Goal: Obtain resource: Download file/media

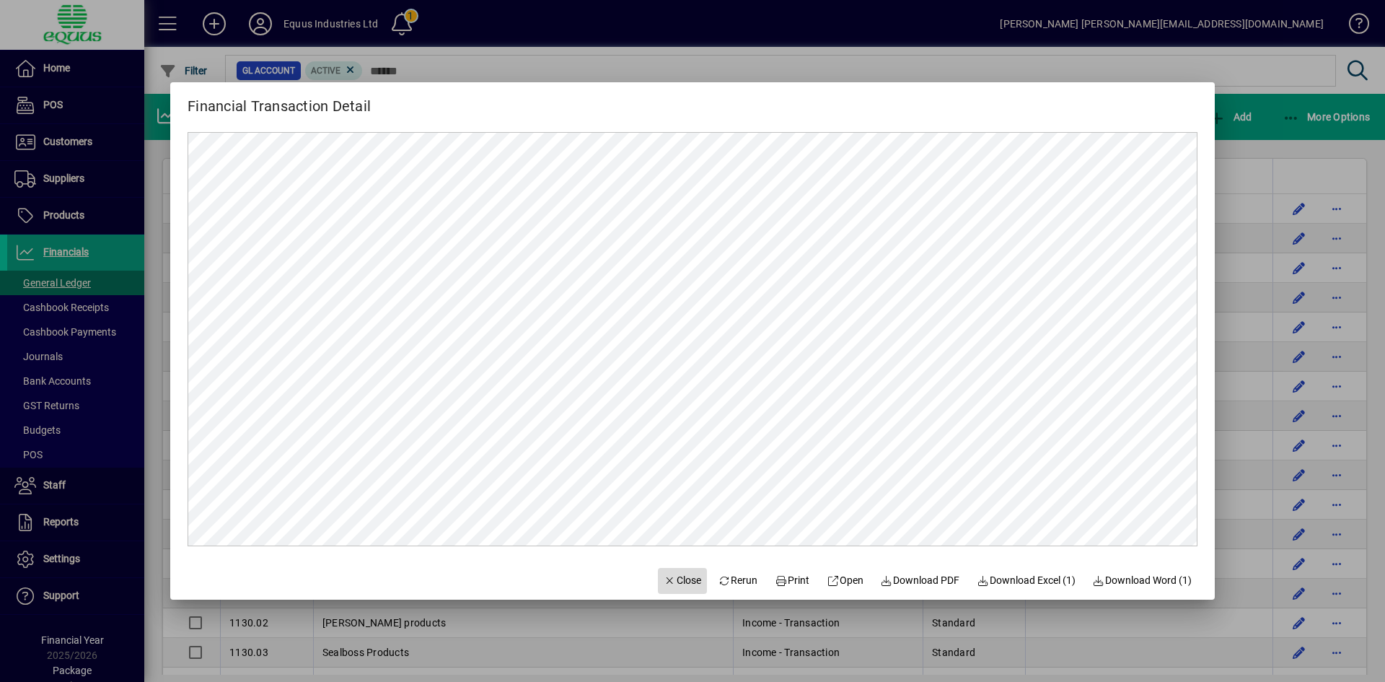
click at [682, 579] on span "Close" at bounding box center [683, 580] width 38 height 15
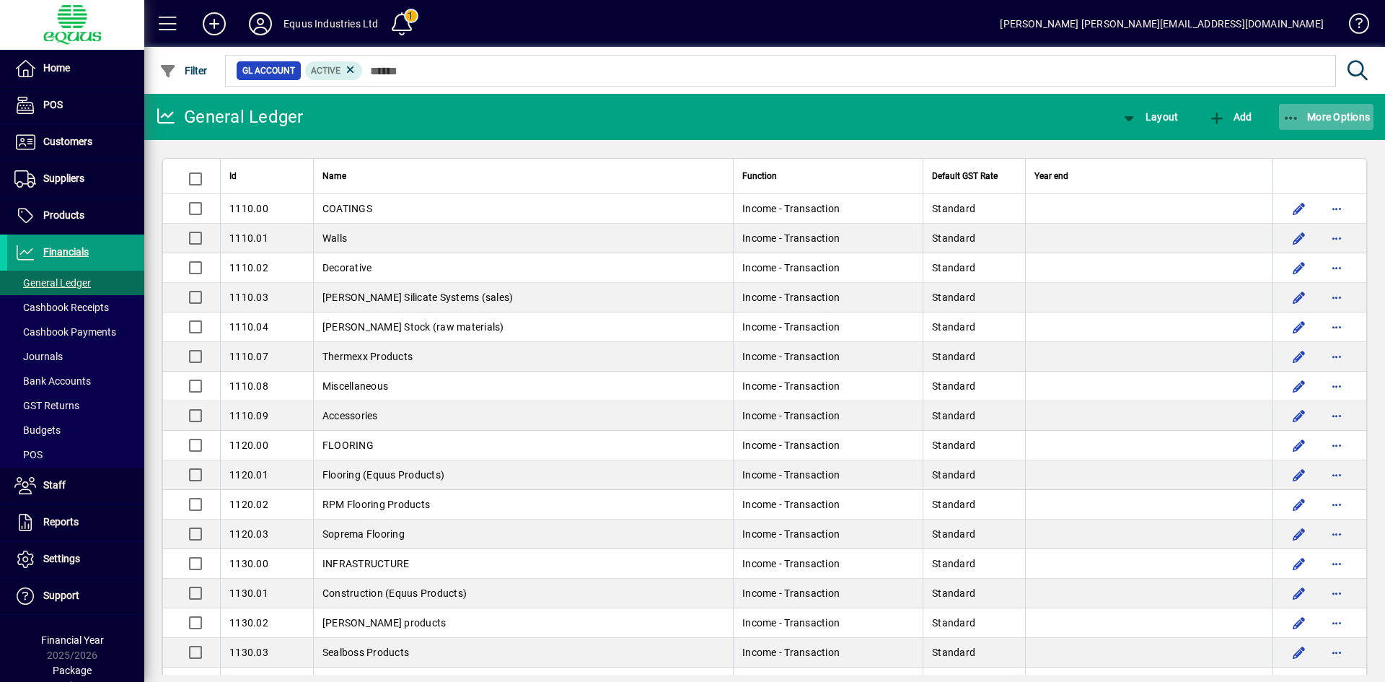
click at [1304, 121] on span "More Options" at bounding box center [1327, 117] width 88 height 12
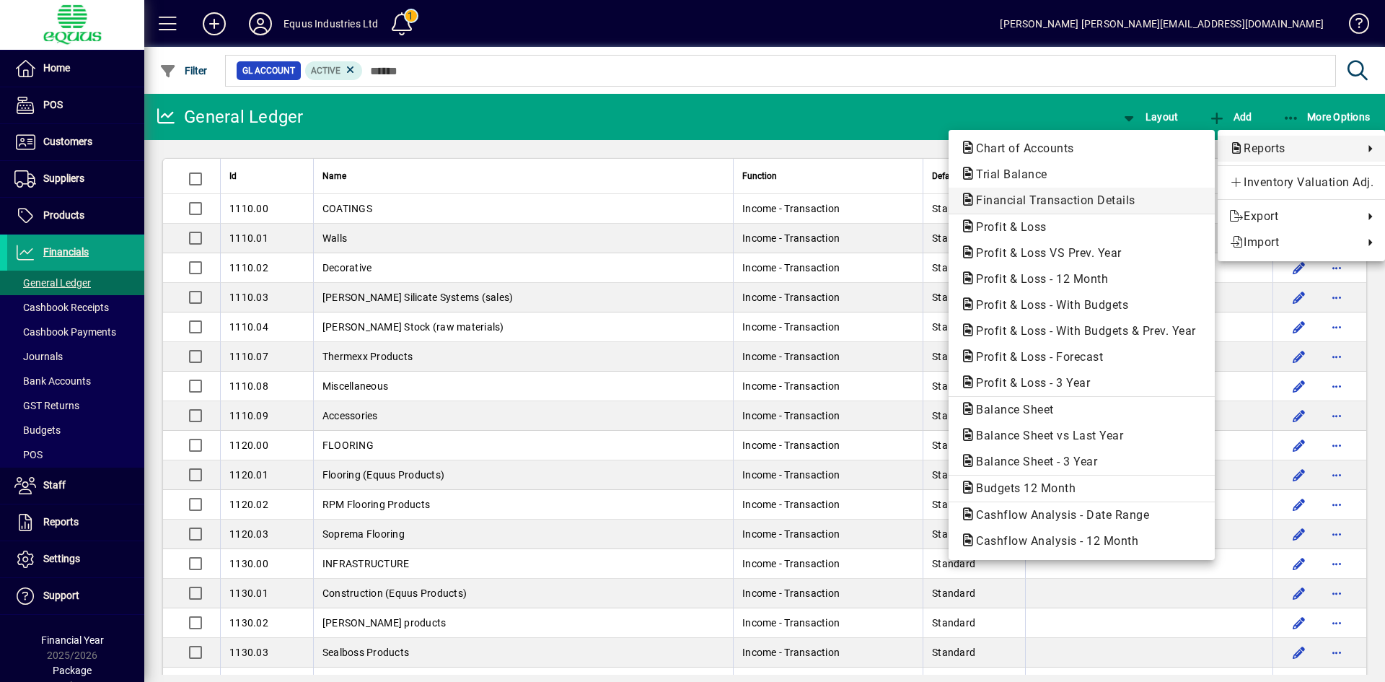
click at [1115, 197] on span "Financial Transaction Details" at bounding box center [1051, 200] width 183 height 14
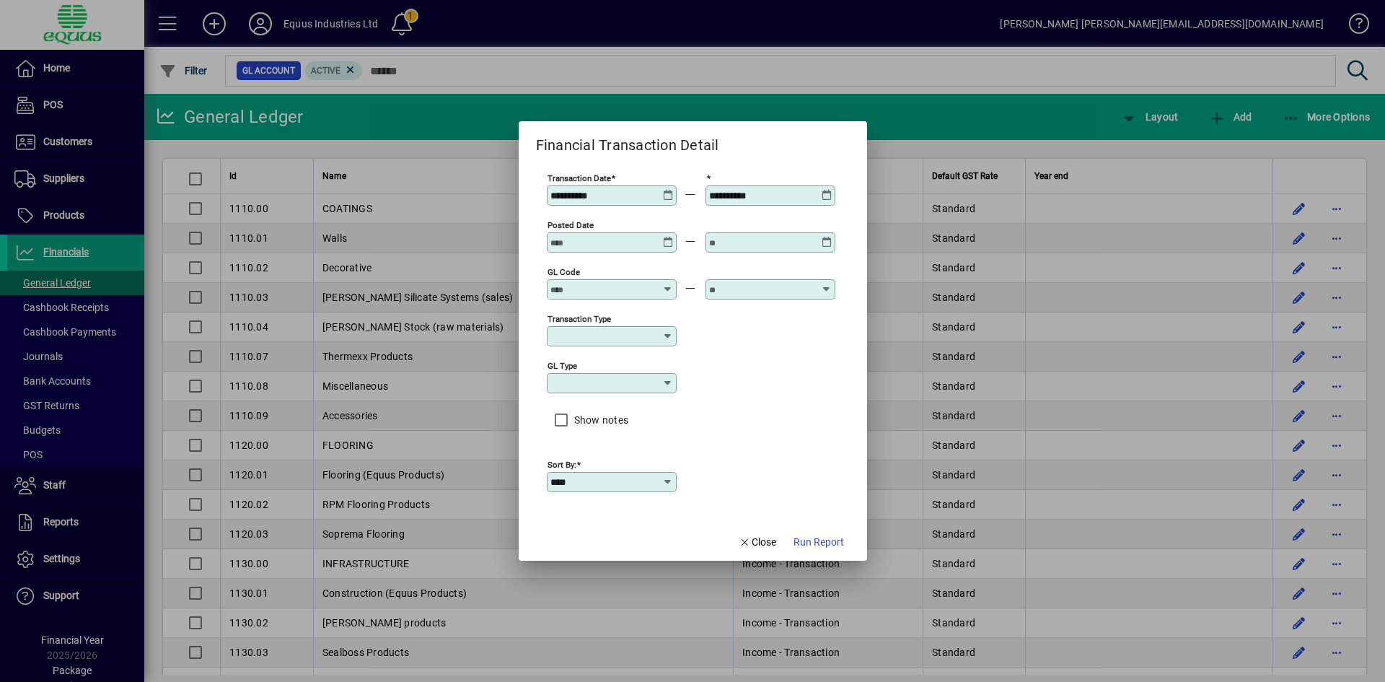
click at [667, 190] on icon at bounding box center [668, 190] width 11 height 0
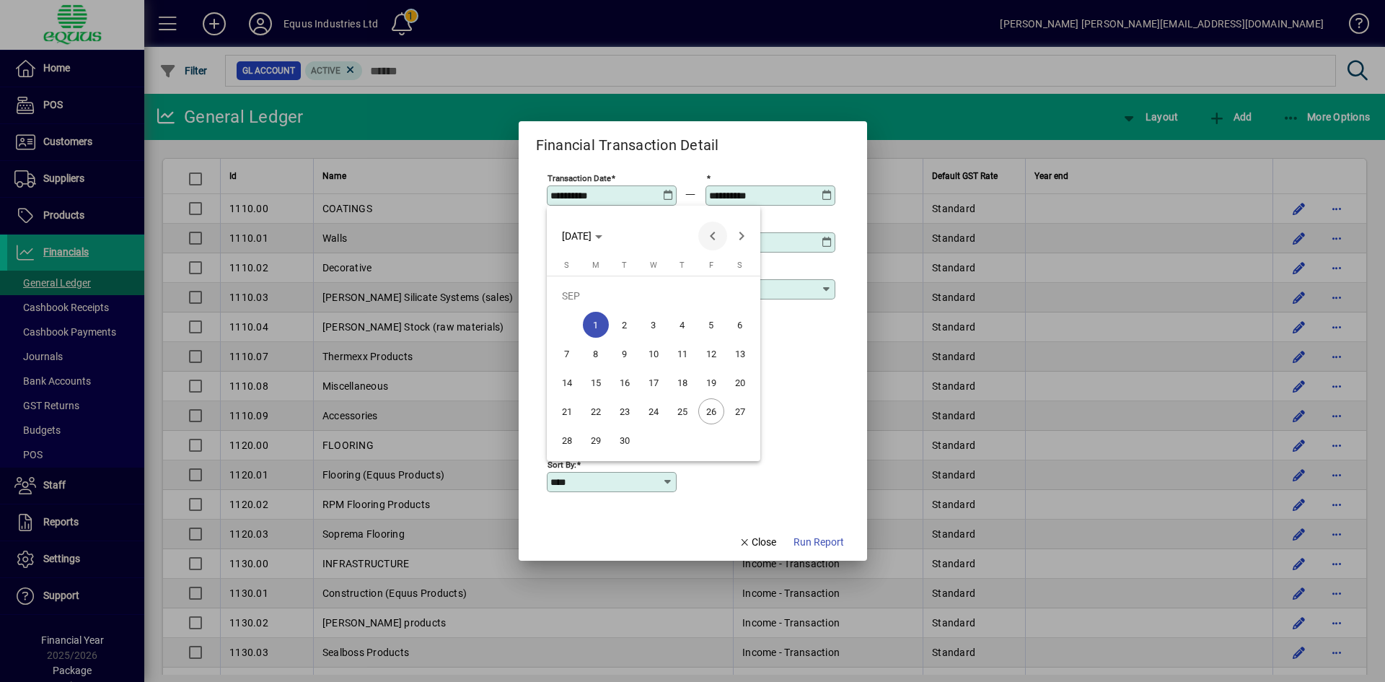
click at [711, 233] on span "Previous month" at bounding box center [712, 235] width 29 height 29
click at [713, 233] on span "Previous month" at bounding box center [712, 235] width 29 height 29
click at [714, 233] on span "Previous month" at bounding box center [712, 235] width 29 height 29
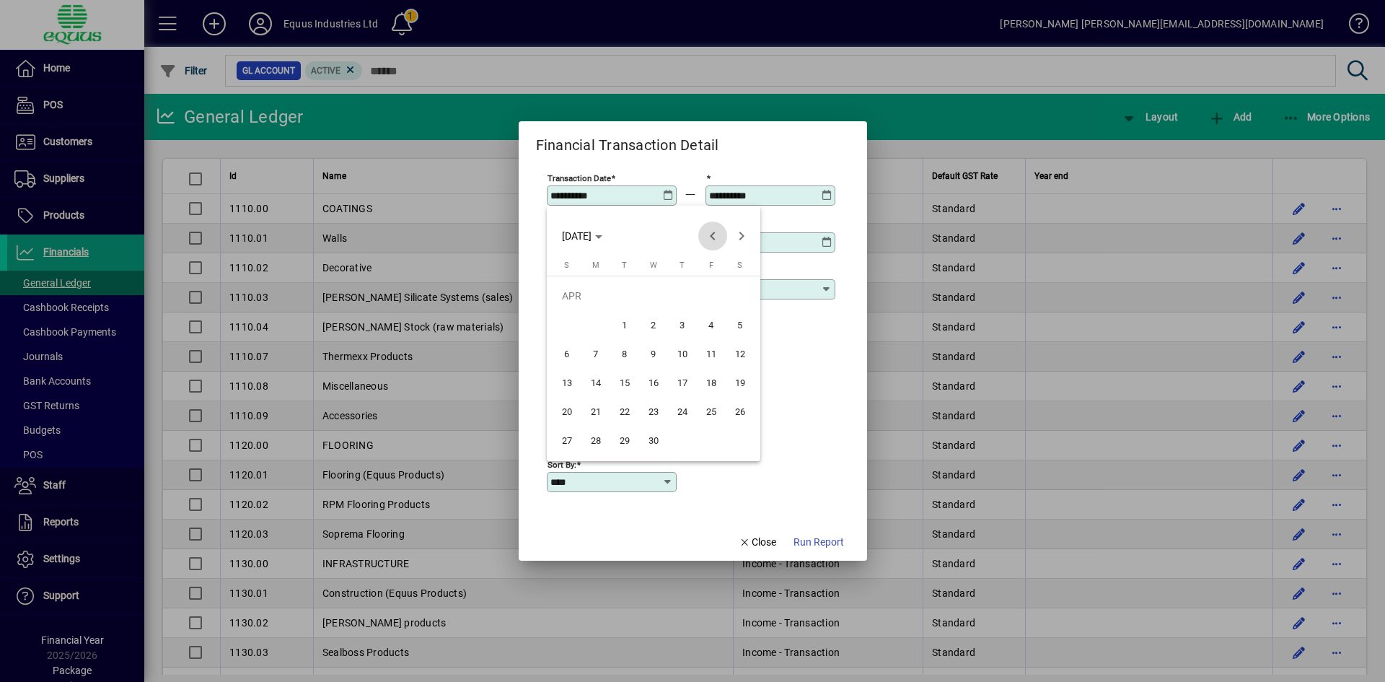
click at [718, 233] on span "Previous month" at bounding box center [712, 235] width 29 height 29
click at [719, 233] on span "Previous month" at bounding box center [712, 235] width 29 height 29
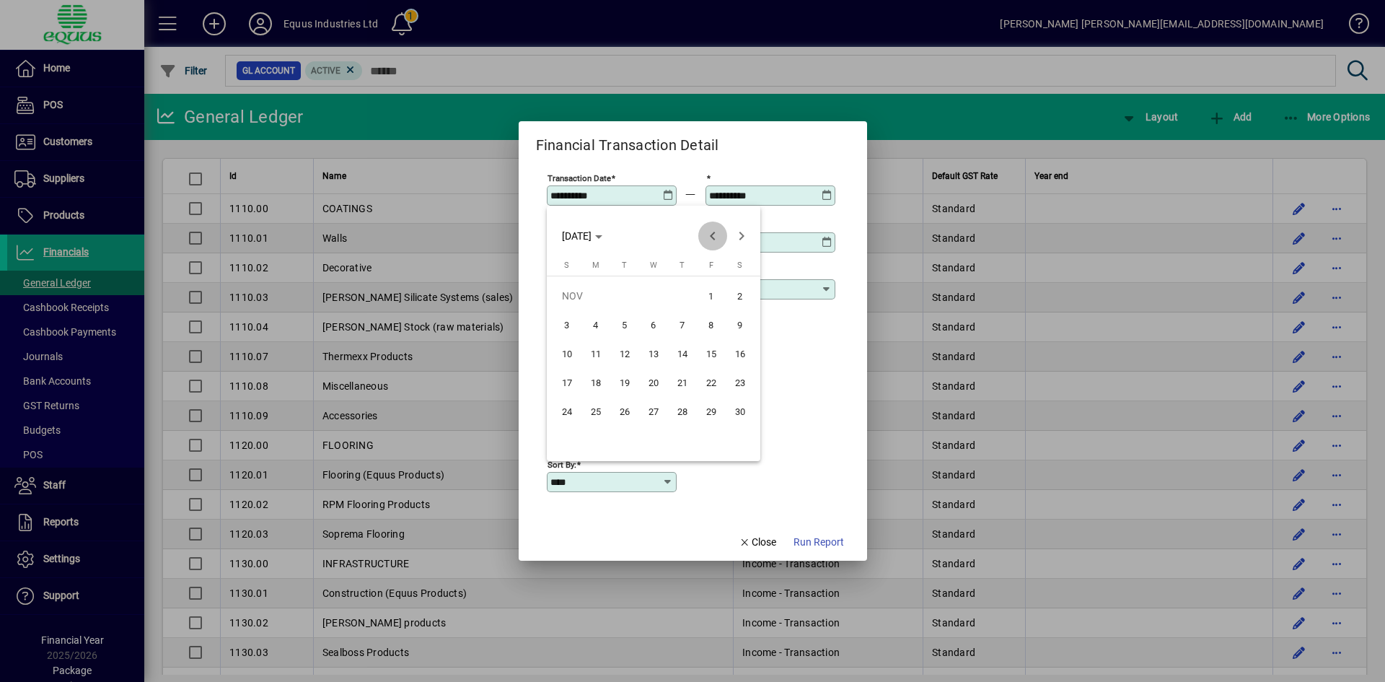
click at [719, 233] on span "Previous month" at bounding box center [712, 235] width 29 height 29
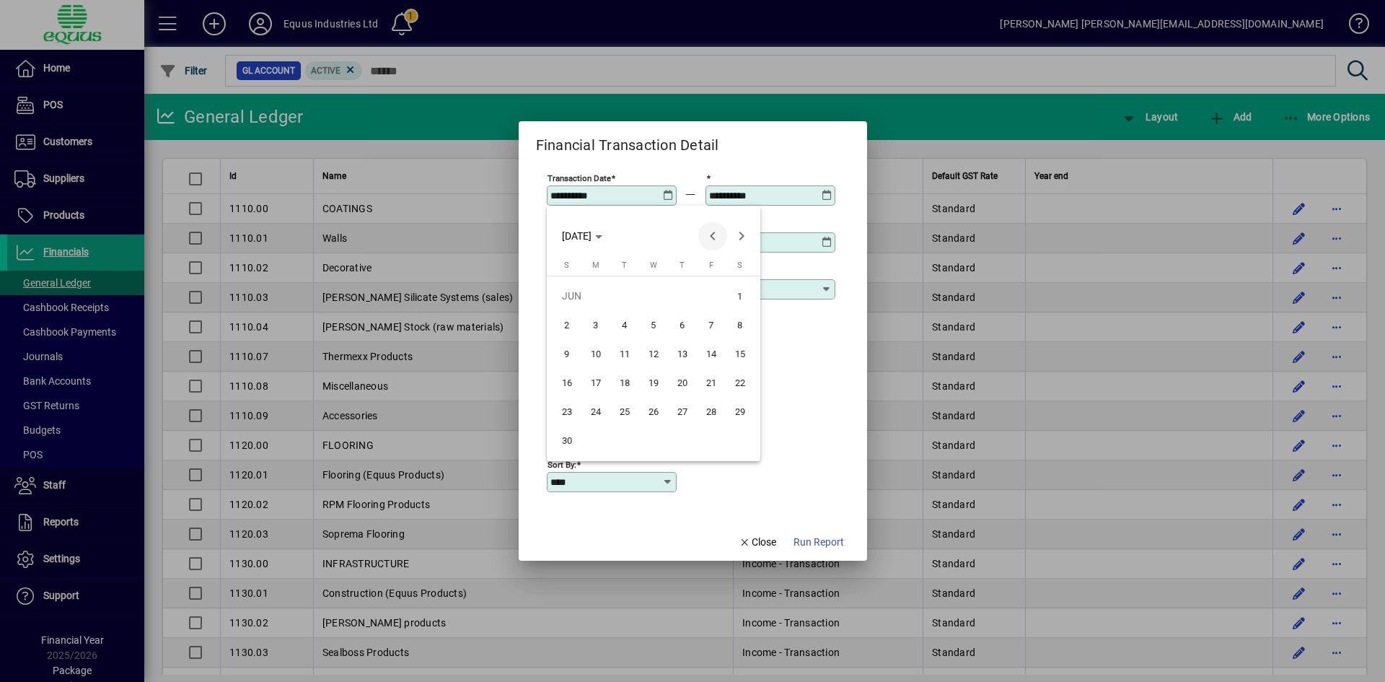
click at [719, 233] on span "Previous month" at bounding box center [712, 235] width 29 height 29
click at [721, 233] on span "Previous month" at bounding box center [712, 235] width 29 height 29
click at [599, 325] on span "1" at bounding box center [596, 325] width 26 height 26
type input "**********"
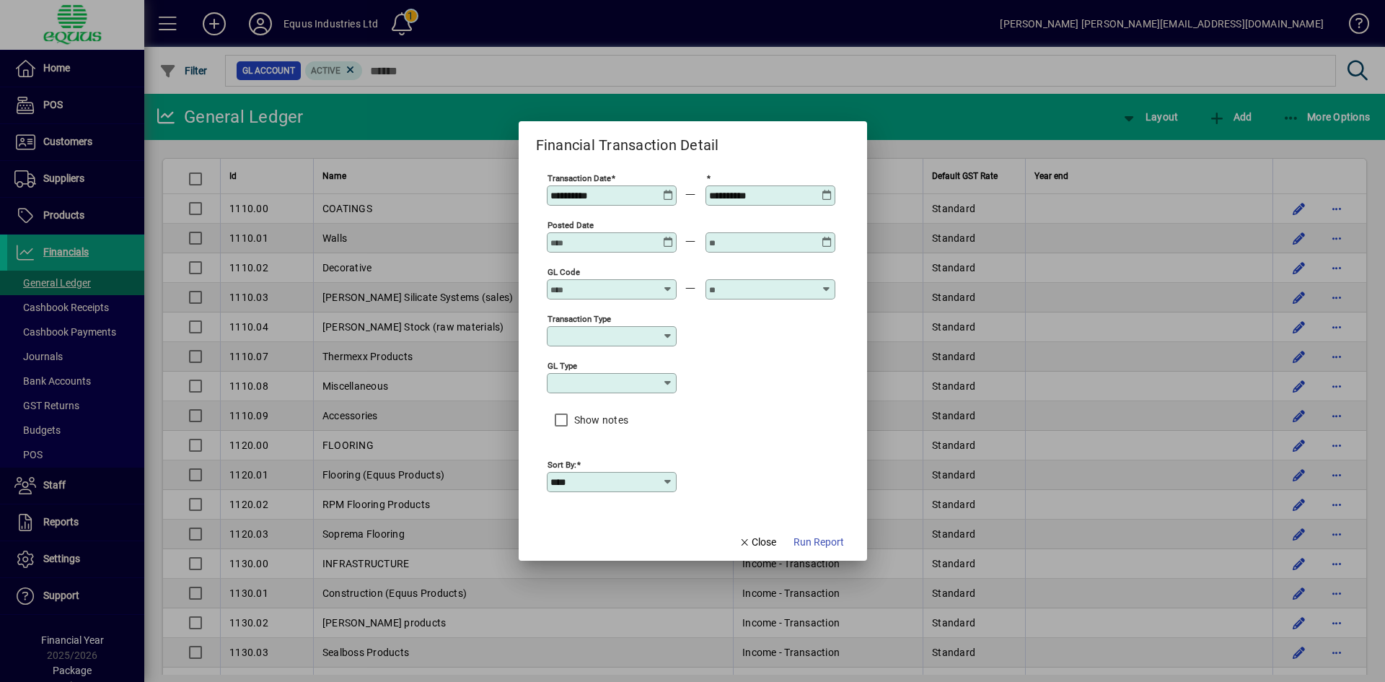
click at [828, 190] on icon at bounding box center [827, 190] width 11 height 0
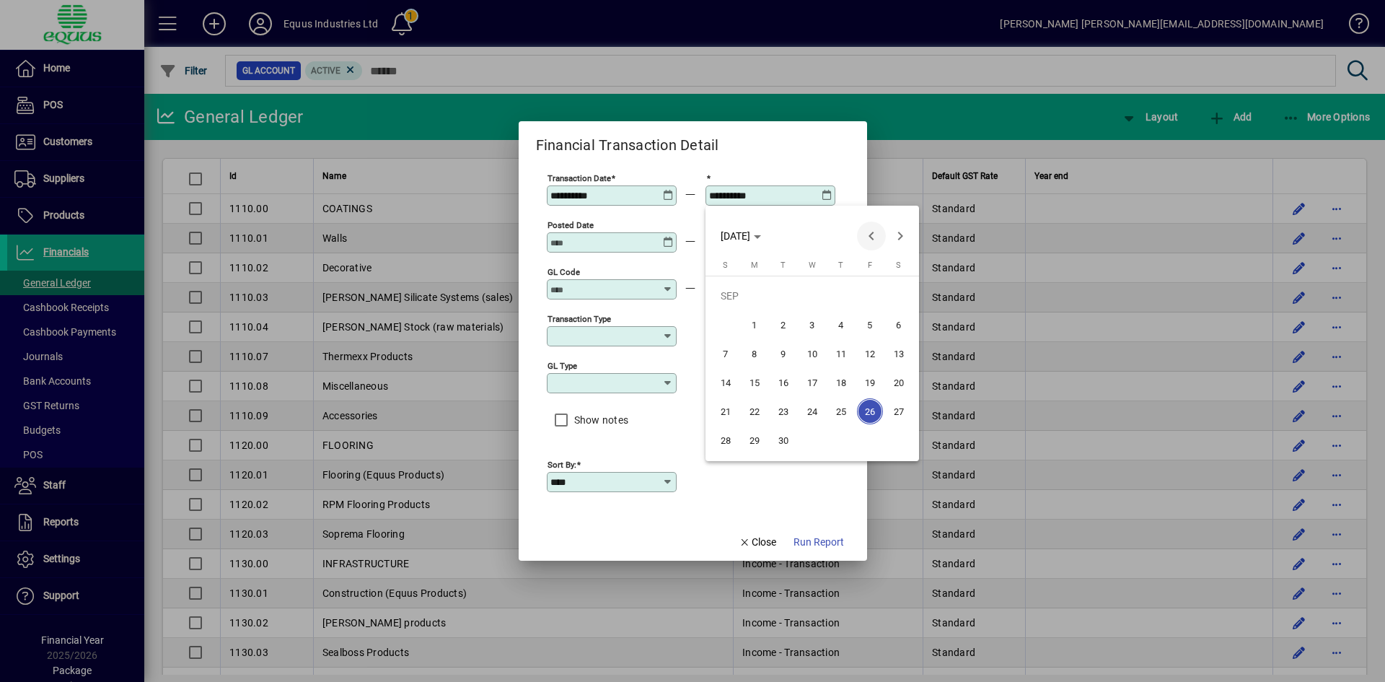
click at [873, 233] on span "Previous month" at bounding box center [871, 235] width 29 height 29
click at [871, 234] on span "Previous month" at bounding box center [871, 235] width 29 height 29
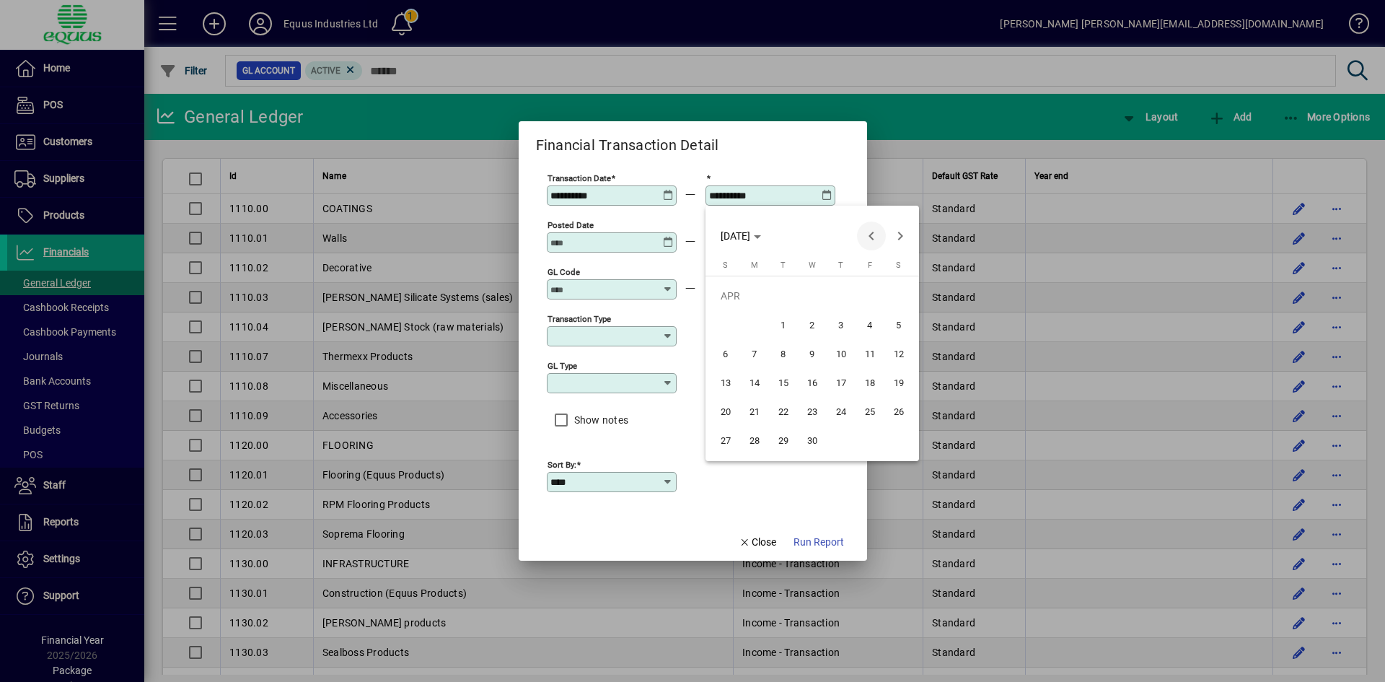
click at [871, 234] on span "Previous month" at bounding box center [871, 235] width 29 height 29
click at [759, 441] on span "31" at bounding box center [755, 440] width 26 height 26
type input "**********"
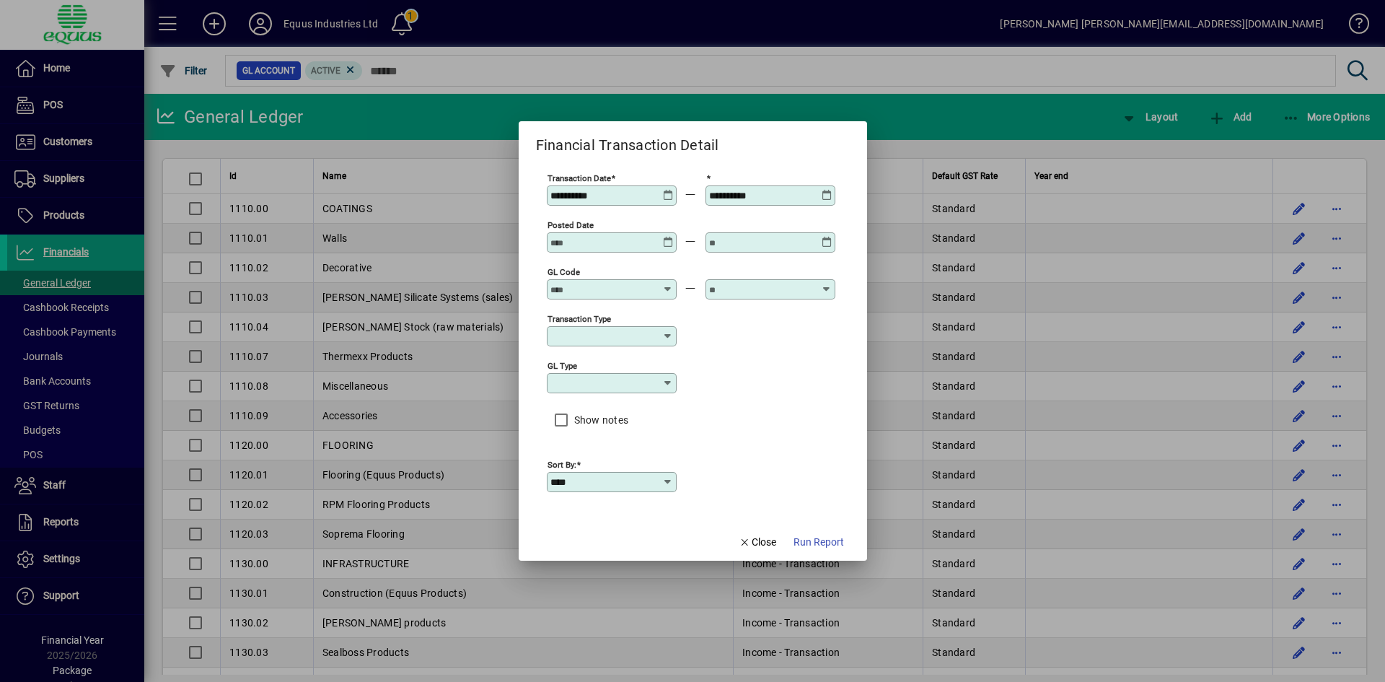
click at [594, 284] on input "GL code" at bounding box center [602, 290] width 105 height 12
drag, startPoint x: 565, startPoint y: 359, endPoint x: 711, endPoint y: 335, distance: 147.7
click at [566, 359] on em "8230.00" at bounding box center [578, 359] width 40 height 12
type input "**********"
click at [737, 290] on input "text" at bounding box center [761, 290] width 105 height 12
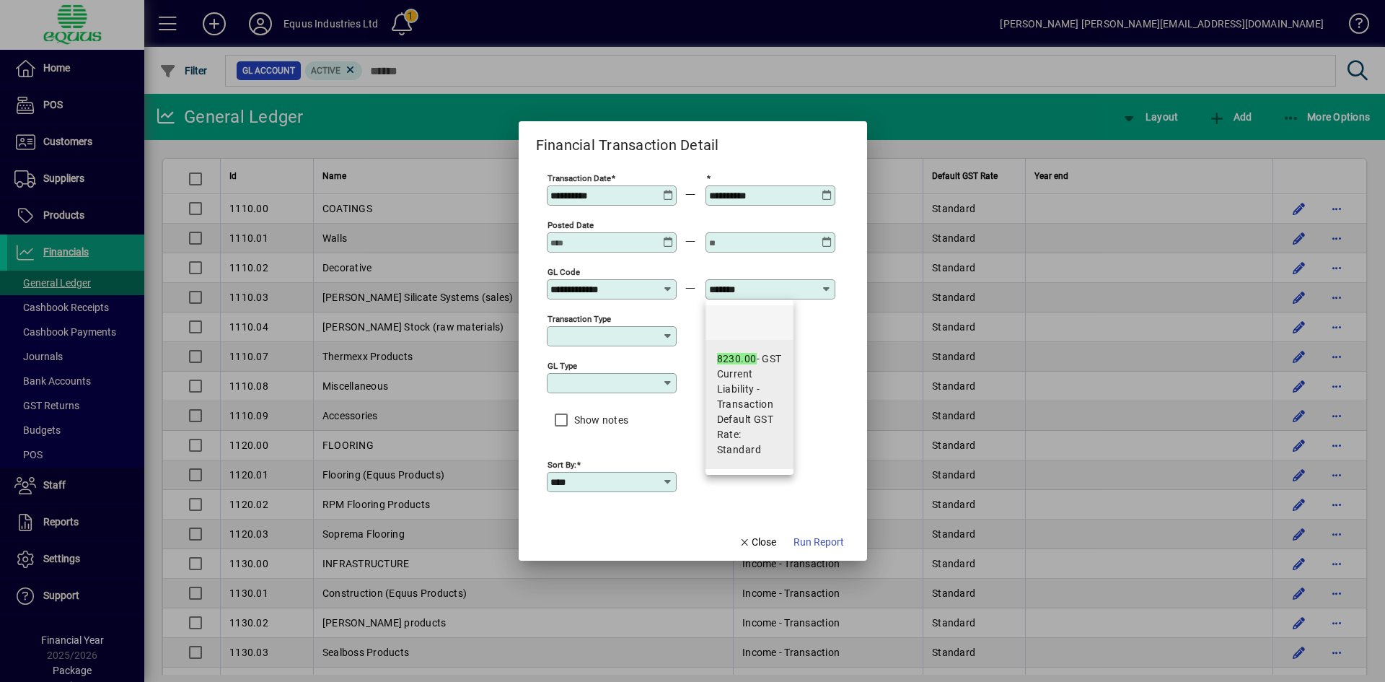
click at [744, 370] on span "Current Liability - Transaction" at bounding box center [749, 388] width 65 height 45
type input "**********"
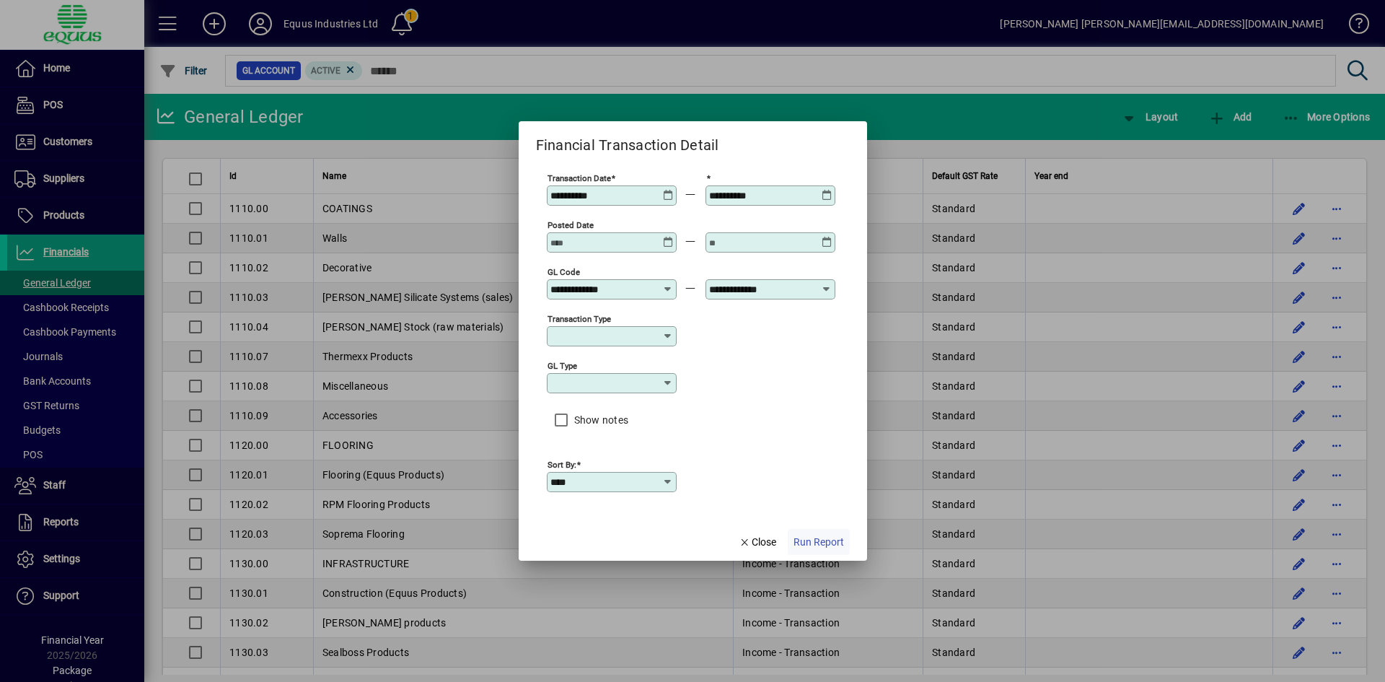
click at [811, 542] on span "Run Report" at bounding box center [819, 542] width 50 height 15
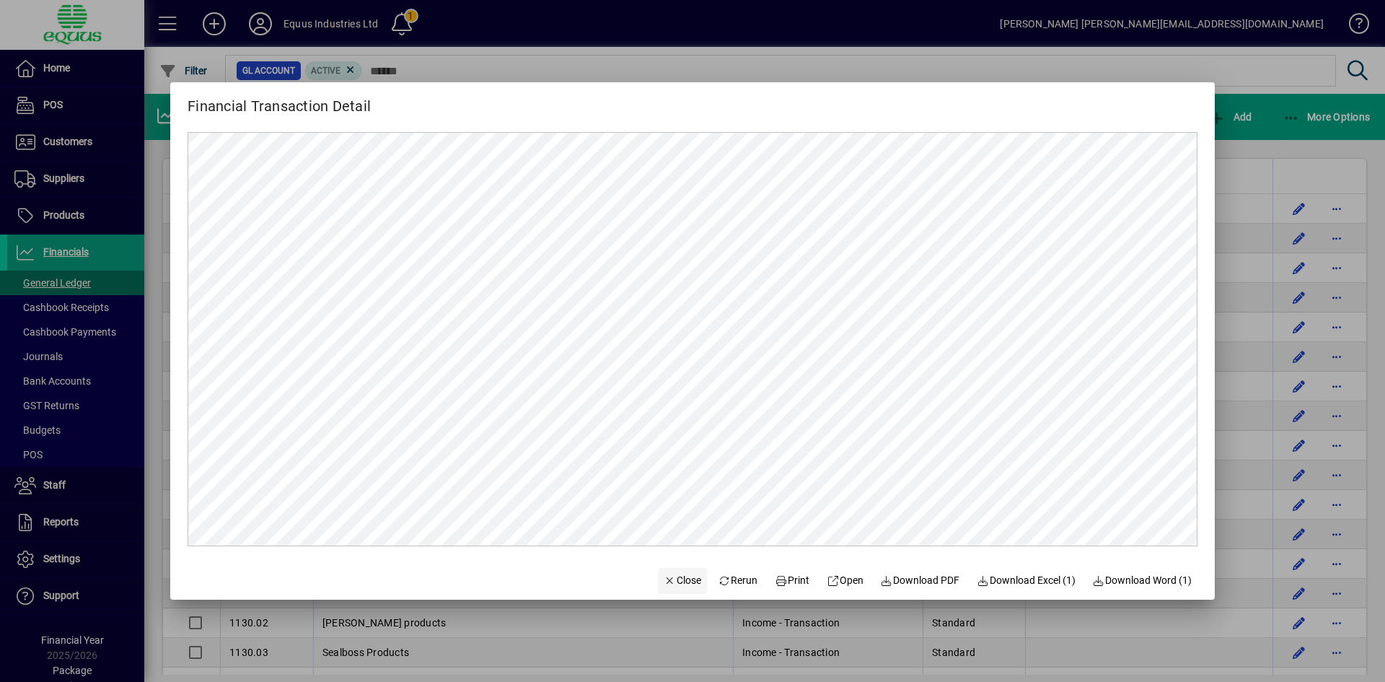
click at [664, 582] on span "Close" at bounding box center [683, 580] width 38 height 15
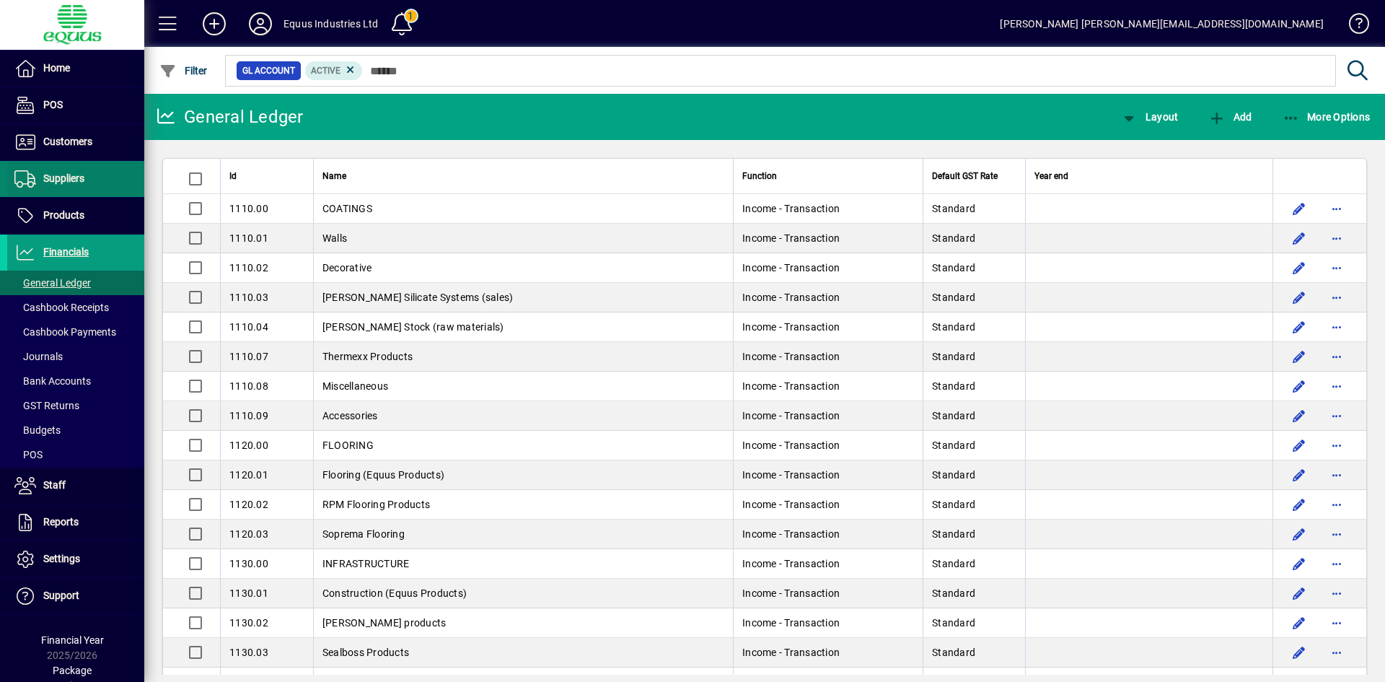
click at [76, 177] on span "Suppliers" at bounding box center [63, 178] width 41 height 12
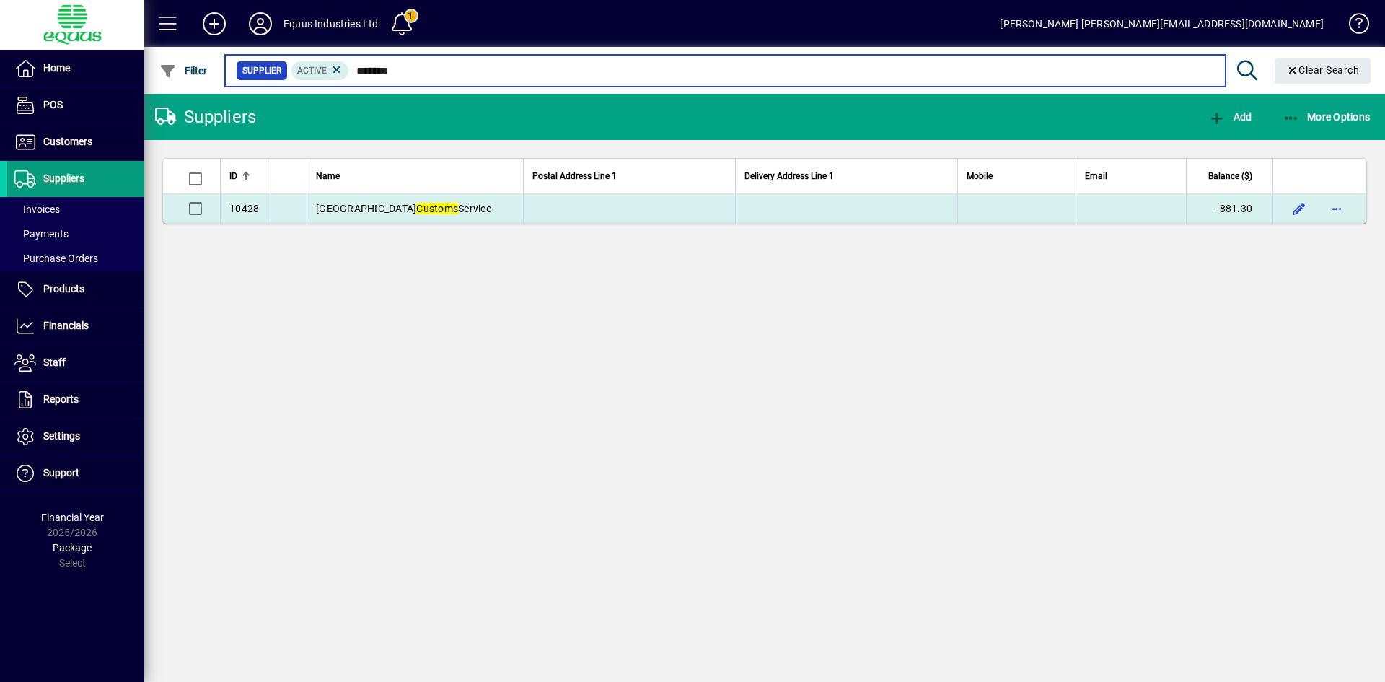
type input "*******"
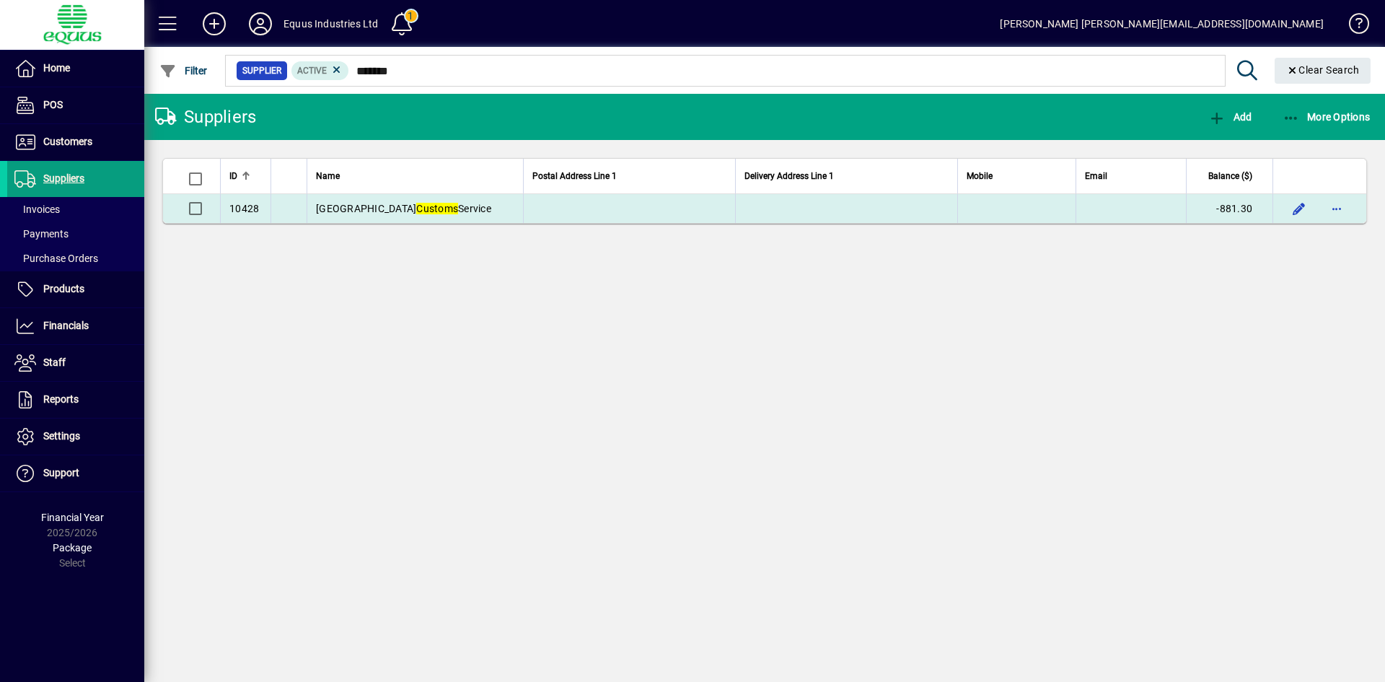
click at [325, 209] on span "New Zealand Customs Service" at bounding box center [403, 209] width 175 height 12
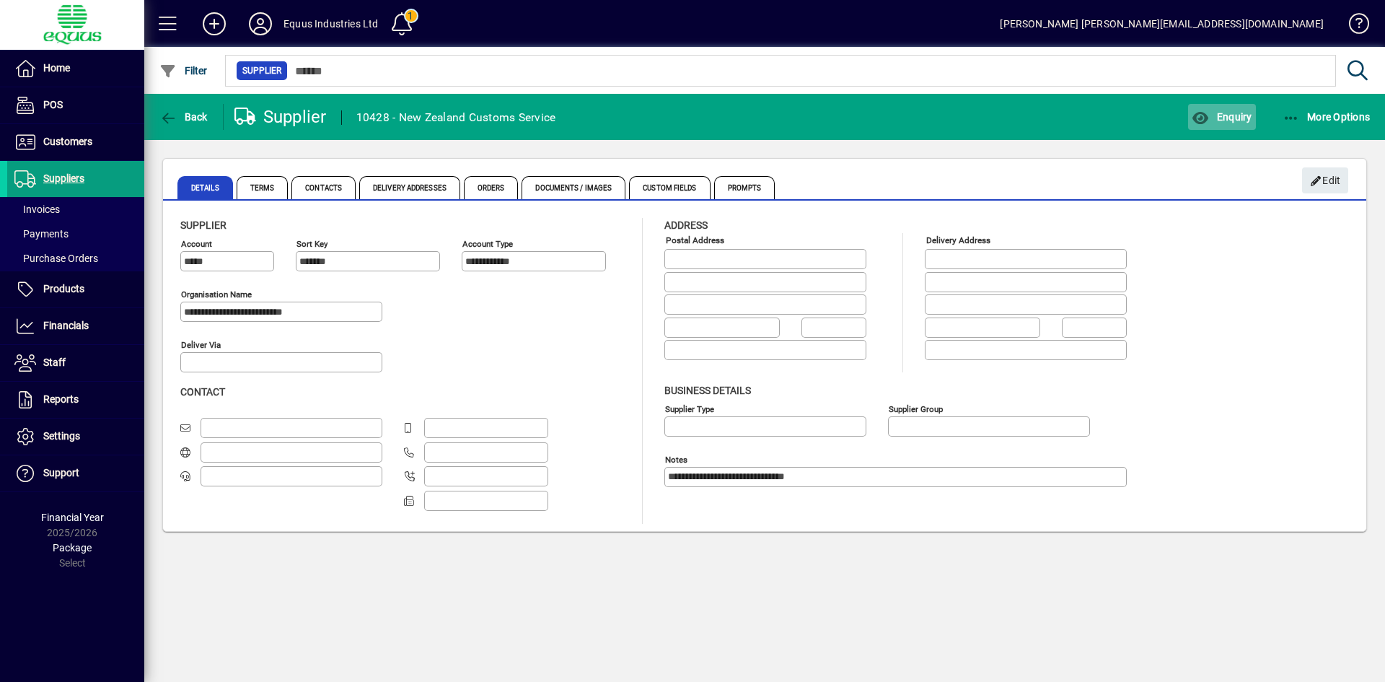
click at [1225, 115] on span "Enquiry" at bounding box center [1222, 117] width 60 height 12
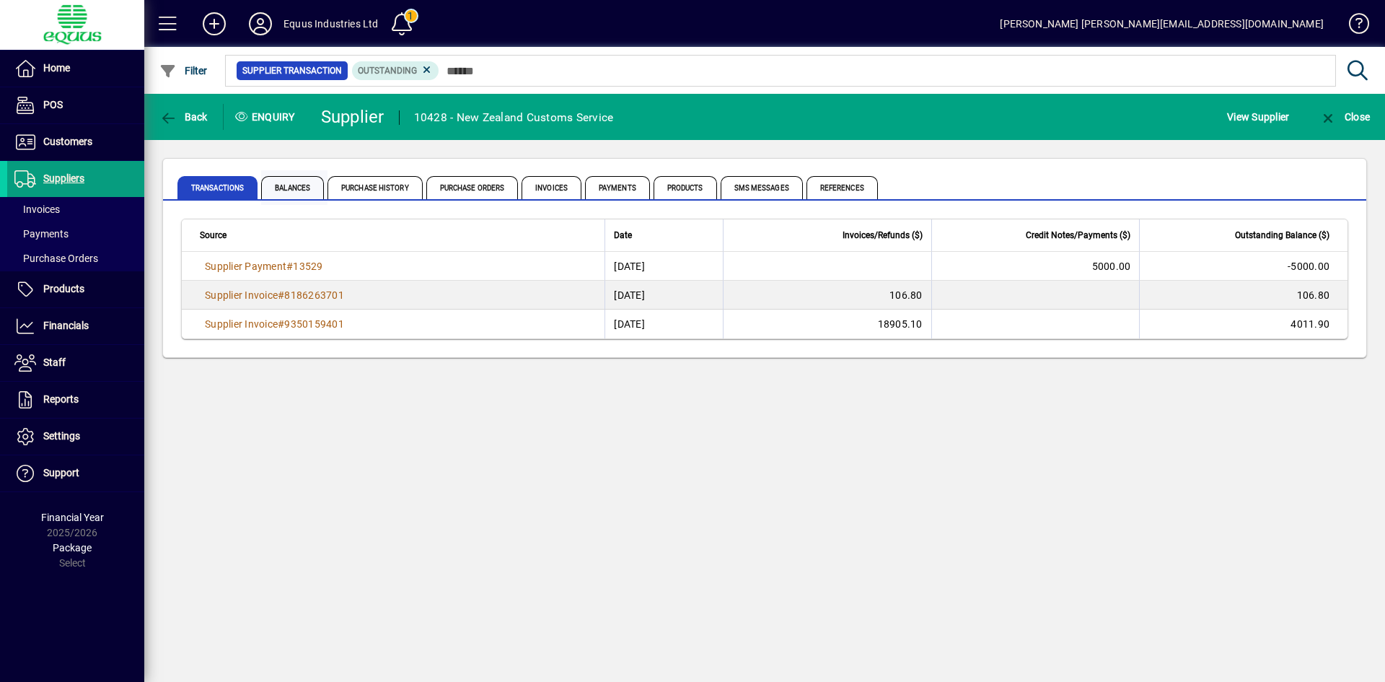
click at [302, 191] on span "Balances" at bounding box center [292, 187] width 63 height 23
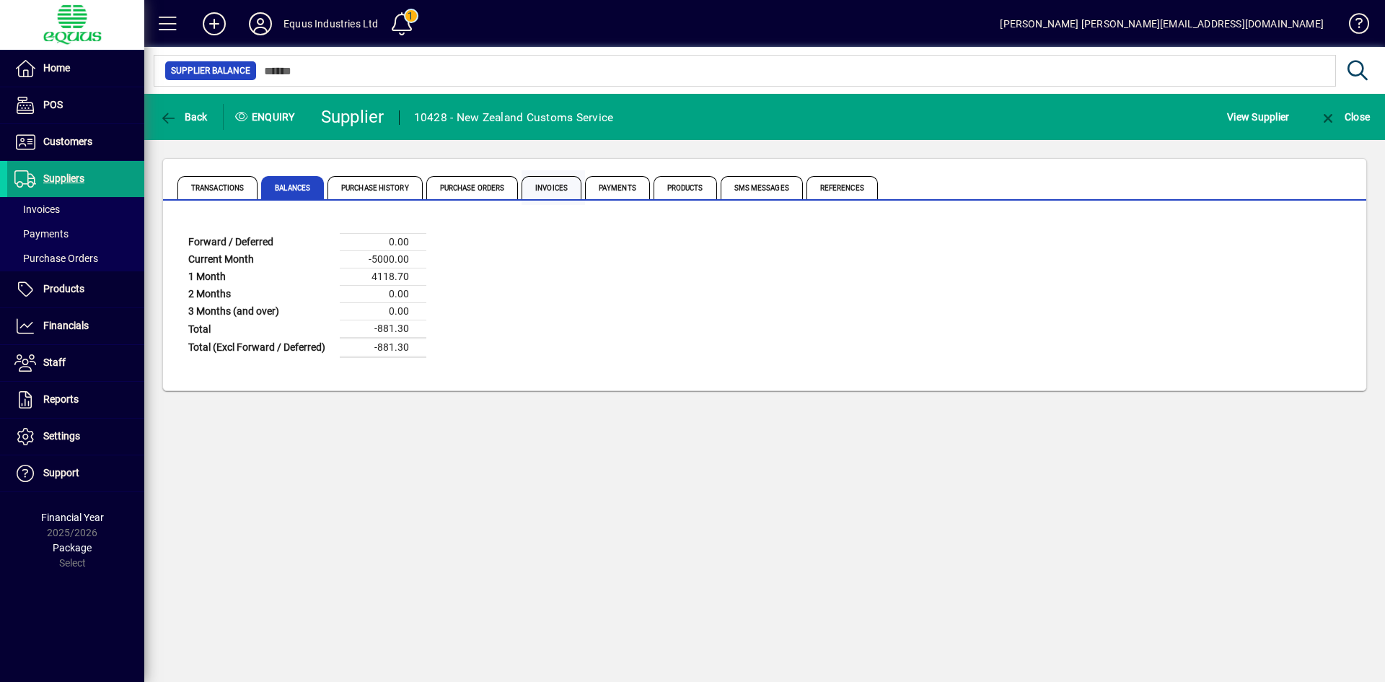
click at [565, 185] on span "Invoices" at bounding box center [552, 187] width 60 height 23
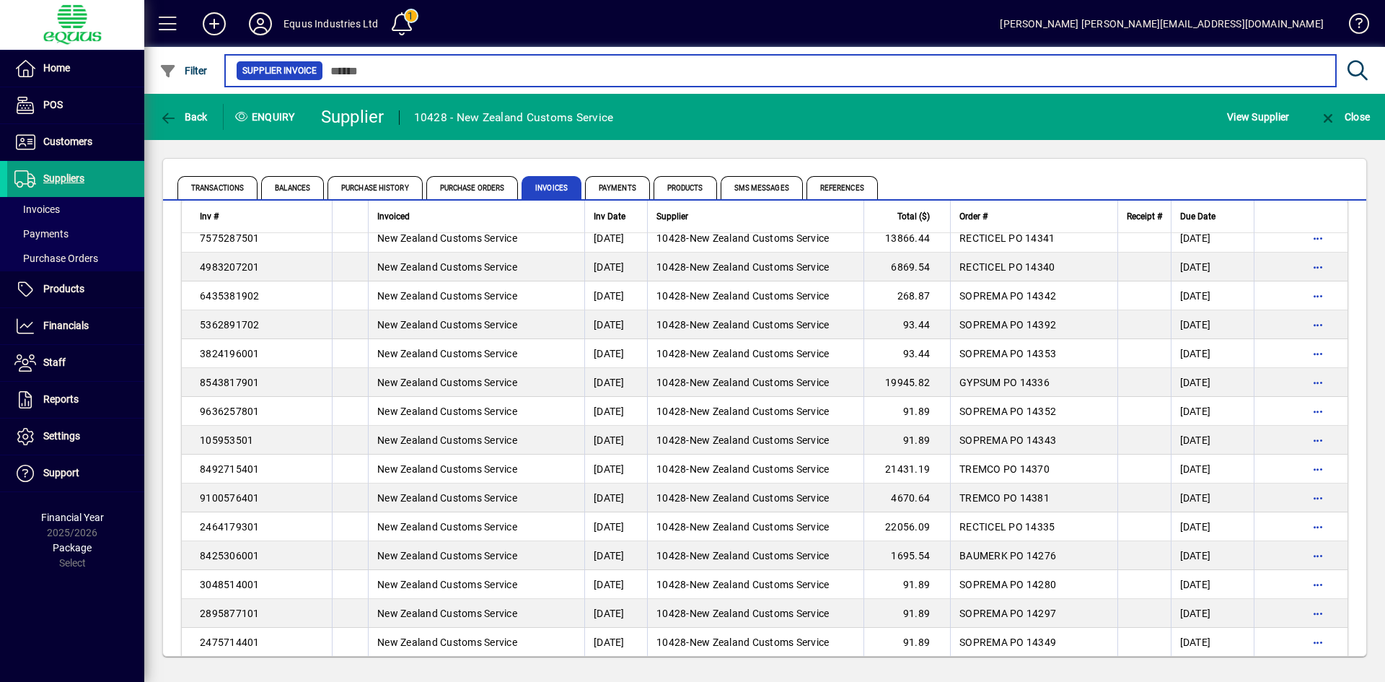
scroll to position [2284, 0]
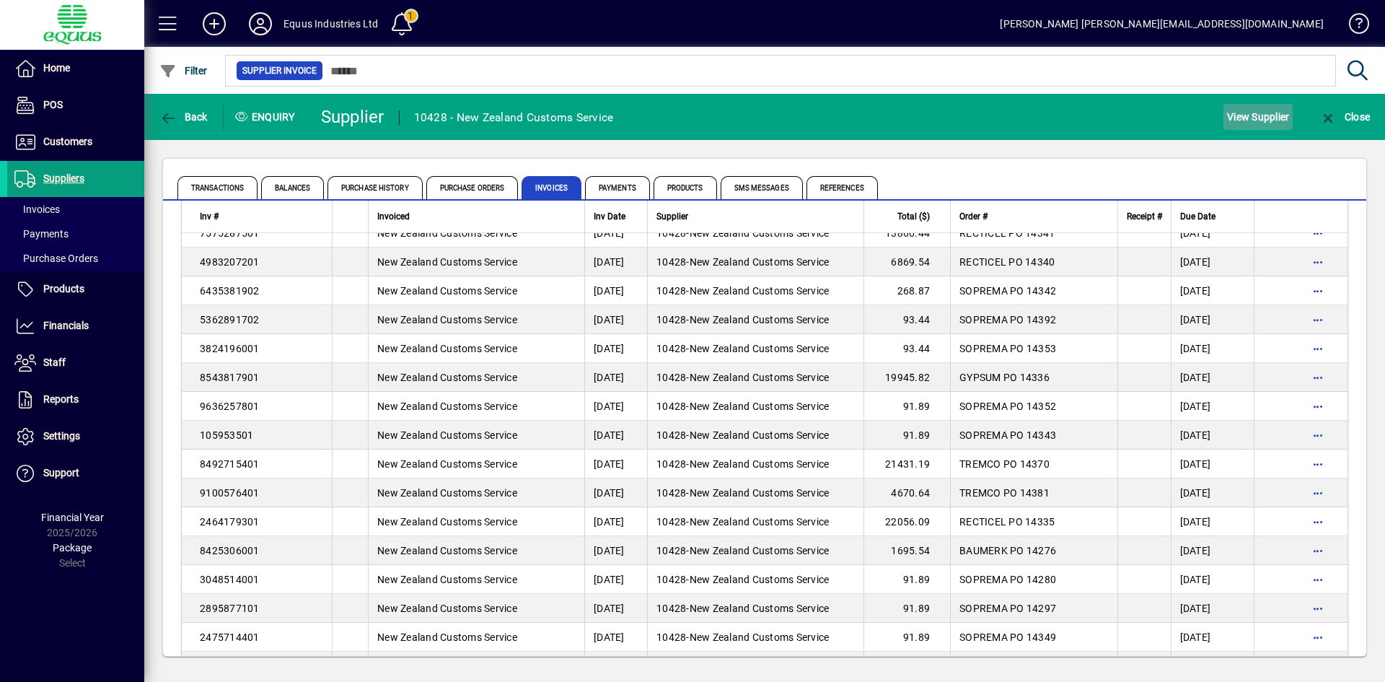
click at [1275, 119] on span "View Supplier" at bounding box center [1258, 116] width 62 height 23
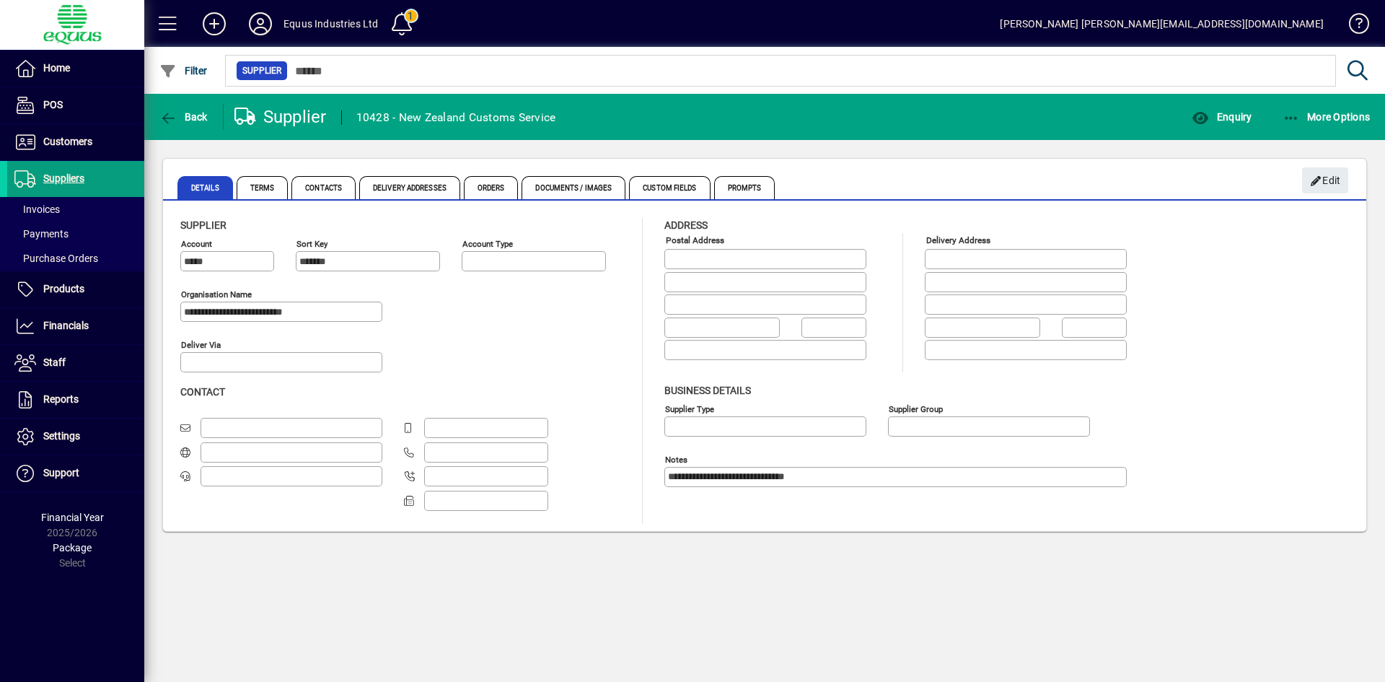
type input "**********"
click at [172, 117] on icon "button" at bounding box center [168, 118] width 18 height 14
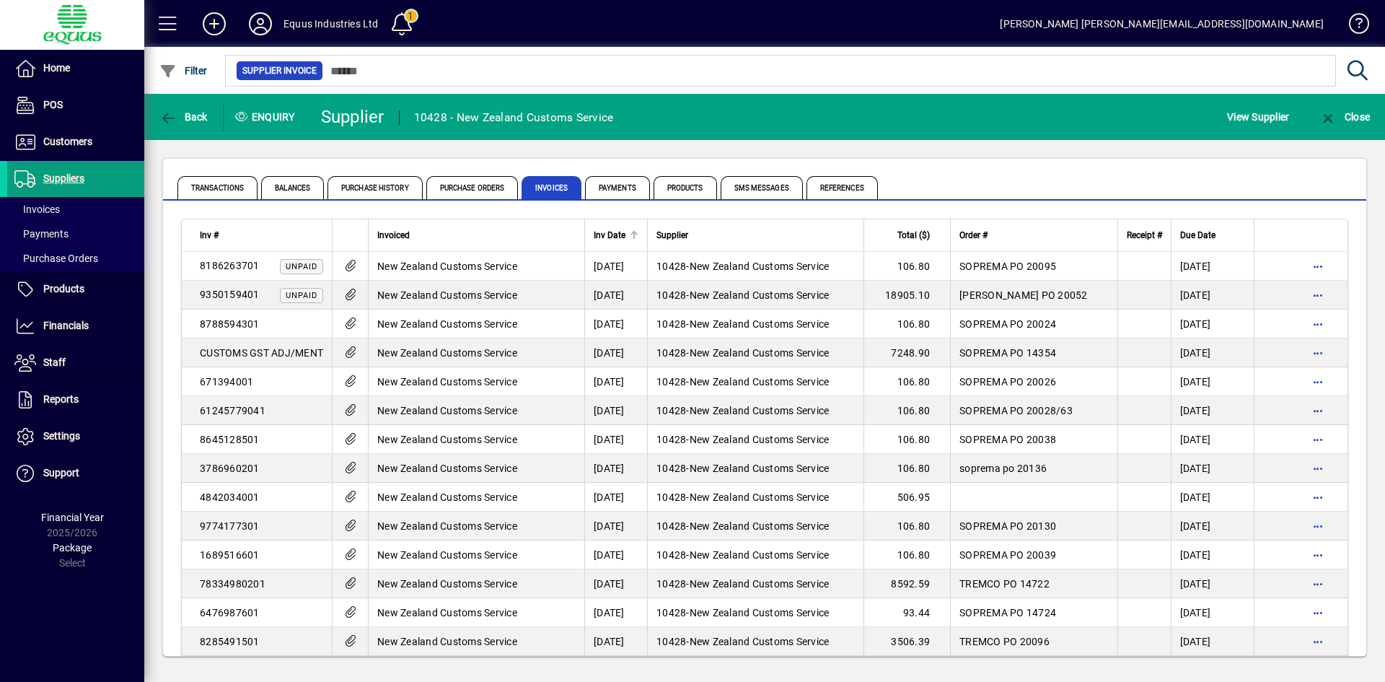
click at [635, 232] on div at bounding box center [634, 232] width 2 height 2
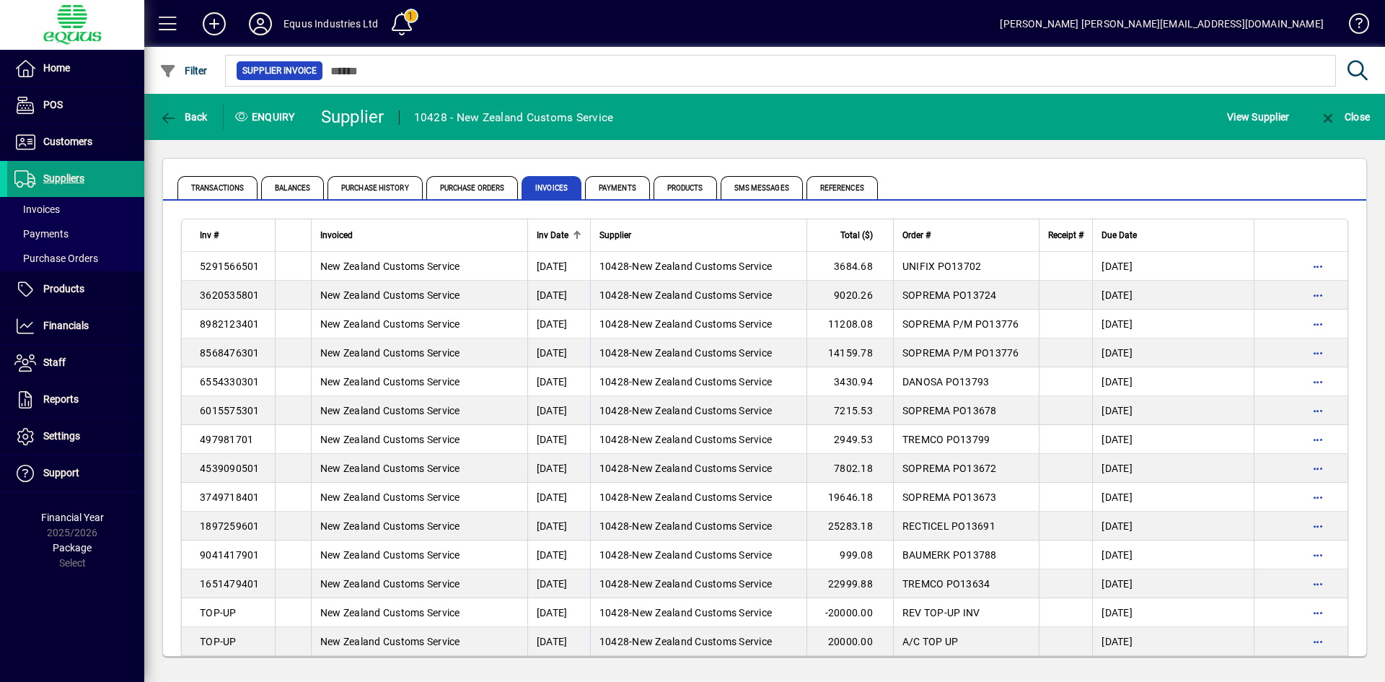
click at [579, 236] on div at bounding box center [577, 235] width 9 height 9
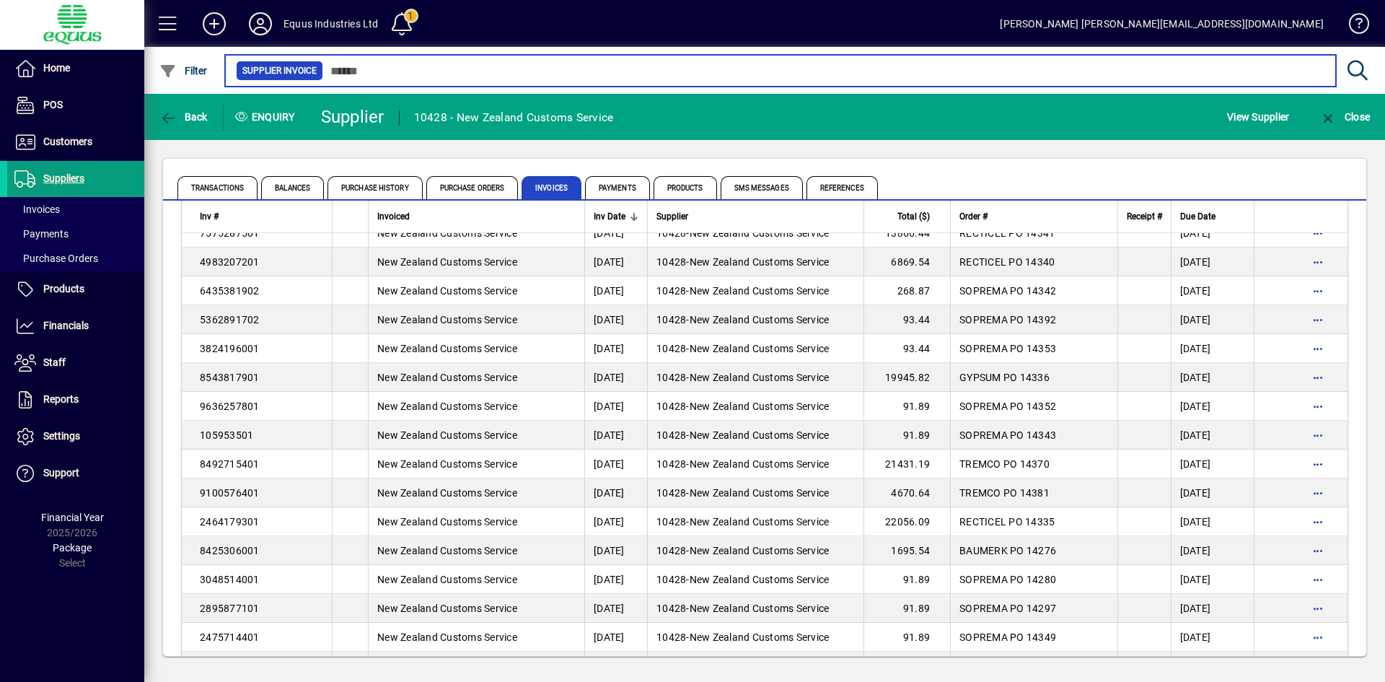
scroll to position [2314, 0]
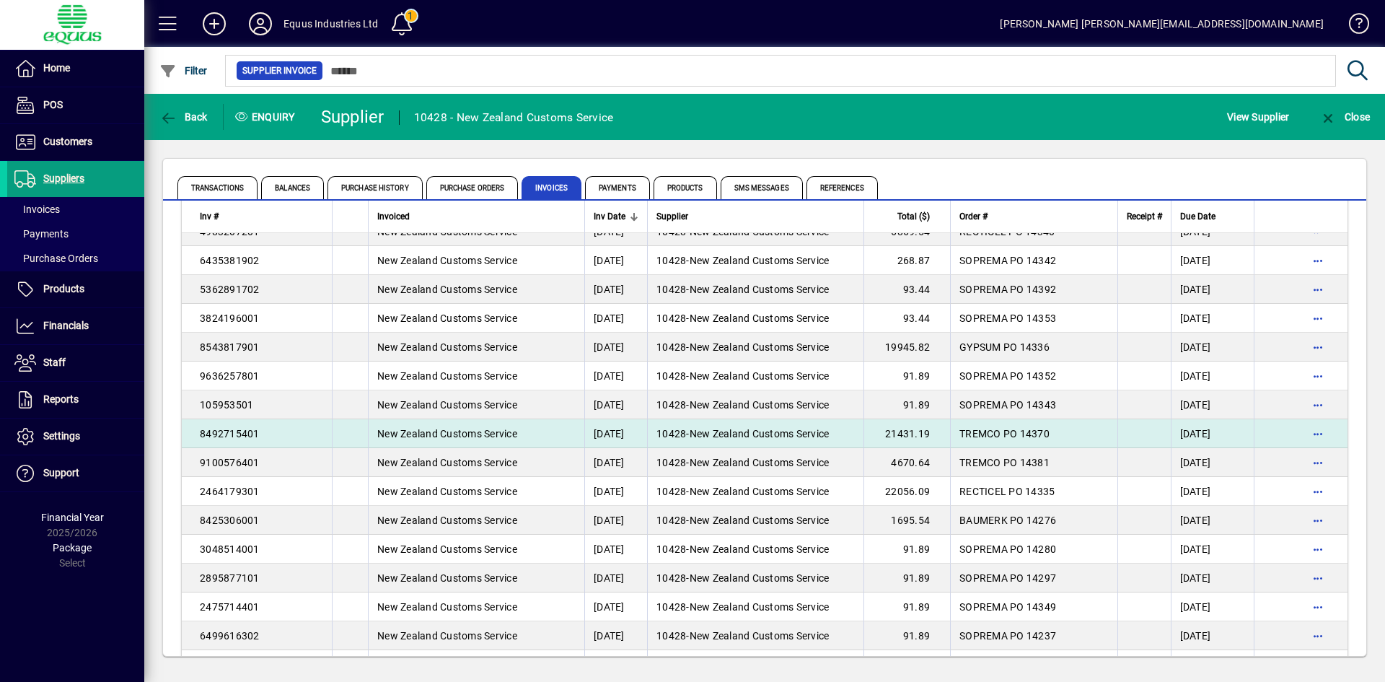
click at [426, 436] on span "New Zealand Customs Service" at bounding box center [447, 434] width 140 height 12
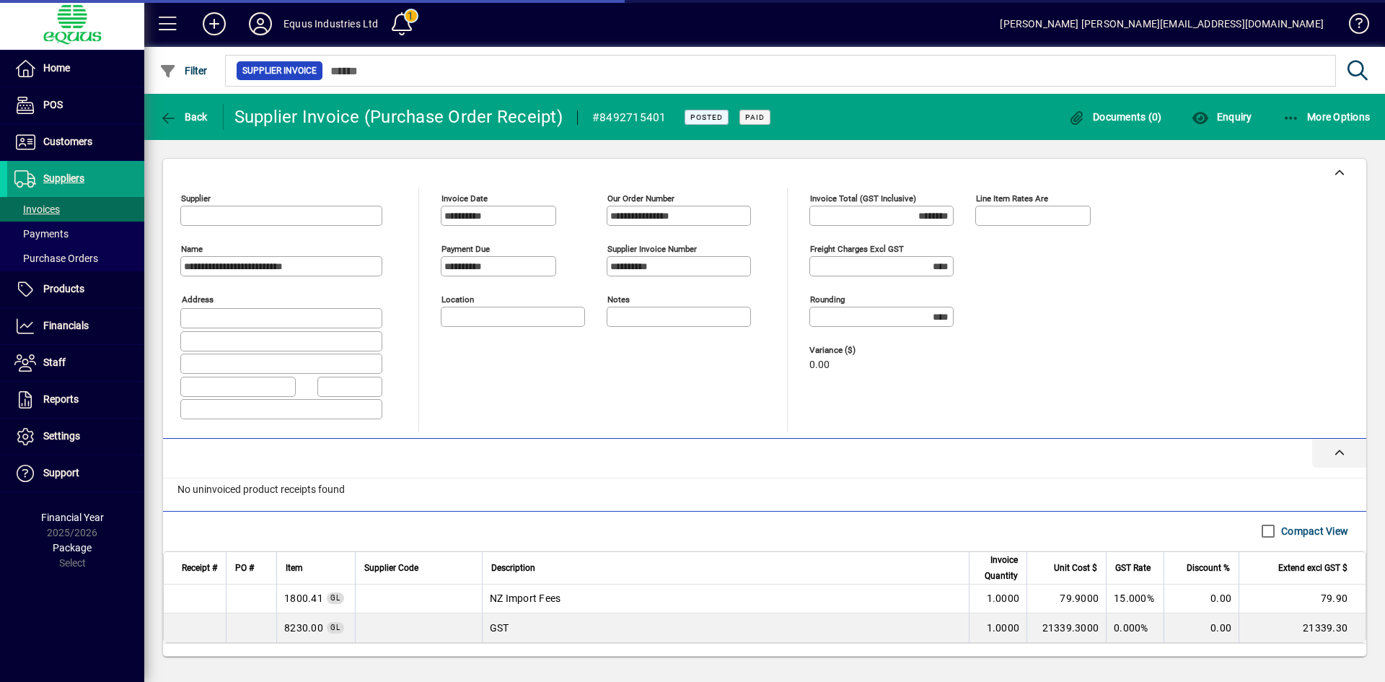
type input "**********"
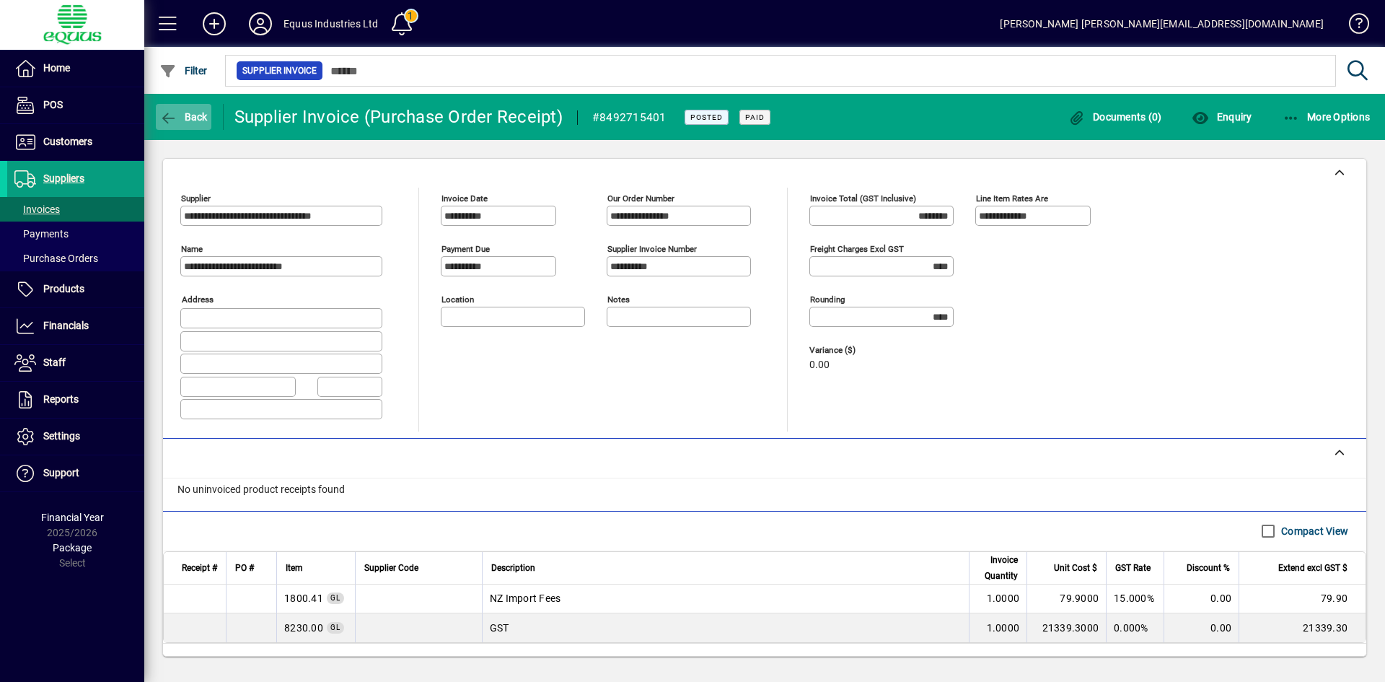
click at [184, 117] on span "Back" at bounding box center [183, 117] width 48 height 12
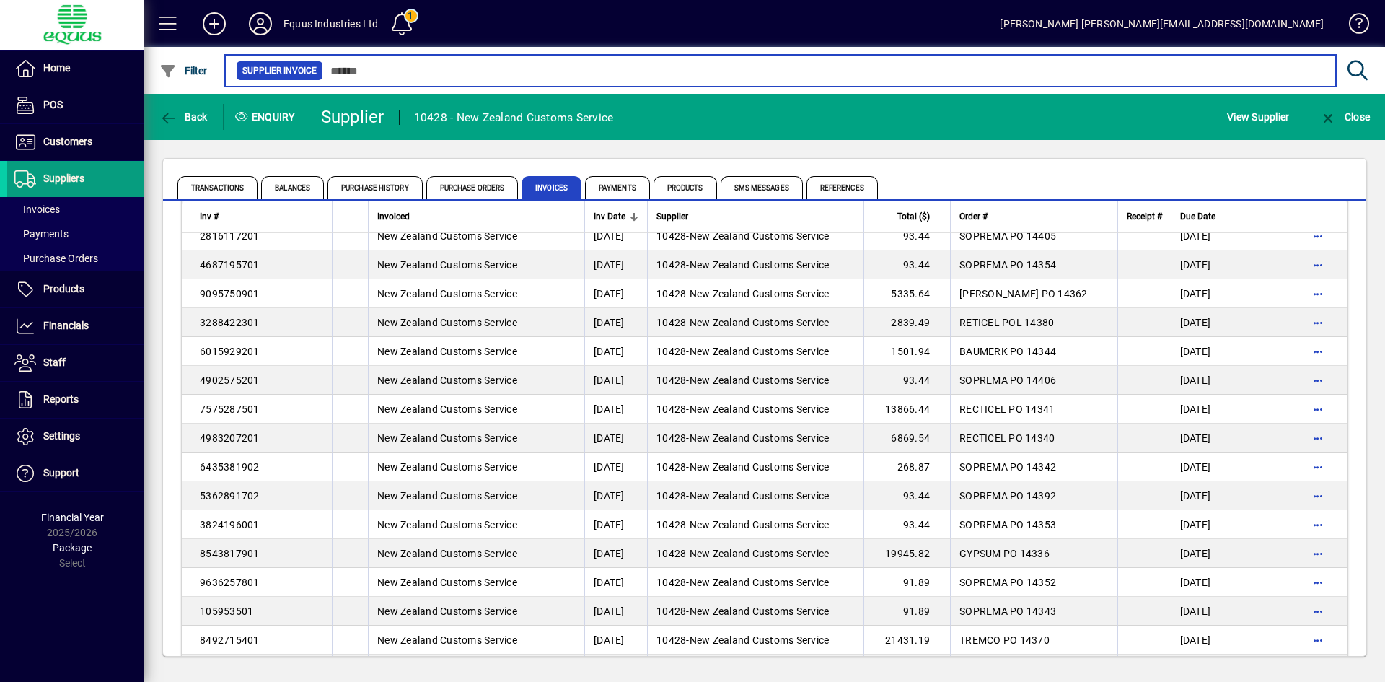
scroll to position [2114, 0]
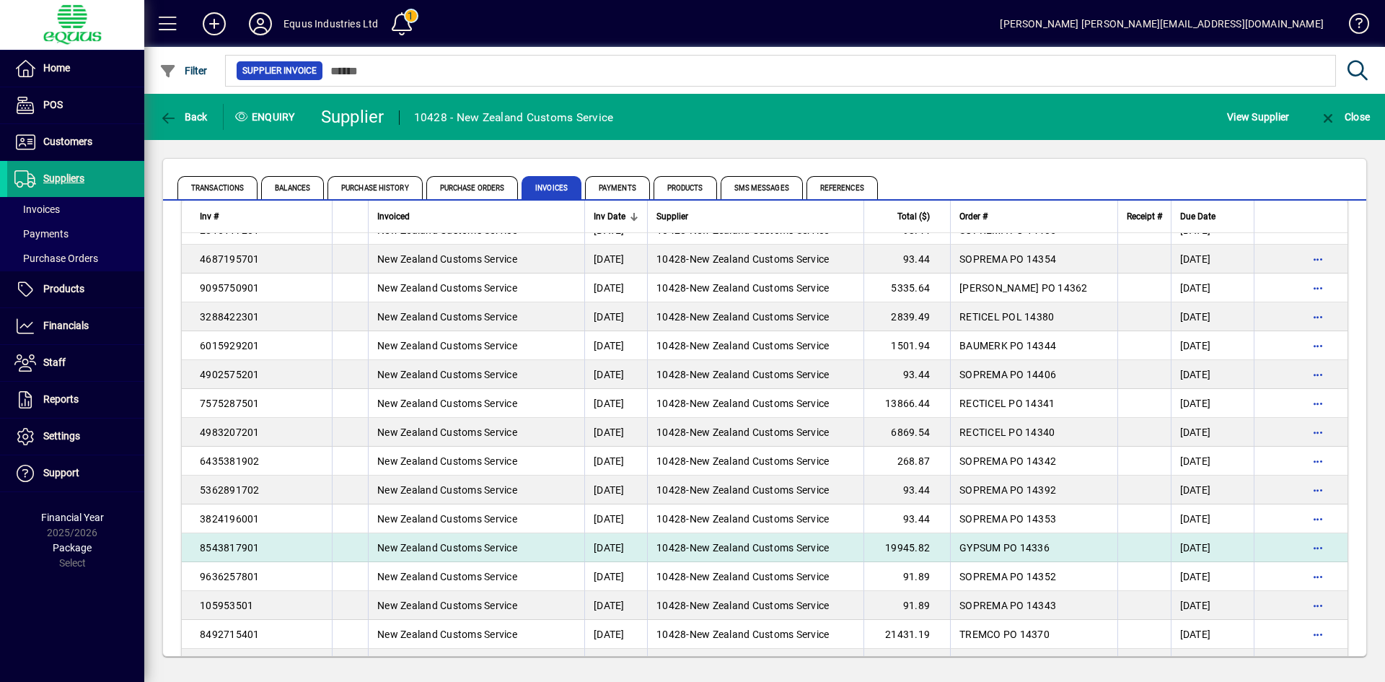
click at [682, 548] on span "10428" at bounding box center [671, 548] width 30 height 12
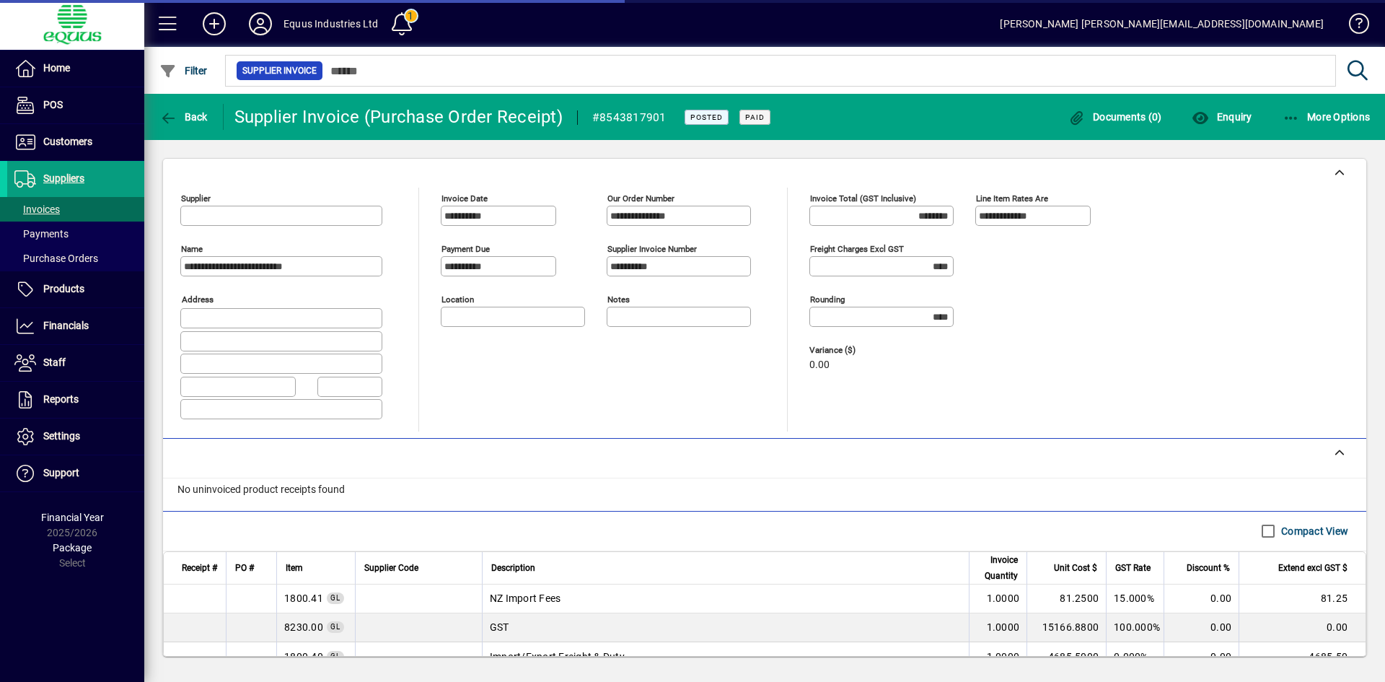
type input "**********"
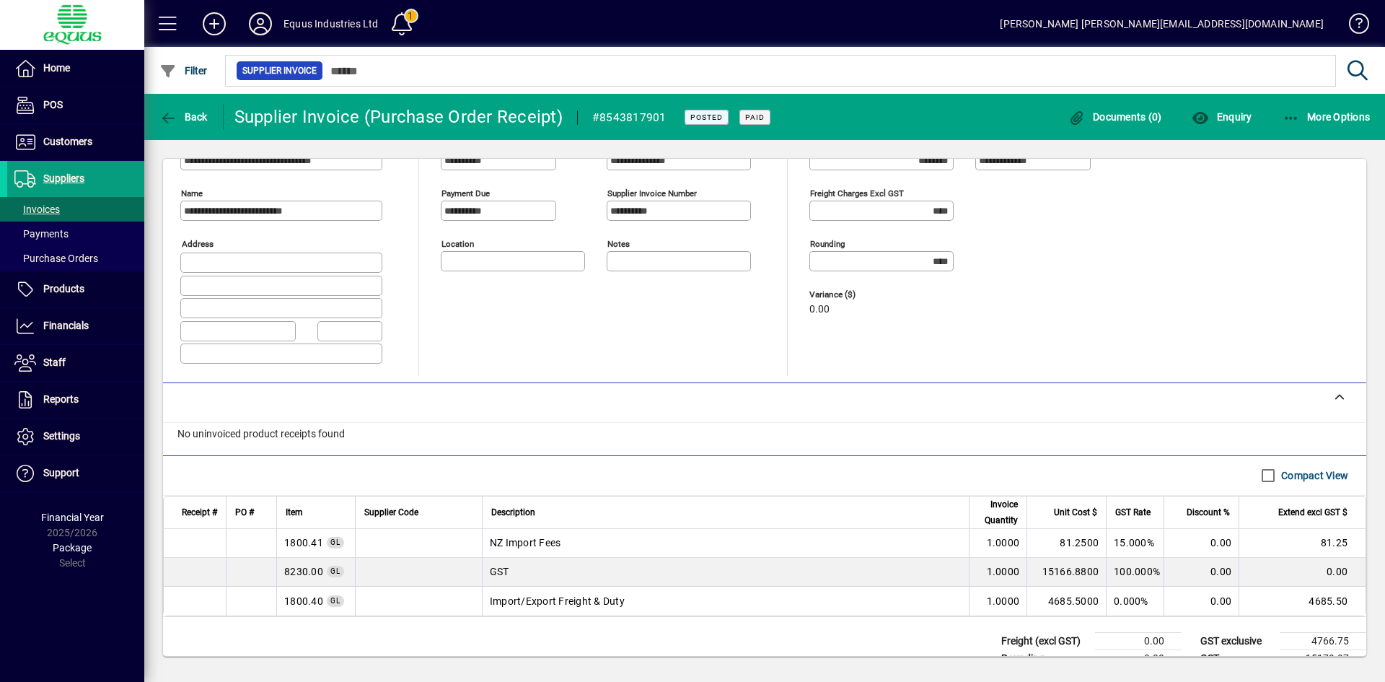
scroll to position [56, 0]
click at [173, 123] on icon "button" at bounding box center [168, 118] width 18 height 14
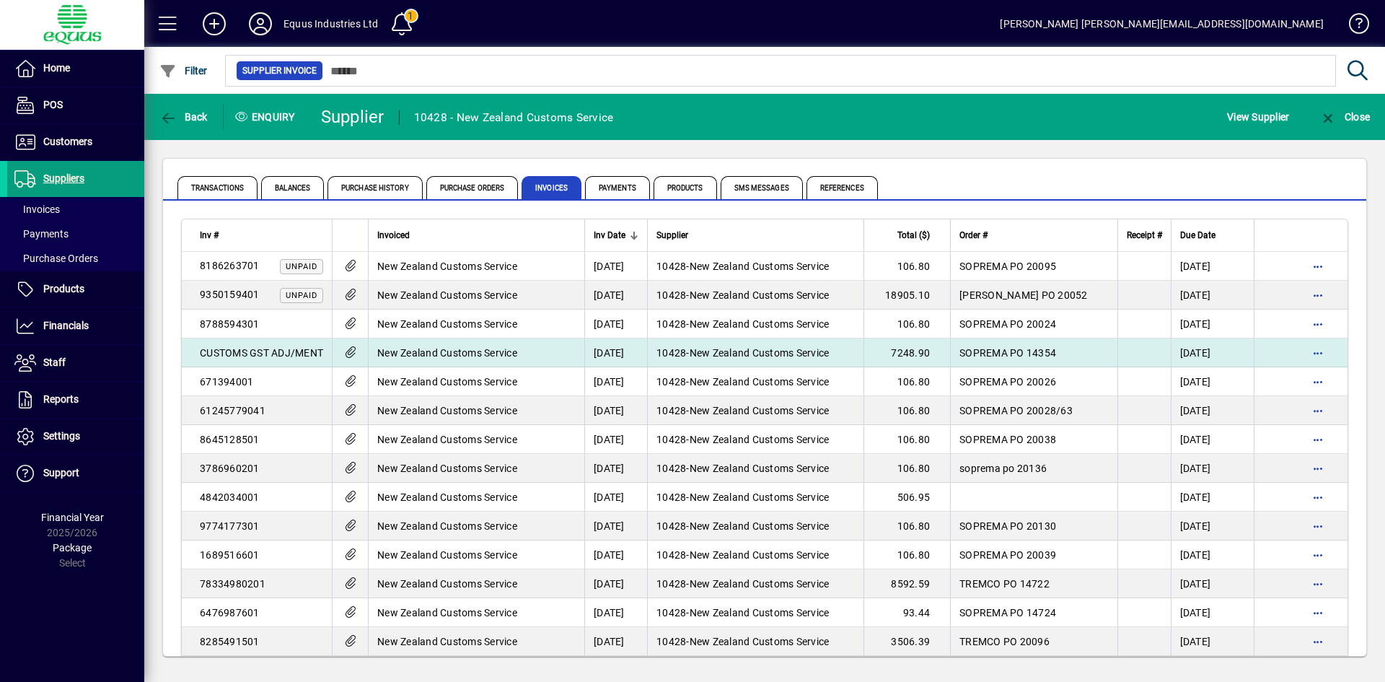
click at [512, 352] on span "New Zealand Customs Service" at bounding box center [447, 353] width 140 height 12
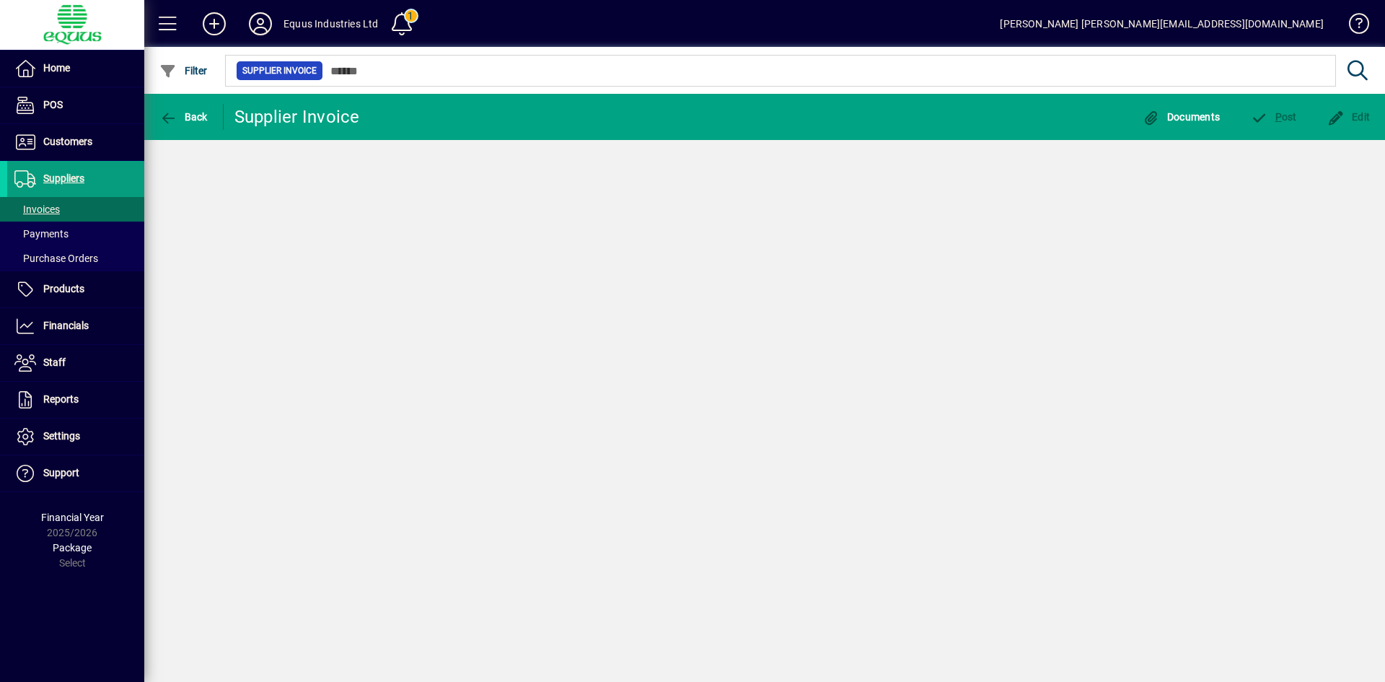
click at [512, 352] on div "Back Supplier Invoice Documents P ost Edit" at bounding box center [764, 388] width 1241 height 588
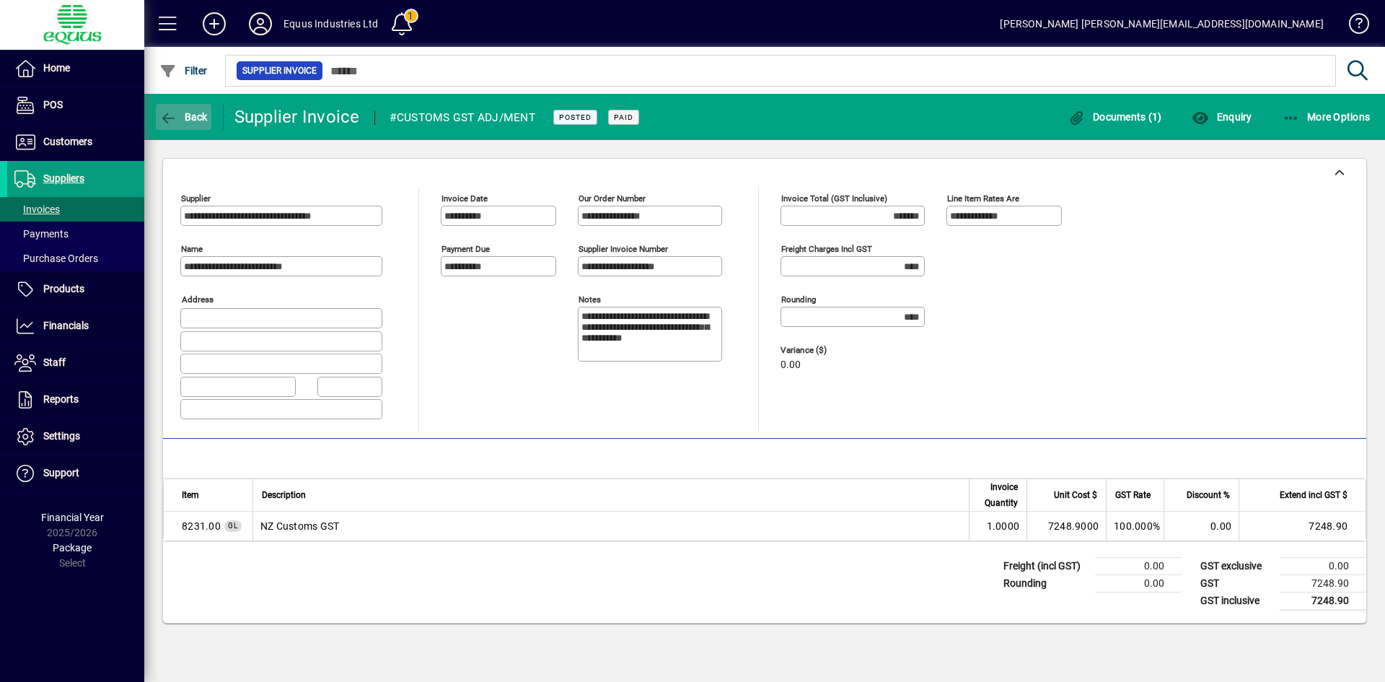
click at [177, 123] on span "button" at bounding box center [184, 117] width 56 height 35
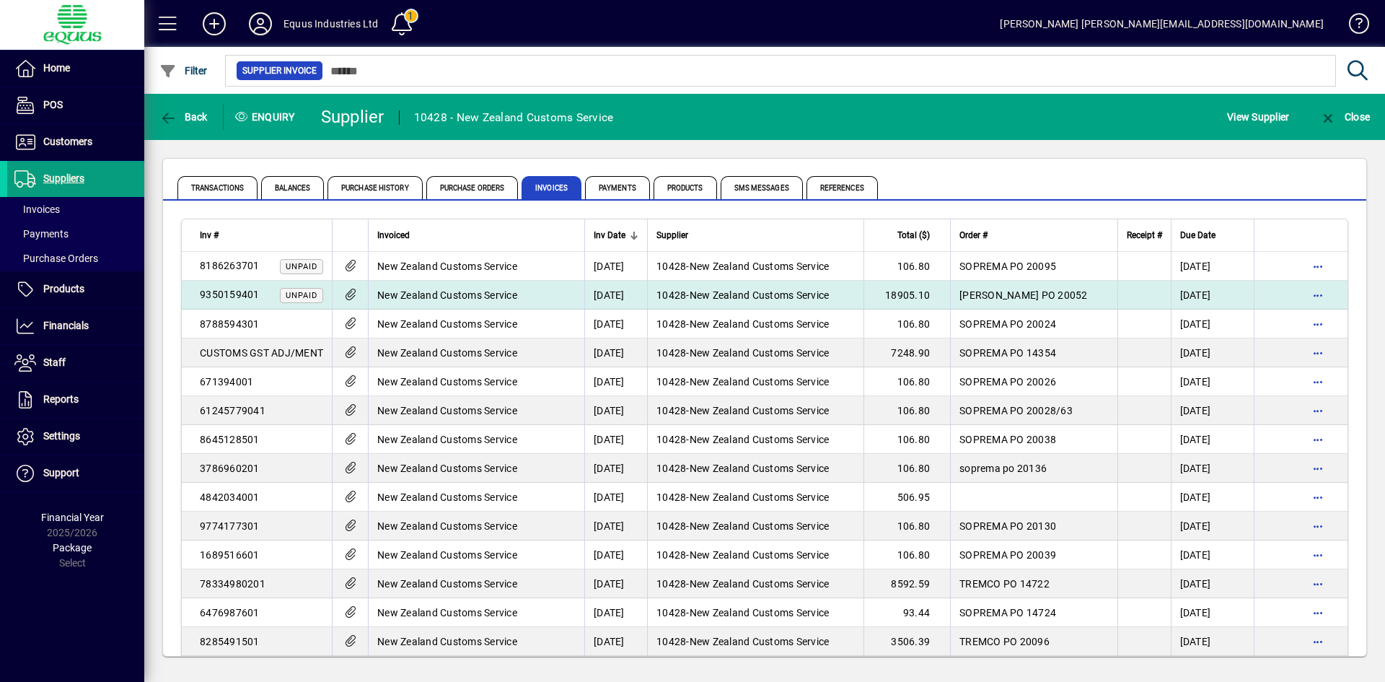
click at [395, 295] on span "New Zealand Customs Service" at bounding box center [447, 295] width 140 height 12
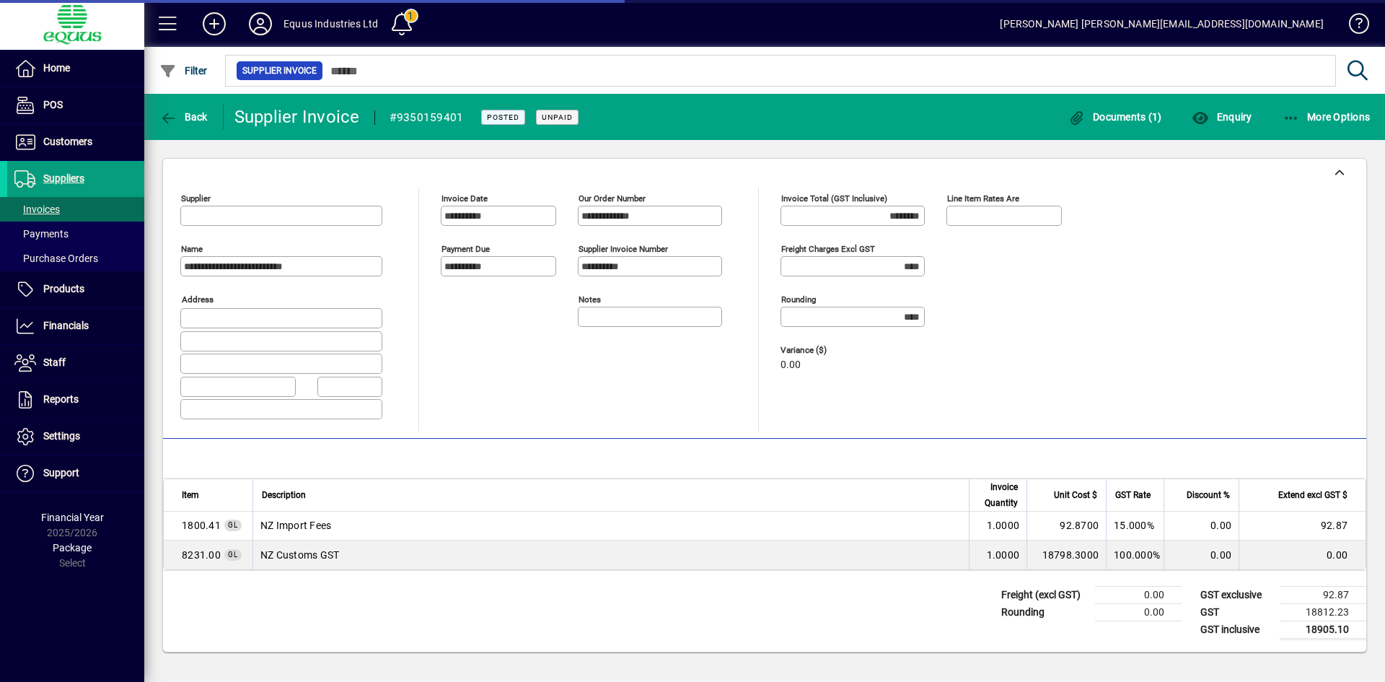
type input "**********"
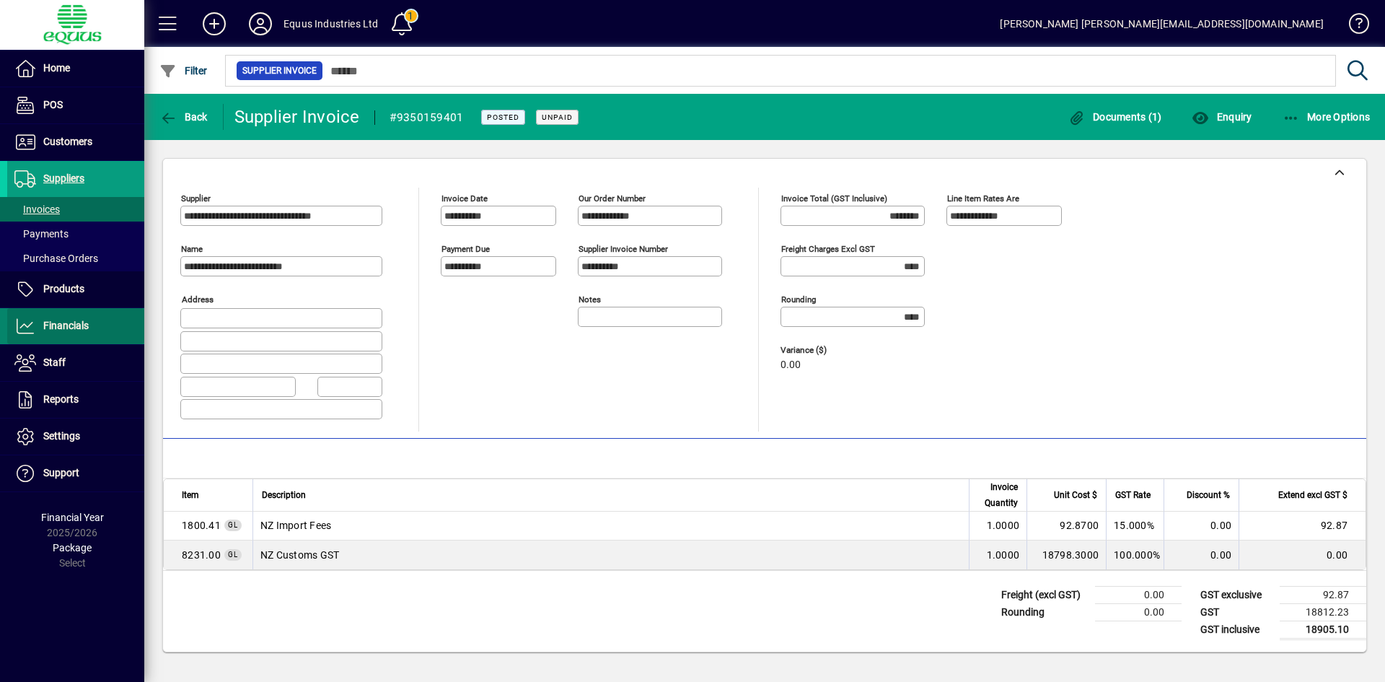
click at [50, 319] on span "Financials" at bounding box center [48, 325] width 82 height 17
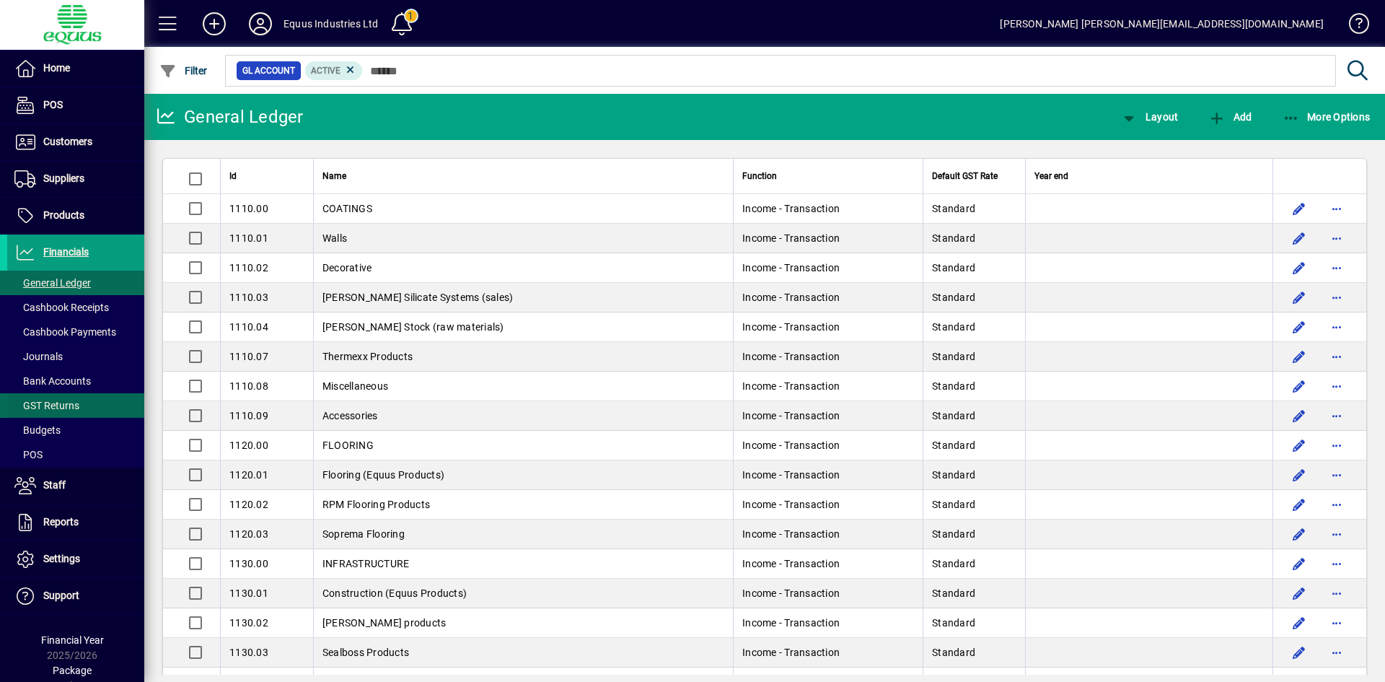
click at [47, 411] on span "GST Returns" at bounding box center [46, 406] width 65 height 12
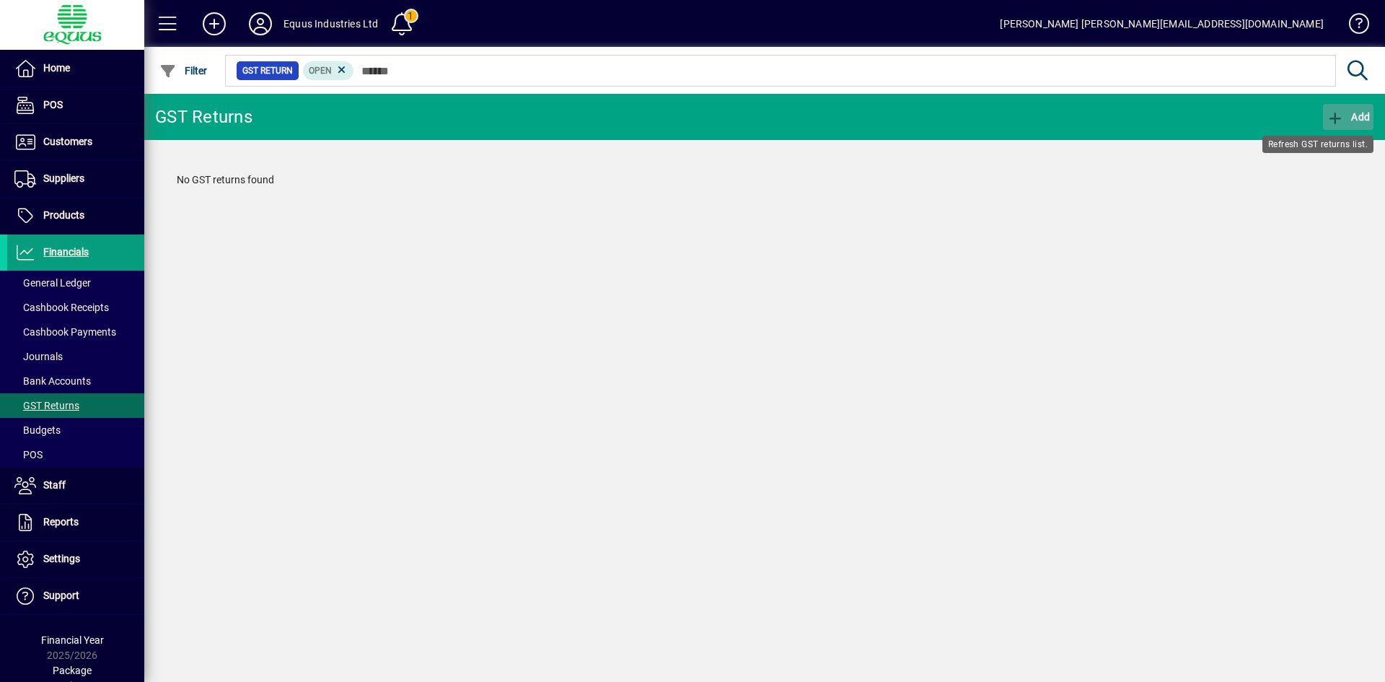
click at [1335, 115] on icon "button" at bounding box center [1336, 118] width 18 height 14
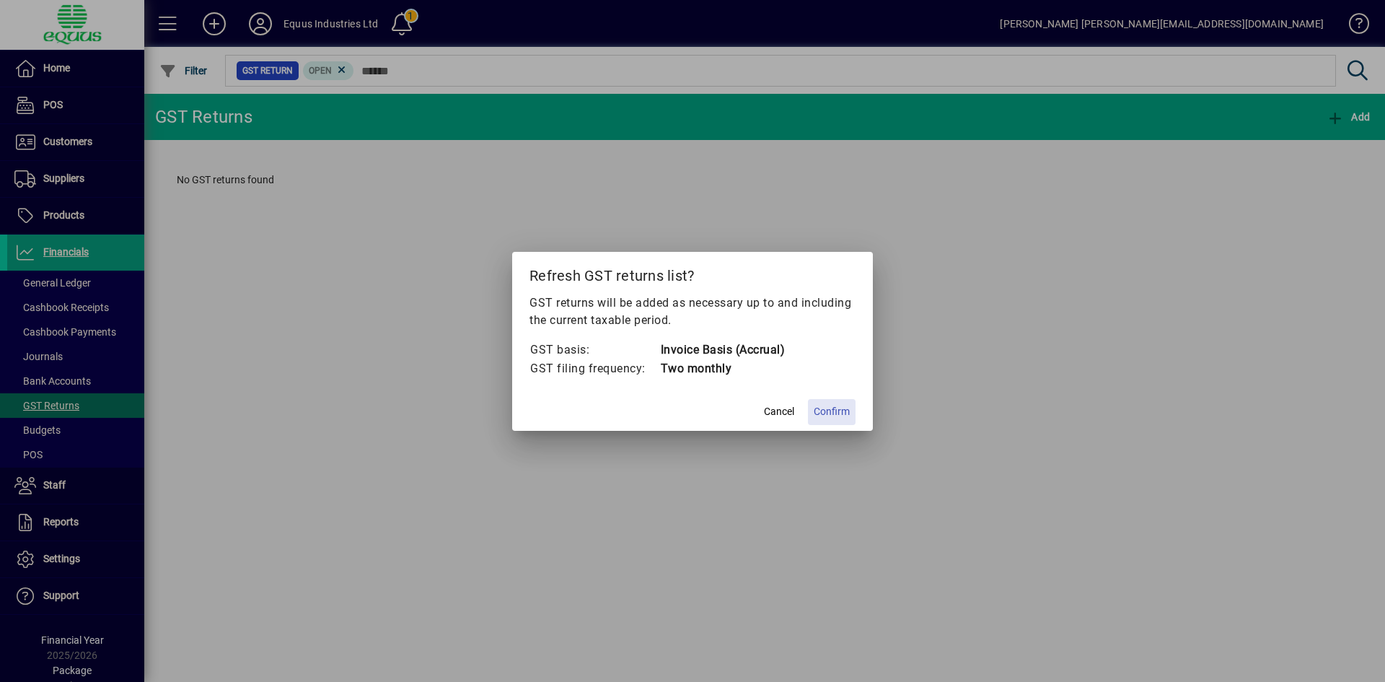
click at [839, 413] on span "Confirm" at bounding box center [832, 411] width 36 height 15
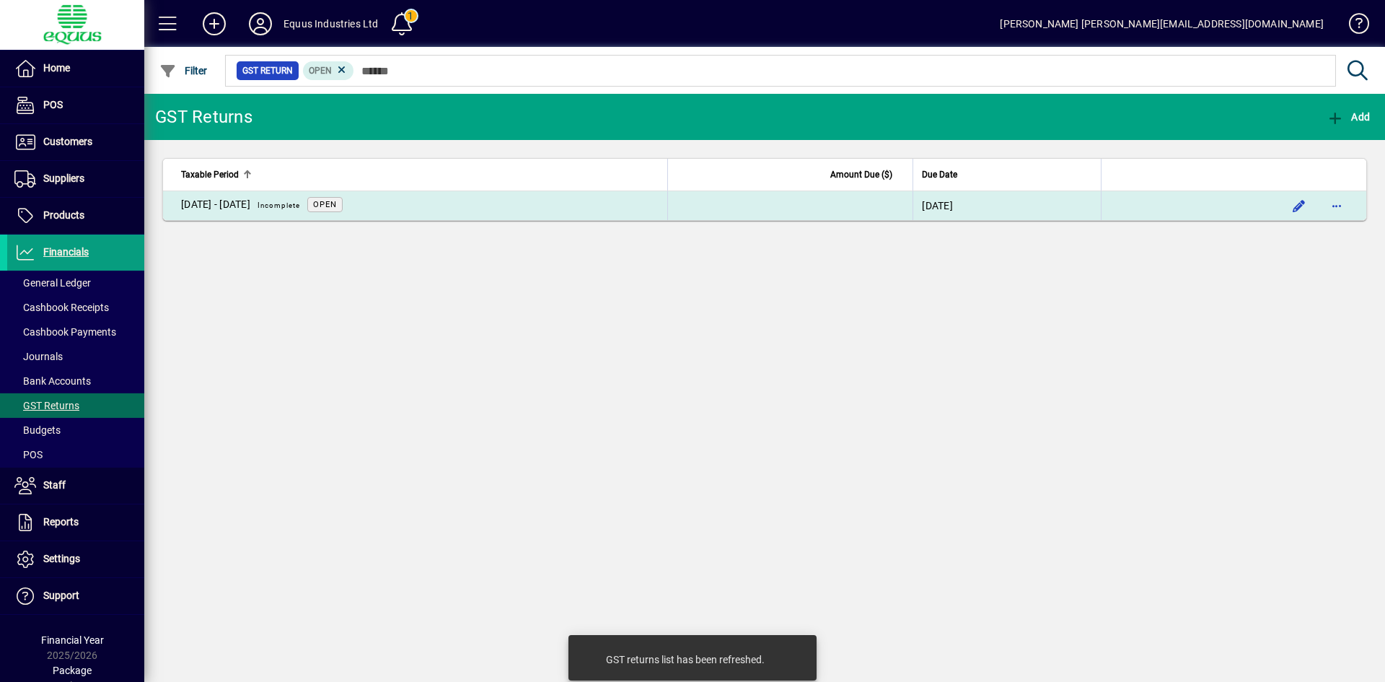
click at [432, 208] on td "01 Aug - 30 Sept 2025 Incomplete Open" at bounding box center [415, 205] width 504 height 29
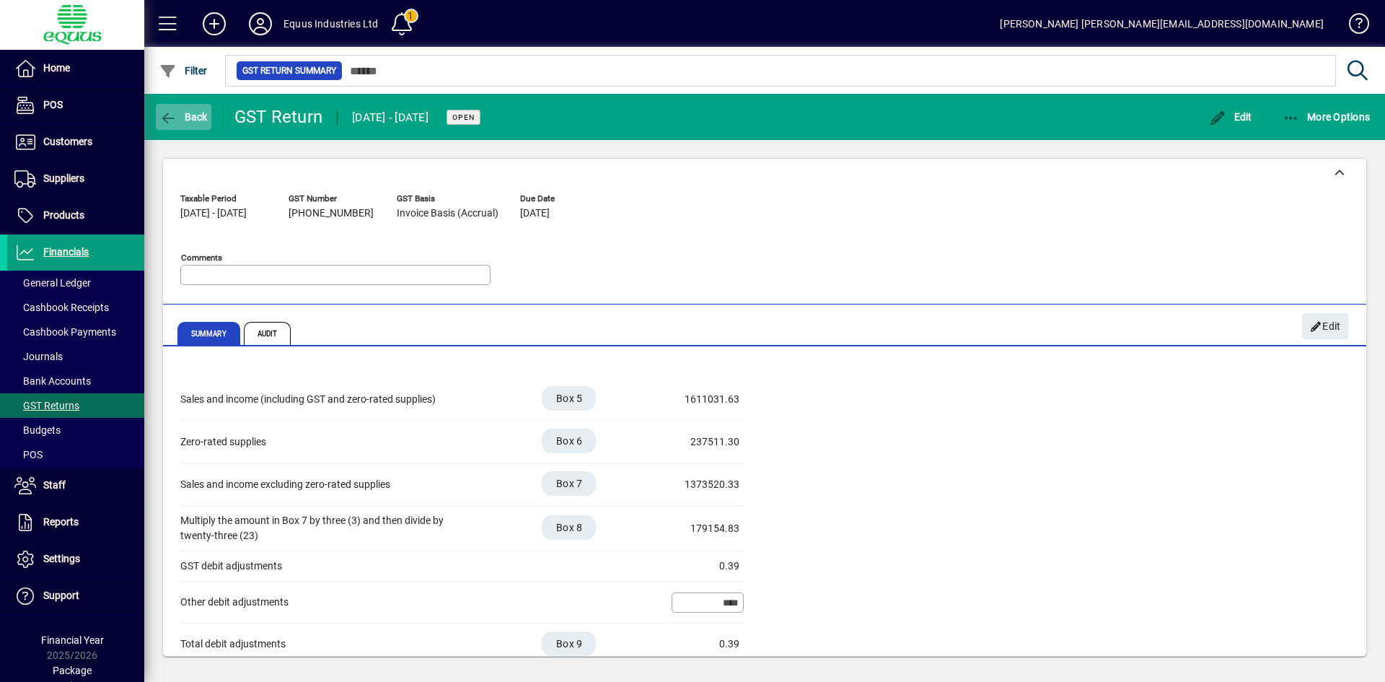
click at [172, 118] on icon "button" at bounding box center [168, 118] width 18 height 14
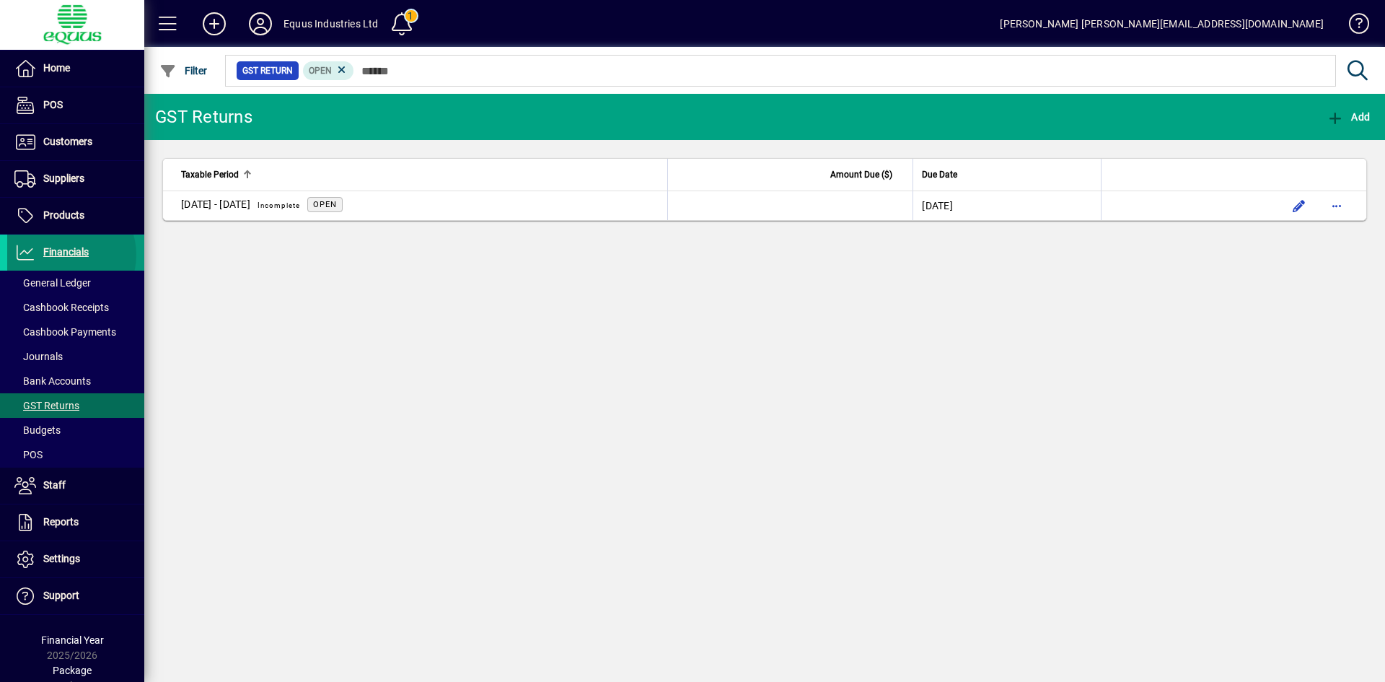
click at [63, 255] on span "Financials" at bounding box center [65, 252] width 45 height 12
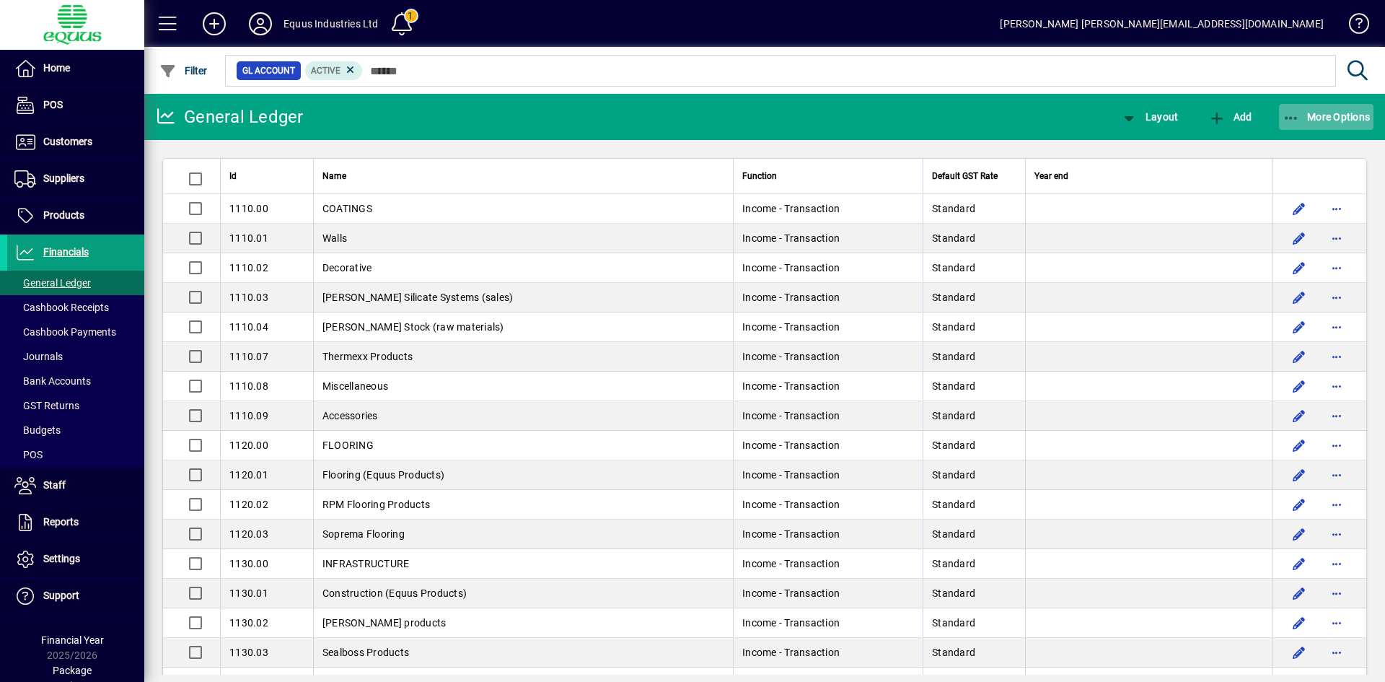
click at [1307, 113] on span "More Options" at bounding box center [1327, 117] width 88 height 12
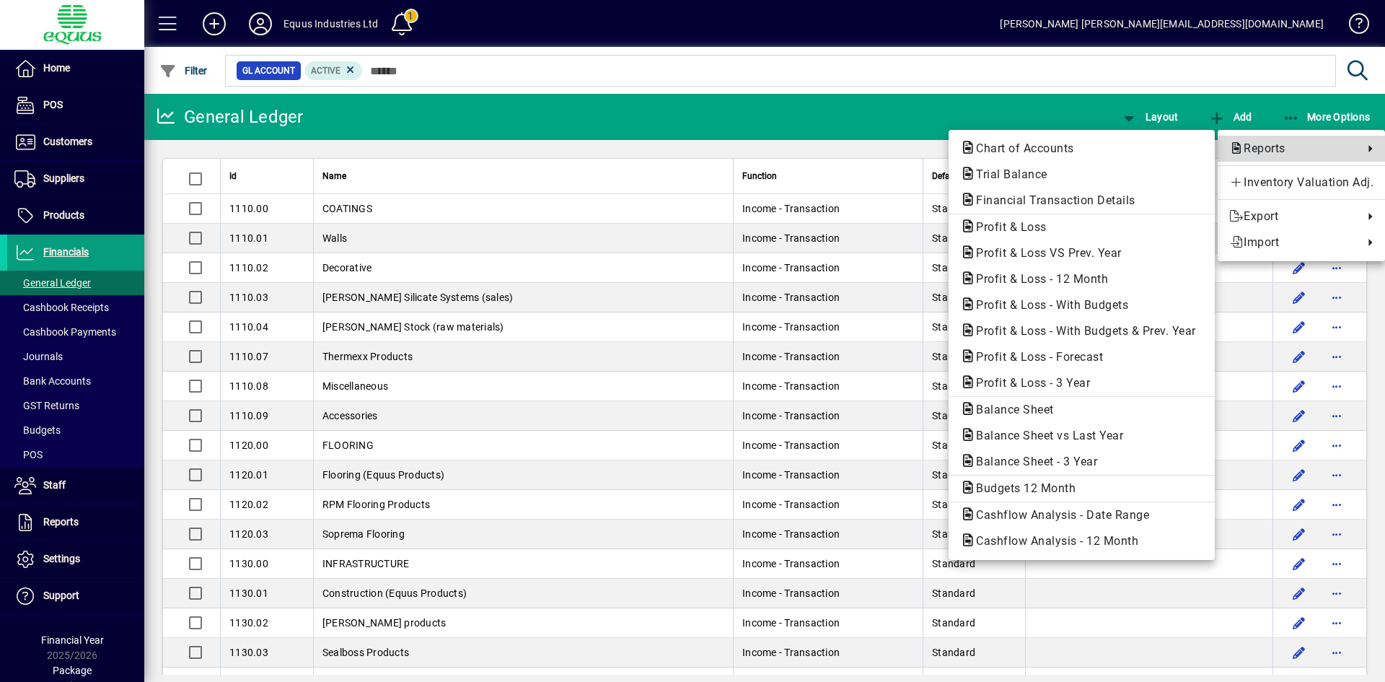
click at [1267, 144] on span "Reports" at bounding box center [1292, 148] width 127 height 17
click at [1020, 198] on span "Financial Transaction Details" at bounding box center [1051, 200] width 183 height 14
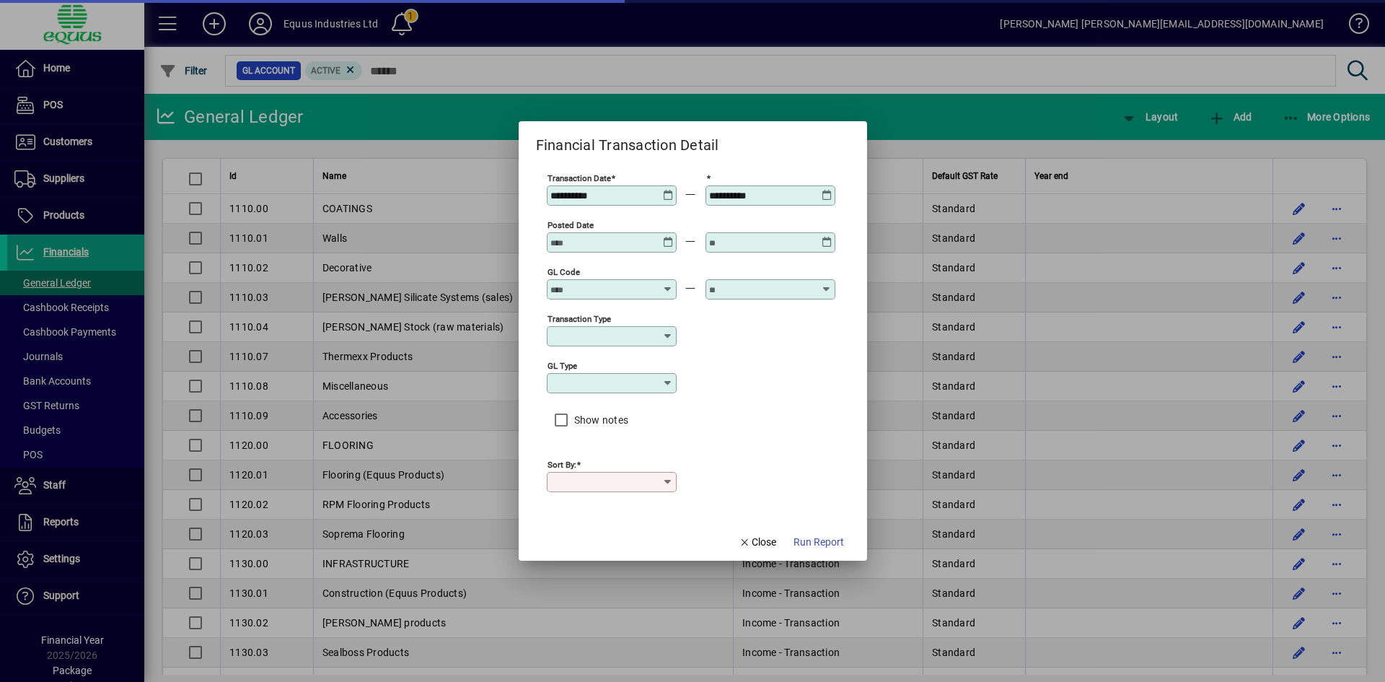
type input "****"
click at [669, 190] on icon at bounding box center [668, 190] width 11 height 0
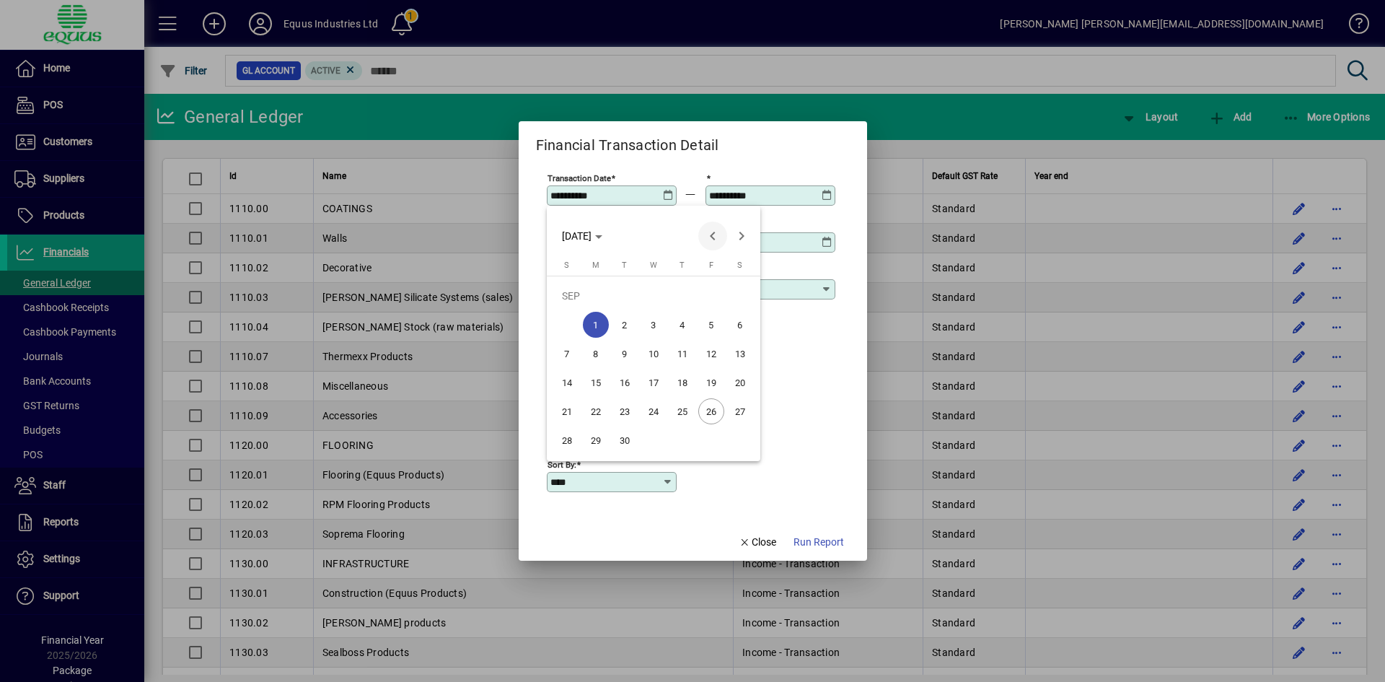
click at [712, 241] on span "Previous month" at bounding box center [712, 235] width 29 height 29
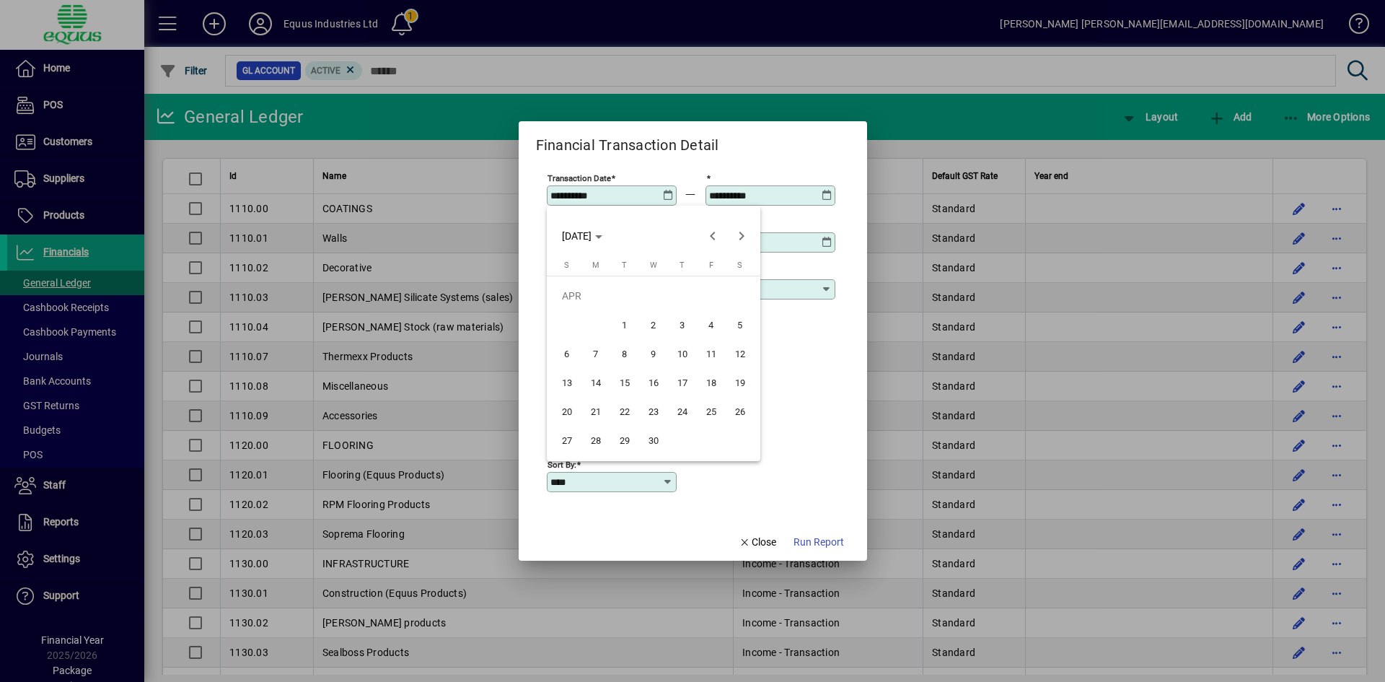
click at [625, 328] on span "1" at bounding box center [625, 325] width 26 height 26
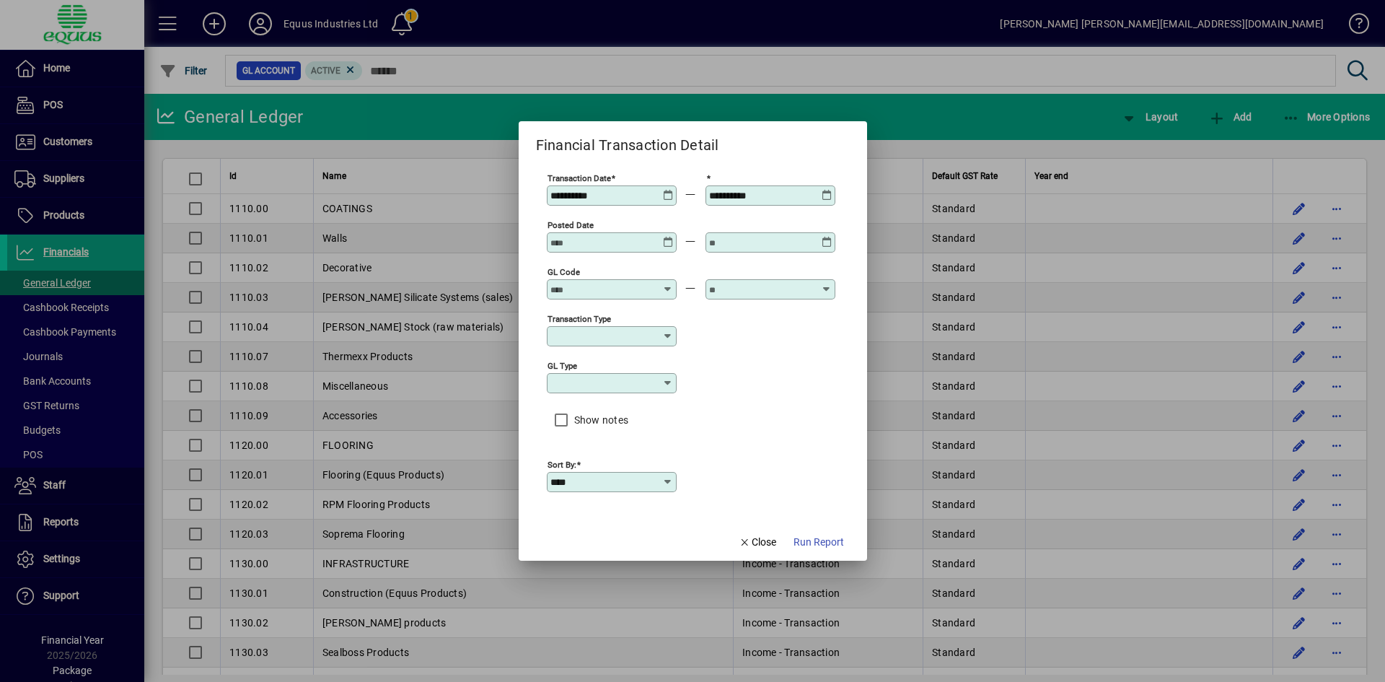
click at [827, 190] on icon at bounding box center [827, 190] width 11 height 0
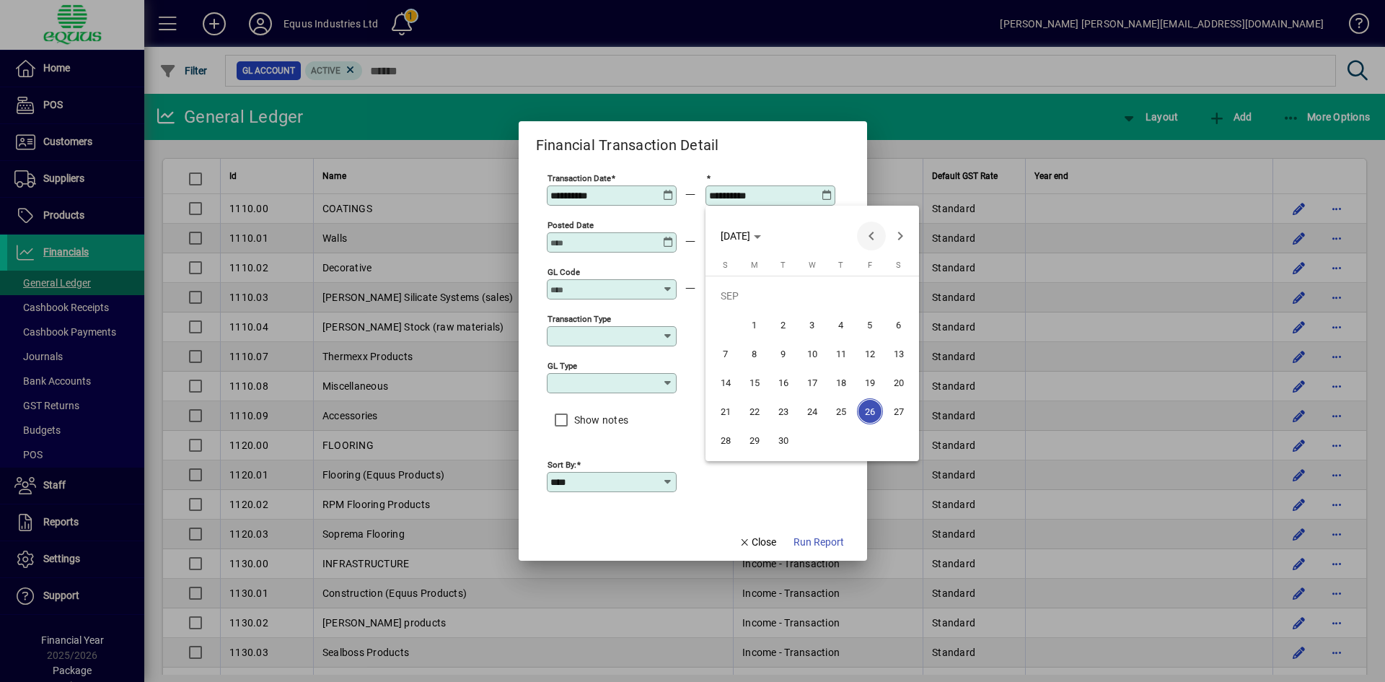
click at [871, 237] on span "Previous month" at bounding box center [871, 235] width 29 height 29
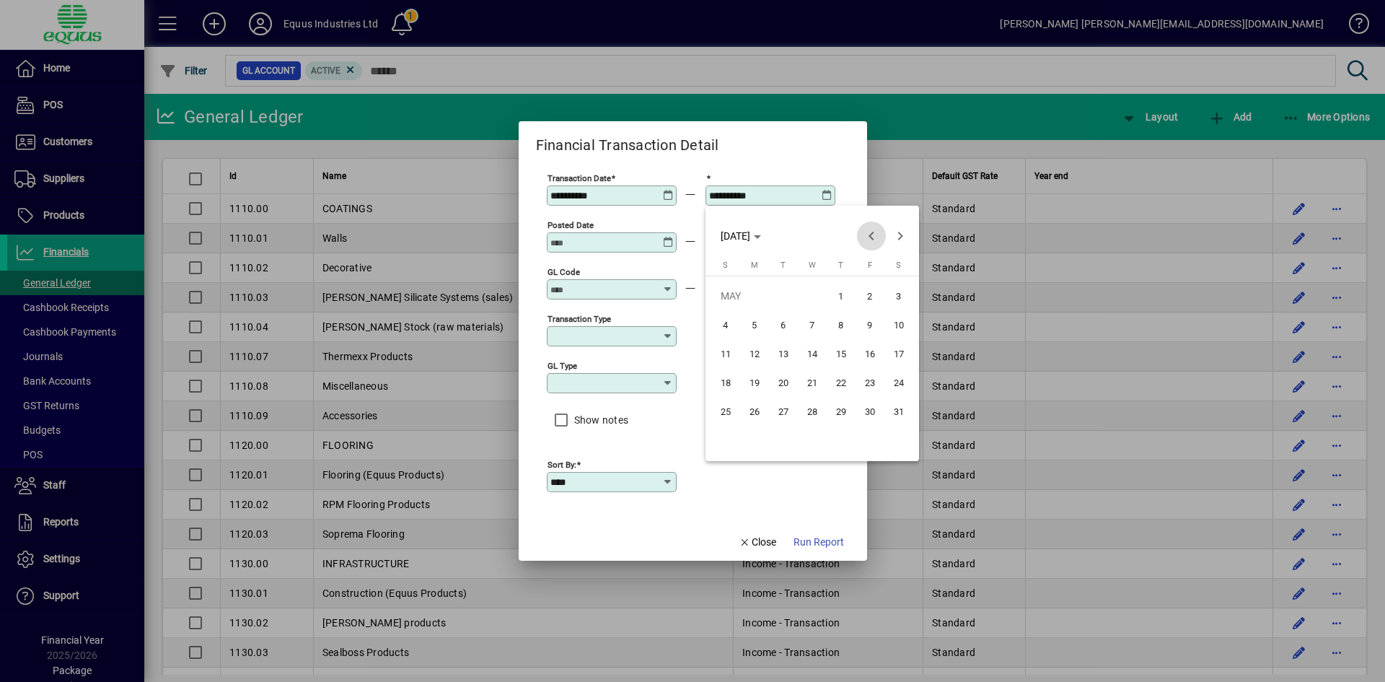
click at [871, 237] on span "Previous month" at bounding box center [871, 235] width 29 height 29
click at [667, 193] on div at bounding box center [692, 341] width 1385 height 682
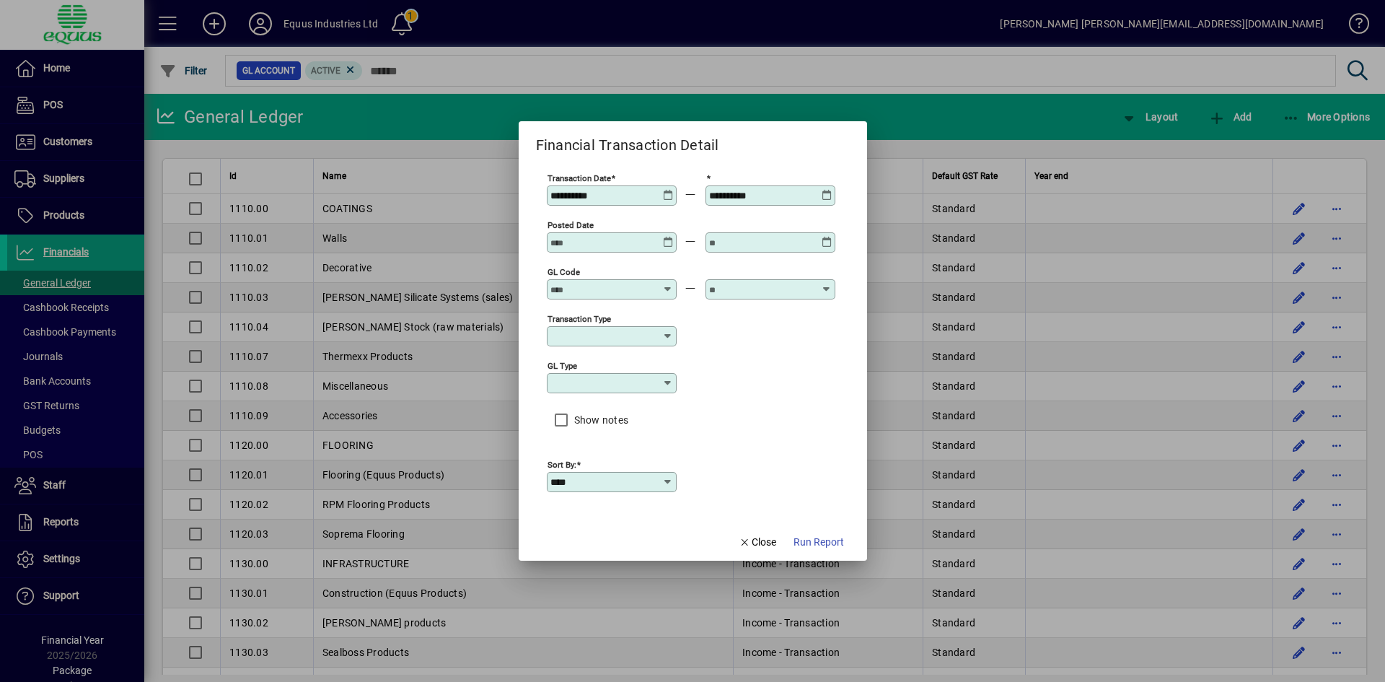
click at [667, 190] on icon at bounding box center [668, 190] width 11 height 0
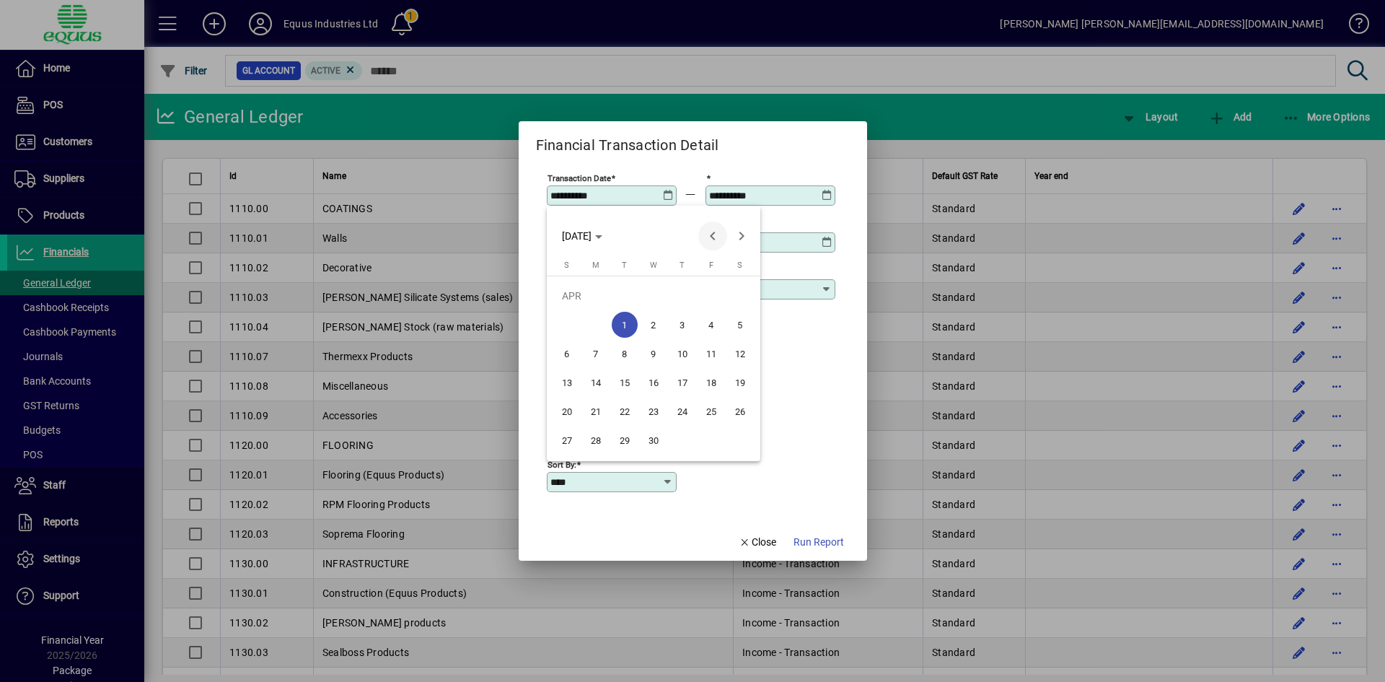
click at [712, 234] on span "Previous month" at bounding box center [712, 235] width 29 height 29
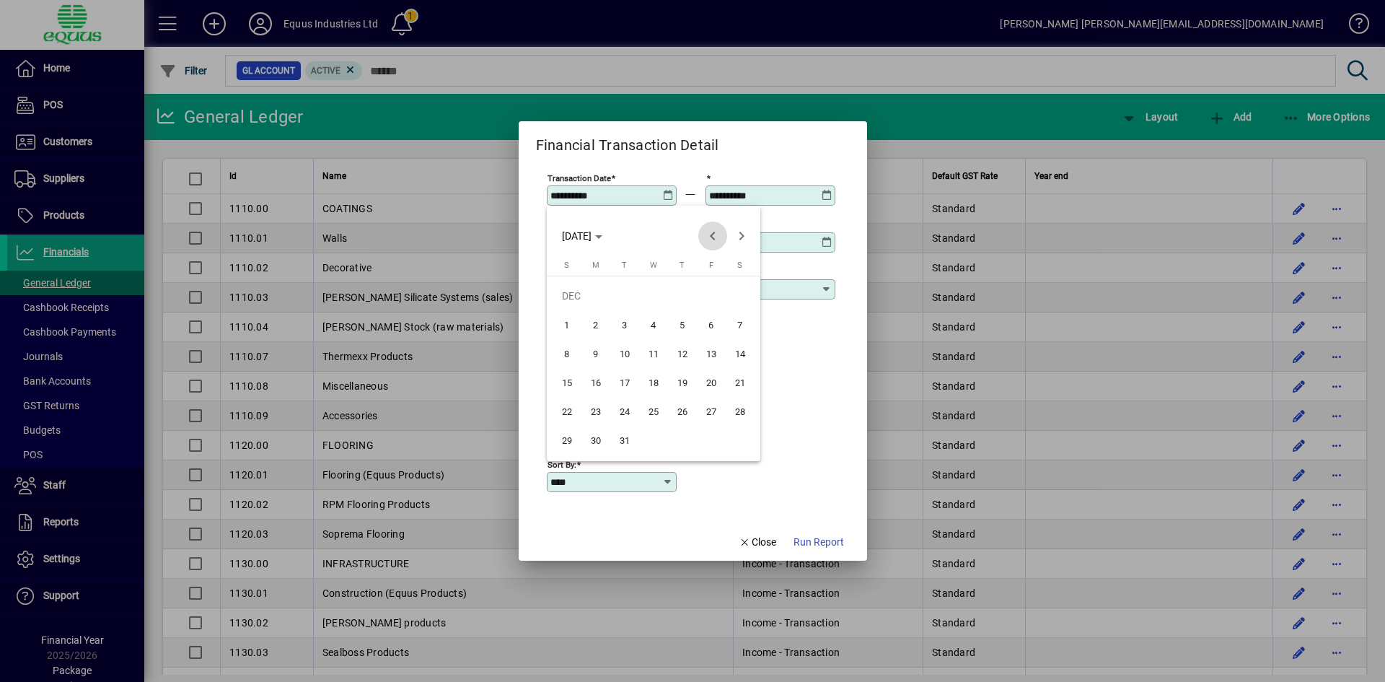
click at [712, 234] on span "Previous month" at bounding box center [712, 235] width 29 height 29
click at [713, 234] on span "Previous month" at bounding box center [712, 235] width 29 height 29
click at [714, 234] on span "Previous month" at bounding box center [712, 235] width 29 height 29
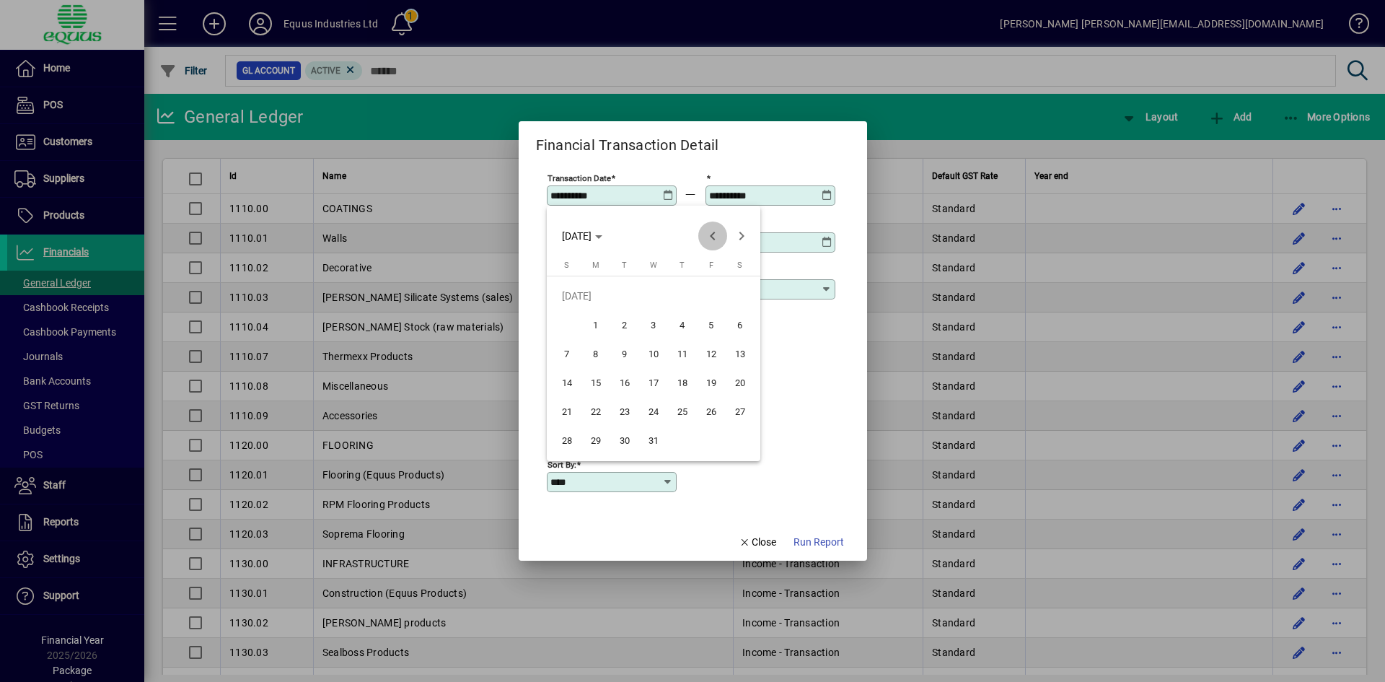
click at [714, 234] on span "Previous month" at bounding box center [712, 235] width 29 height 29
click at [593, 329] on span "1" at bounding box center [596, 325] width 26 height 26
type input "**********"
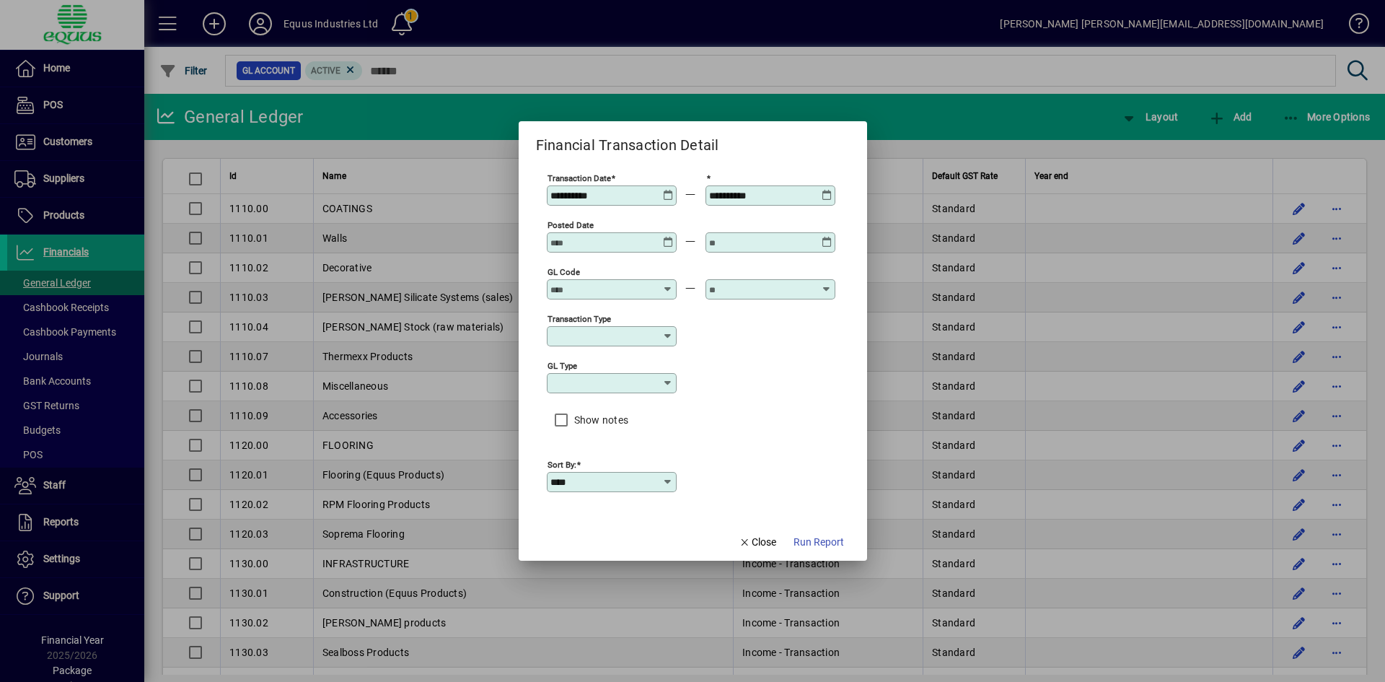
click at [824, 190] on icon at bounding box center [827, 190] width 11 height 0
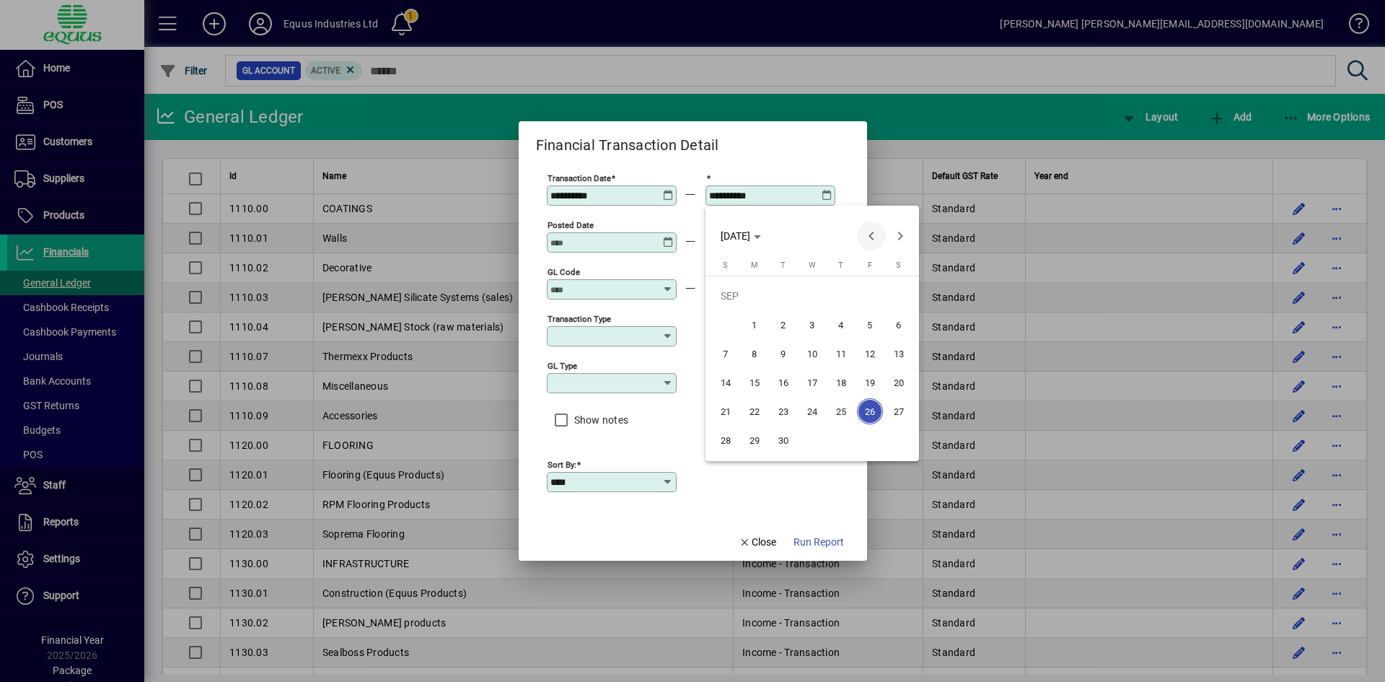
click at [877, 238] on span "Previous month" at bounding box center [871, 235] width 29 height 29
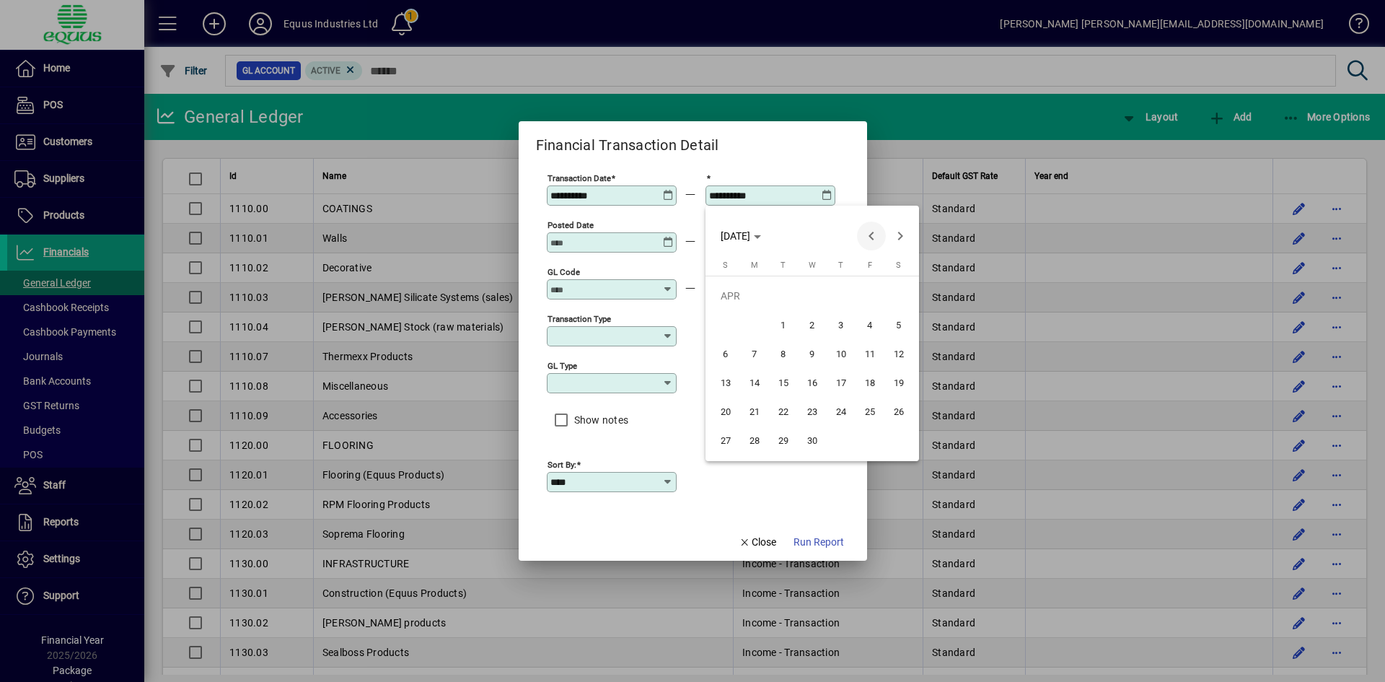
click at [877, 238] on span "Previous month" at bounding box center [871, 235] width 29 height 29
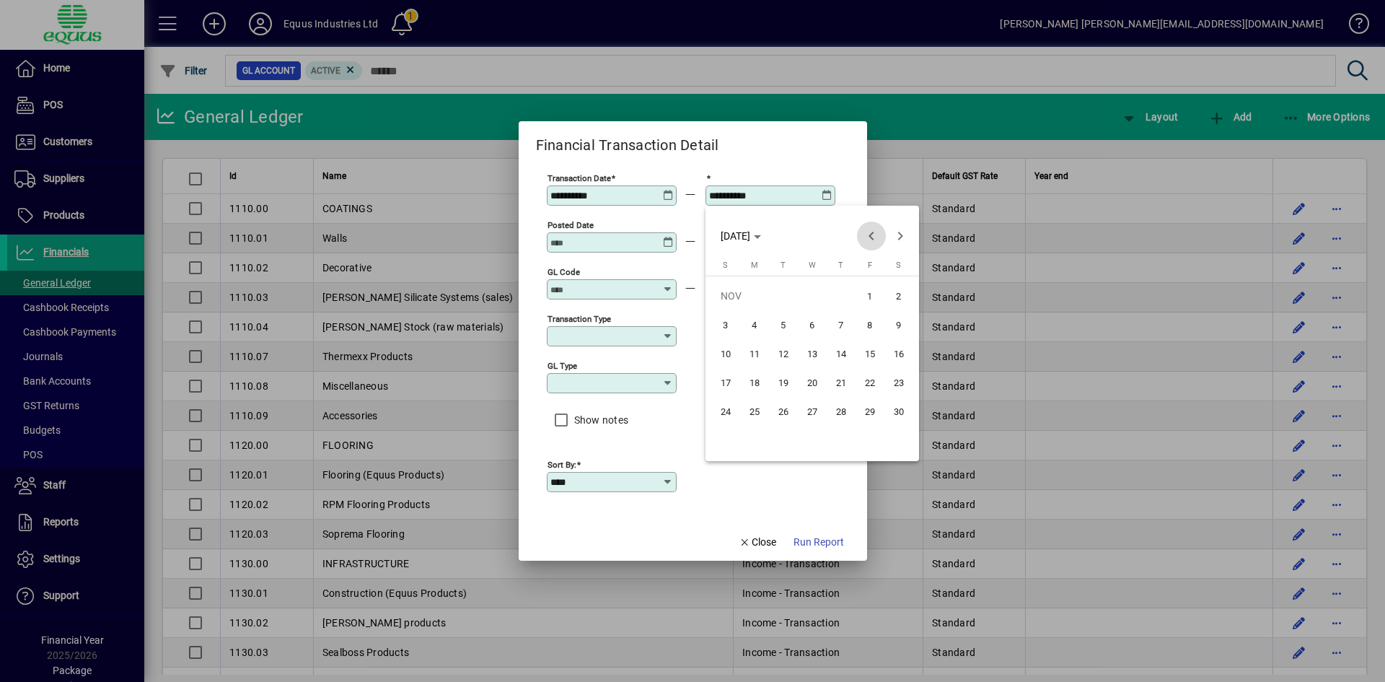
click at [877, 241] on span "Previous month" at bounding box center [871, 235] width 29 height 29
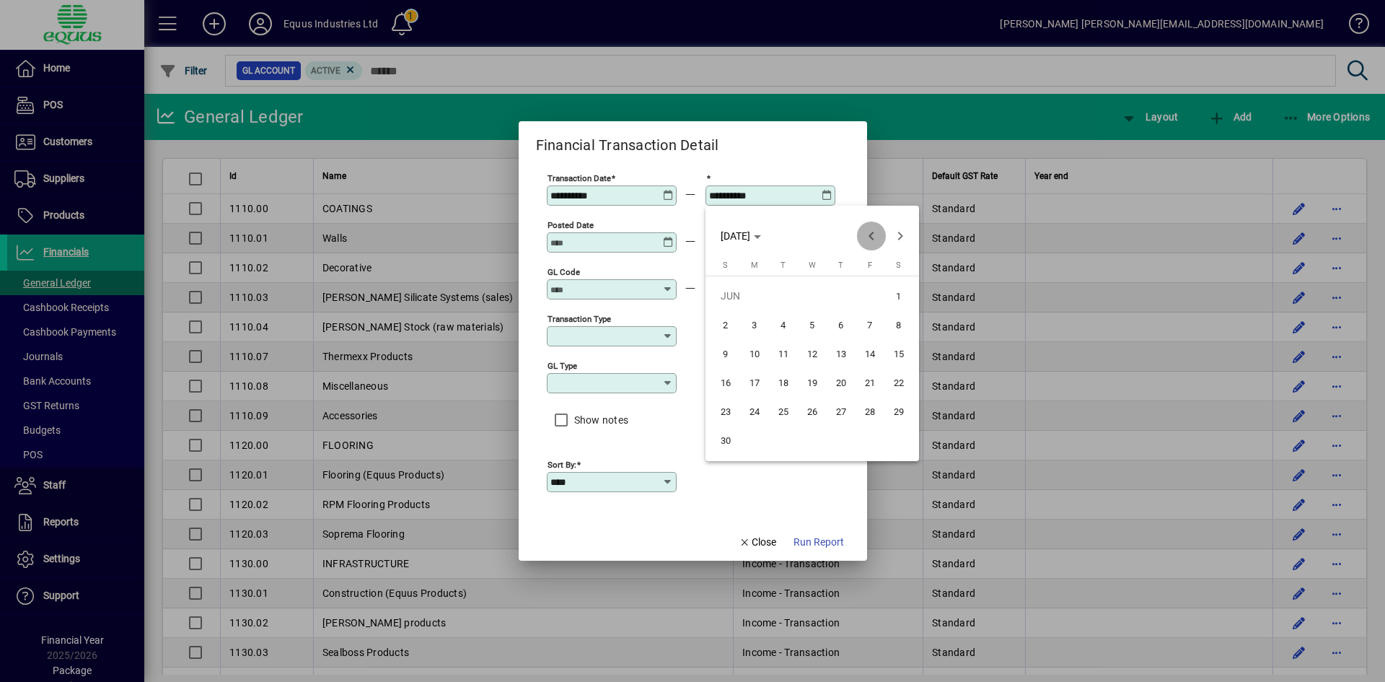
click at [877, 241] on span "Previous month" at bounding box center [871, 235] width 29 height 29
click at [866, 413] on span "31" at bounding box center [870, 411] width 26 height 26
type input "**********"
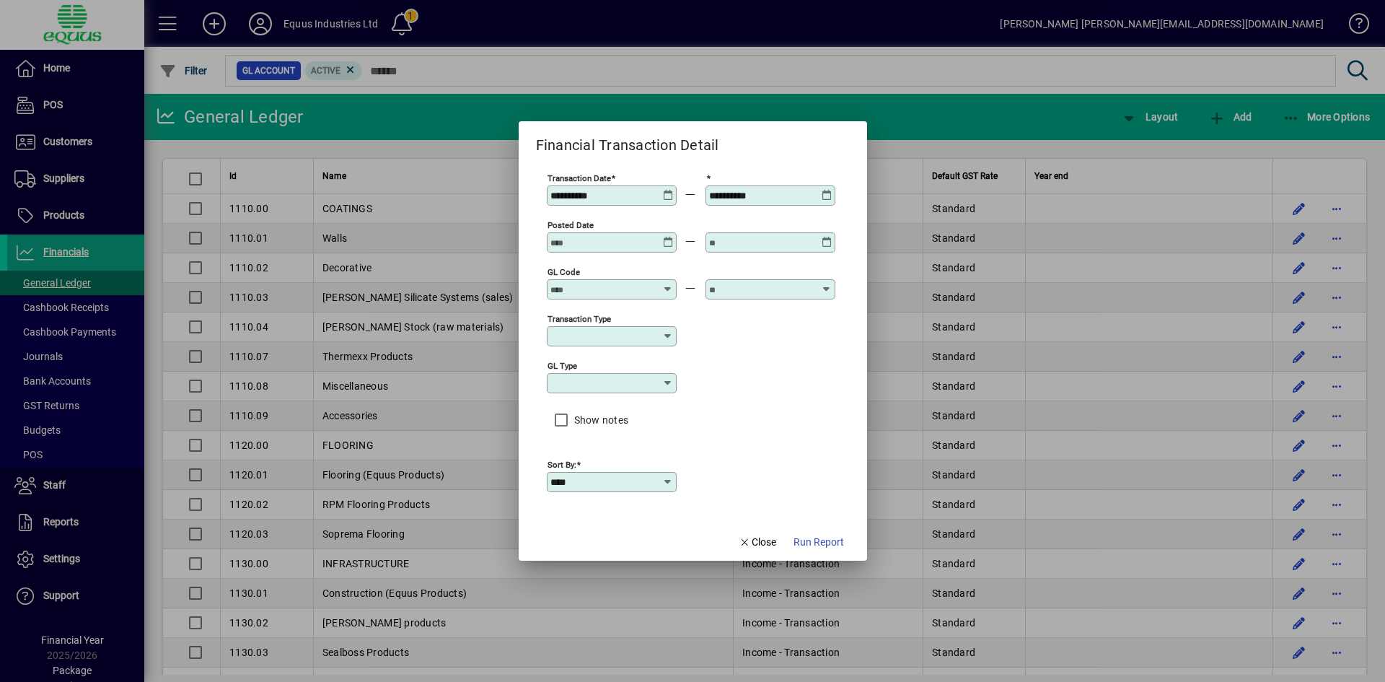
click at [597, 290] on input "GL code" at bounding box center [602, 290] width 105 height 12
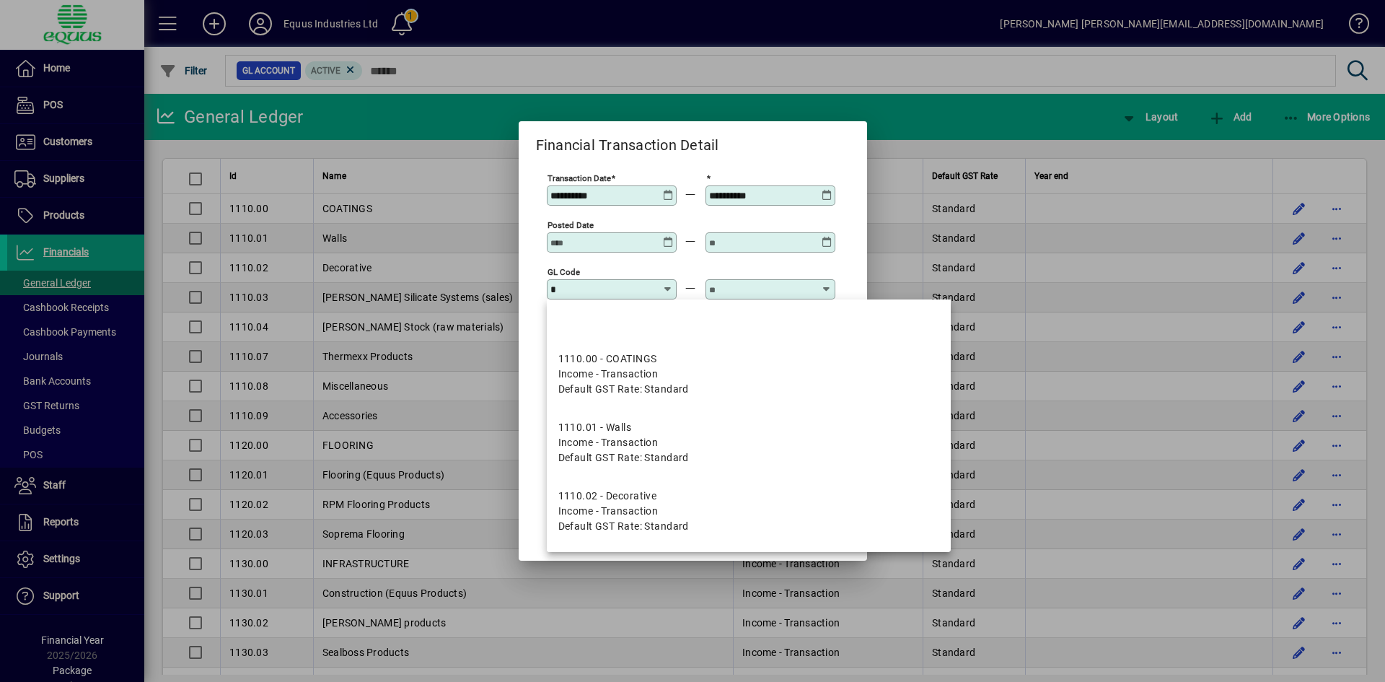
type input "**"
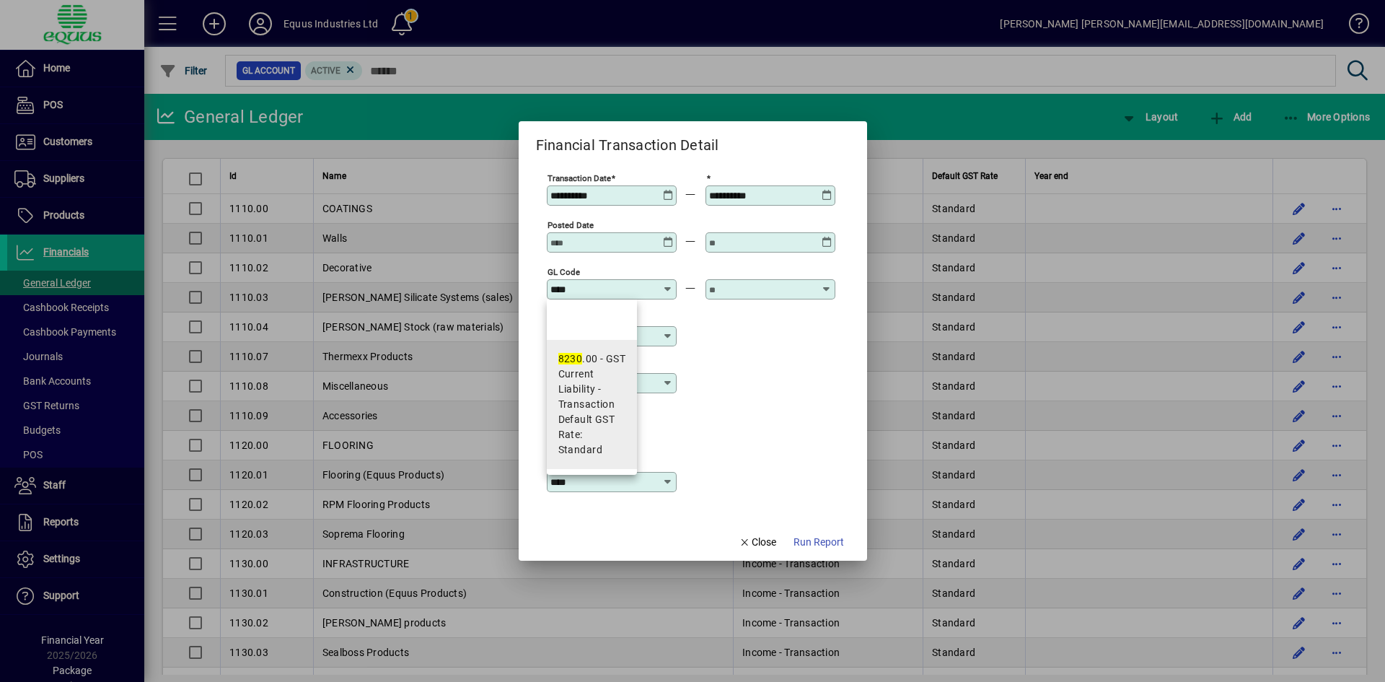
click at [574, 362] on em "8230" at bounding box center [570, 359] width 25 height 12
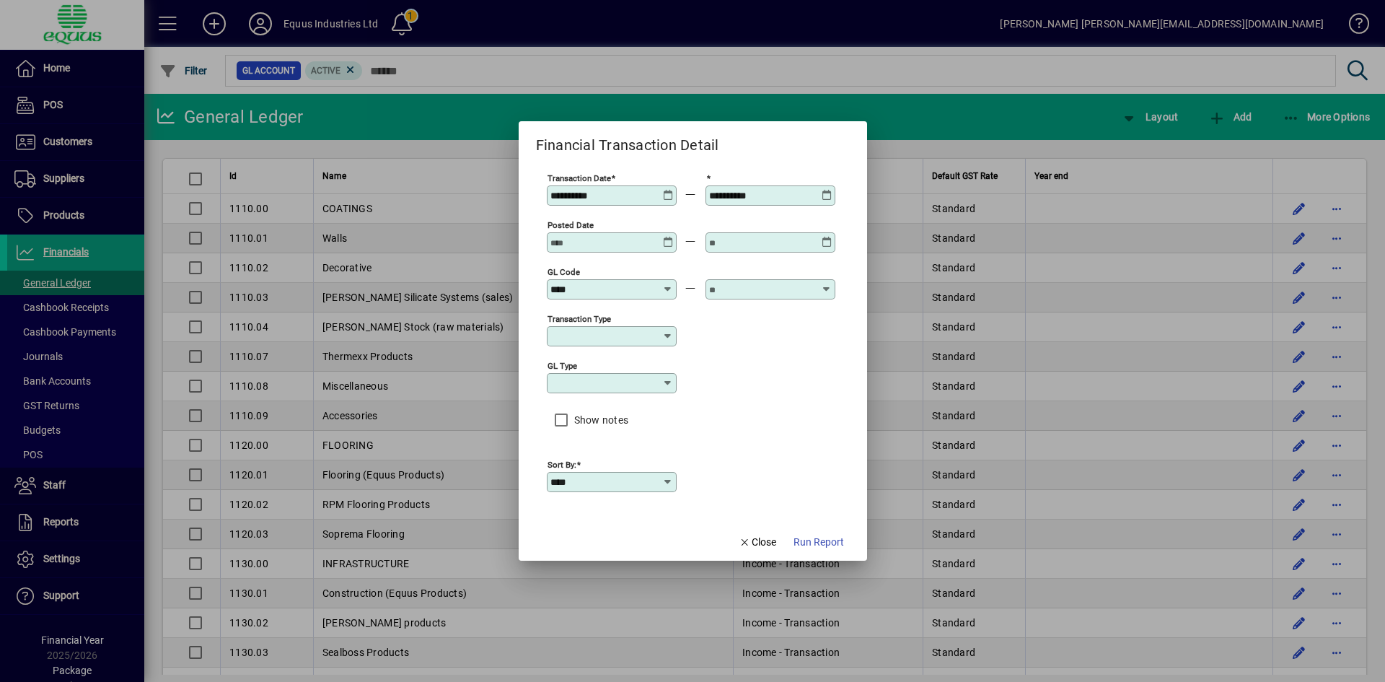
type input "**********"
click at [739, 287] on input "text" at bounding box center [761, 290] width 105 height 12
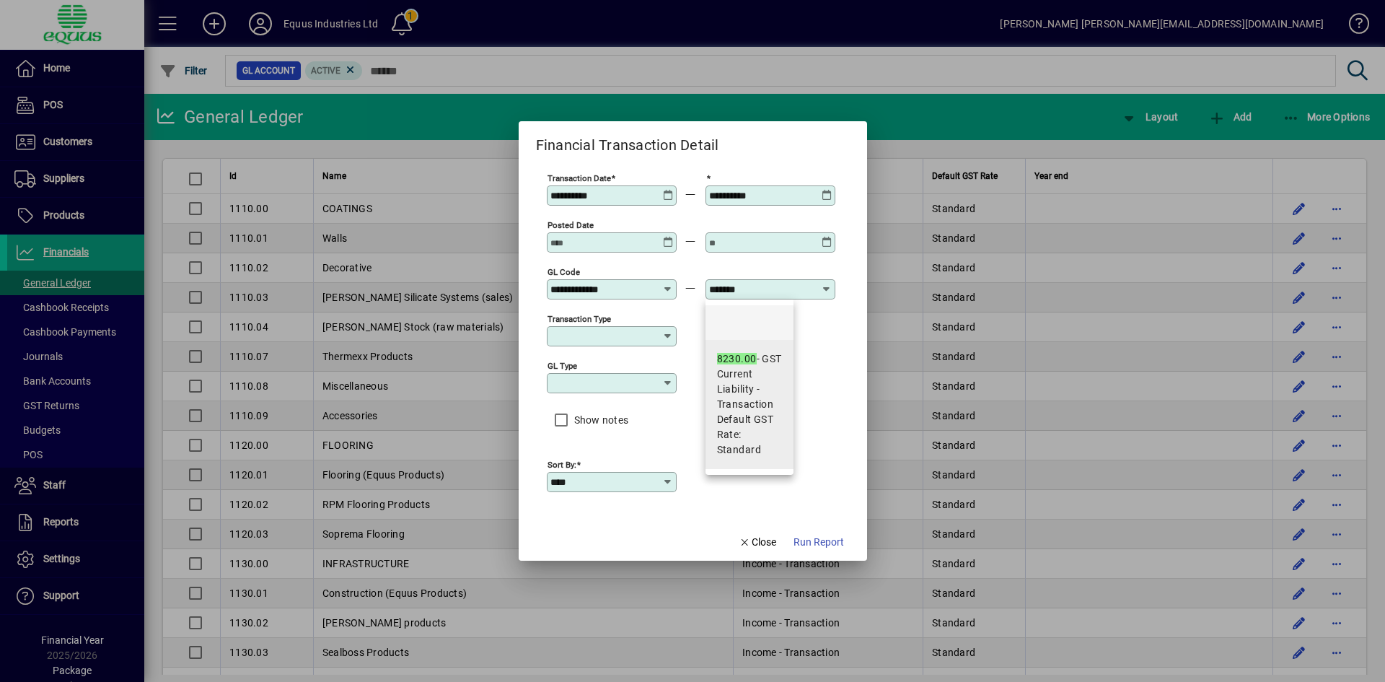
click at [729, 384] on span "Current Liability - Transaction" at bounding box center [749, 388] width 65 height 45
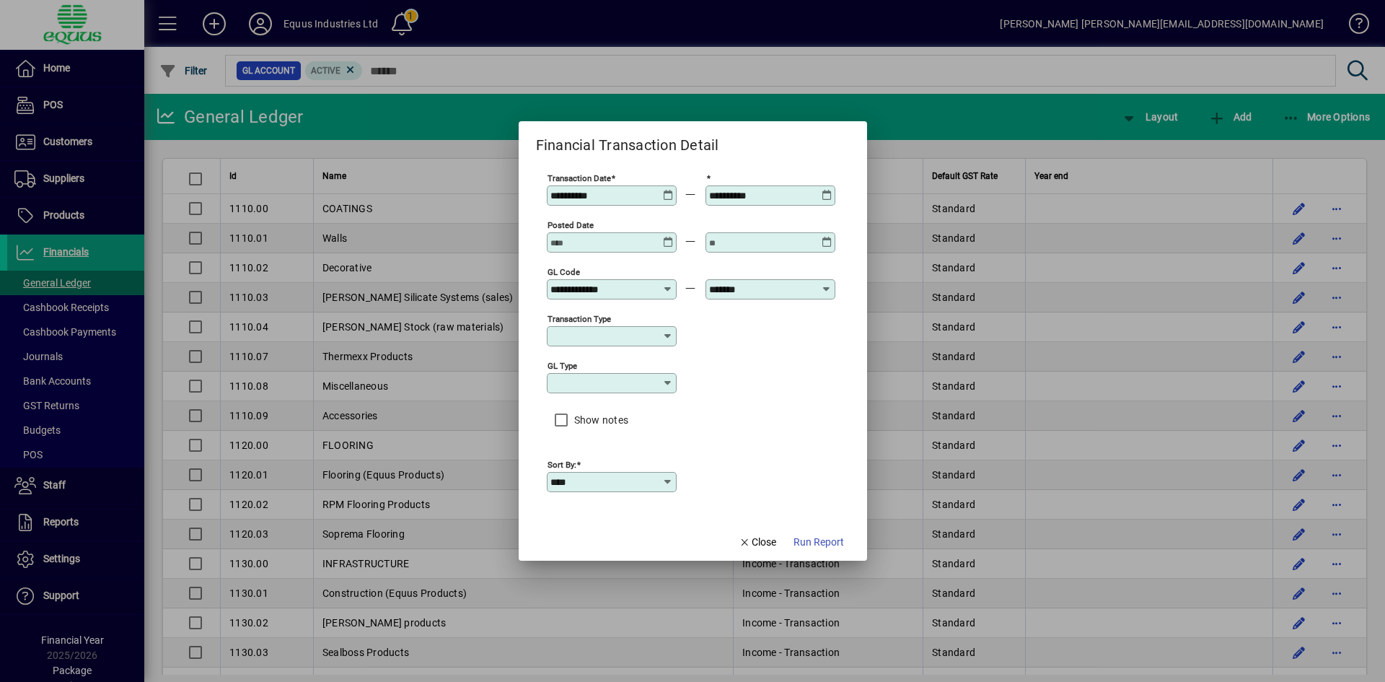
type input "**********"
click at [817, 547] on span "Run Report" at bounding box center [819, 542] width 50 height 15
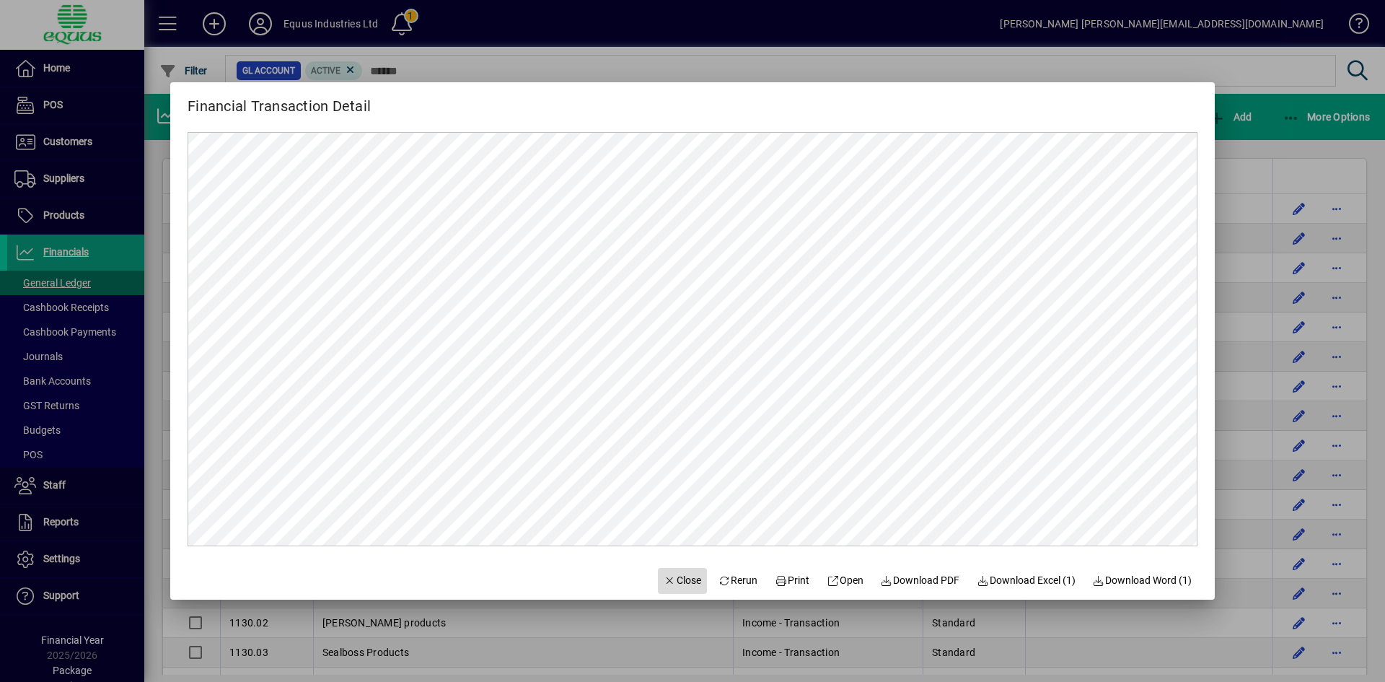
click at [685, 585] on span "Close" at bounding box center [683, 580] width 38 height 15
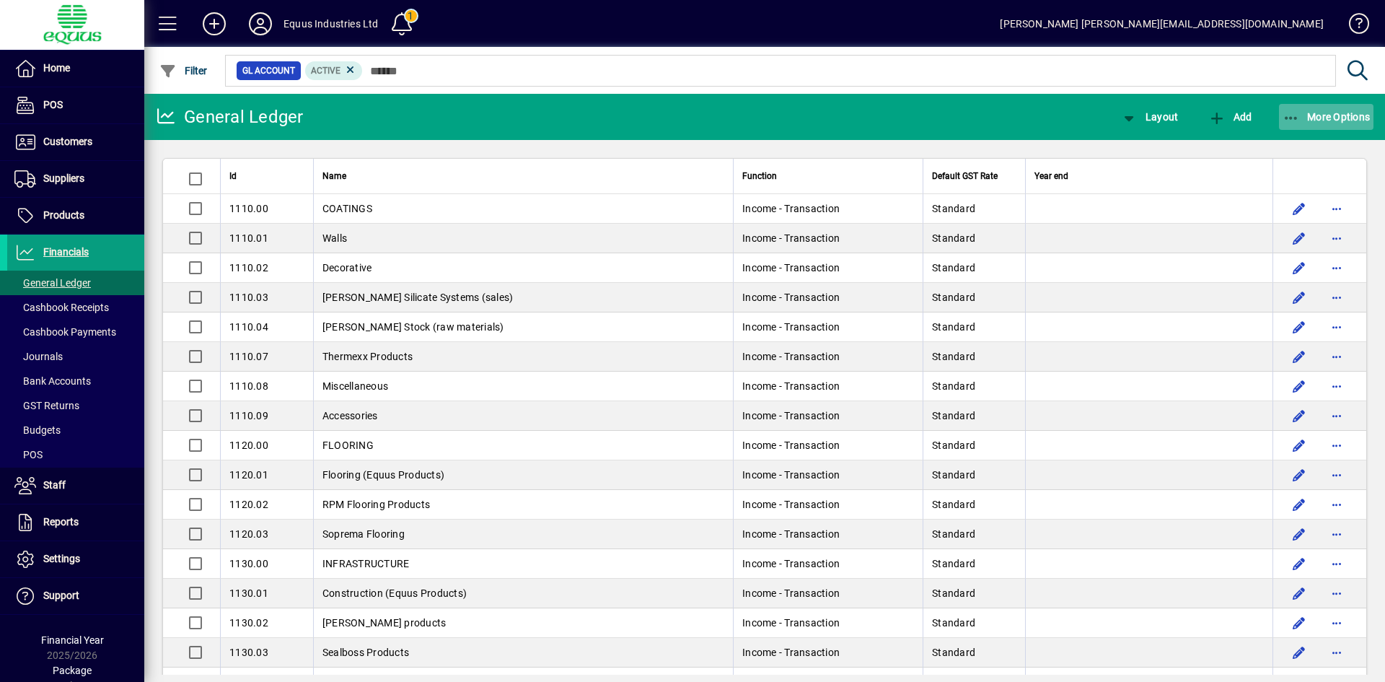
click at [1311, 114] on span "More Options" at bounding box center [1327, 117] width 88 height 12
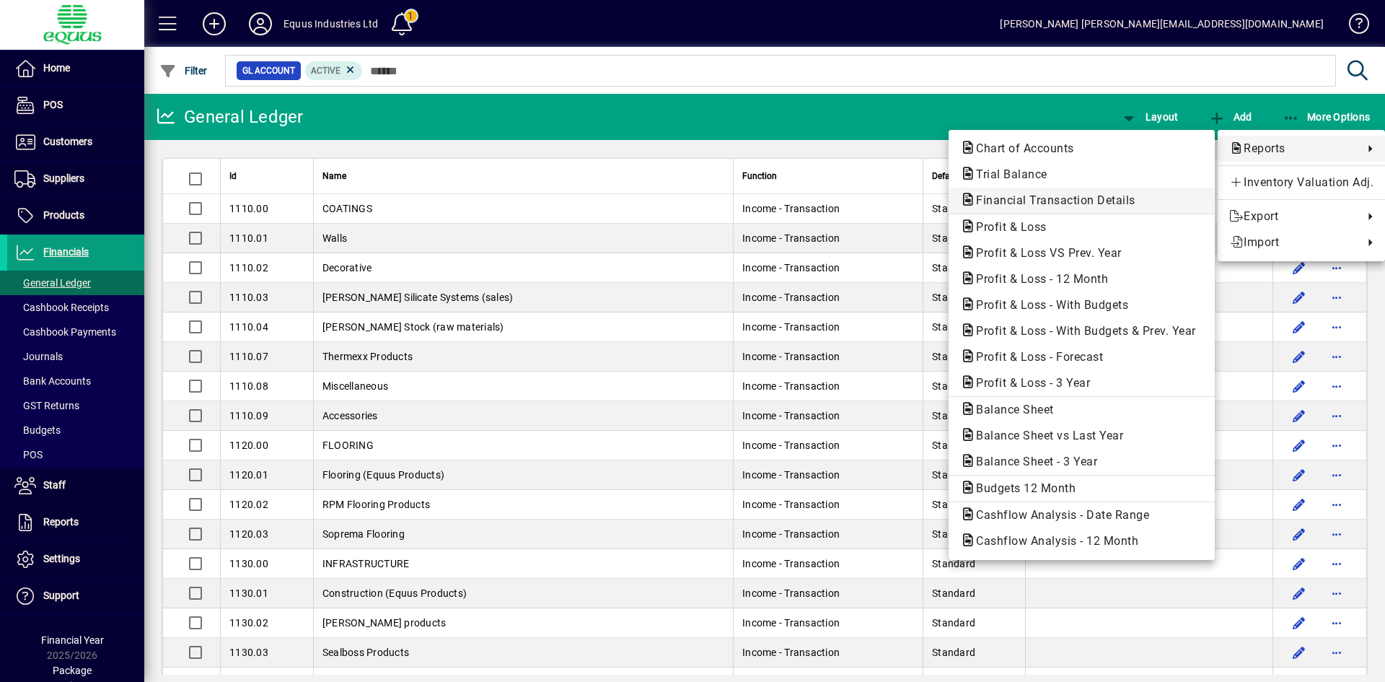
click at [1048, 202] on span "Financial Transaction Details" at bounding box center [1051, 200] width 183 height 14
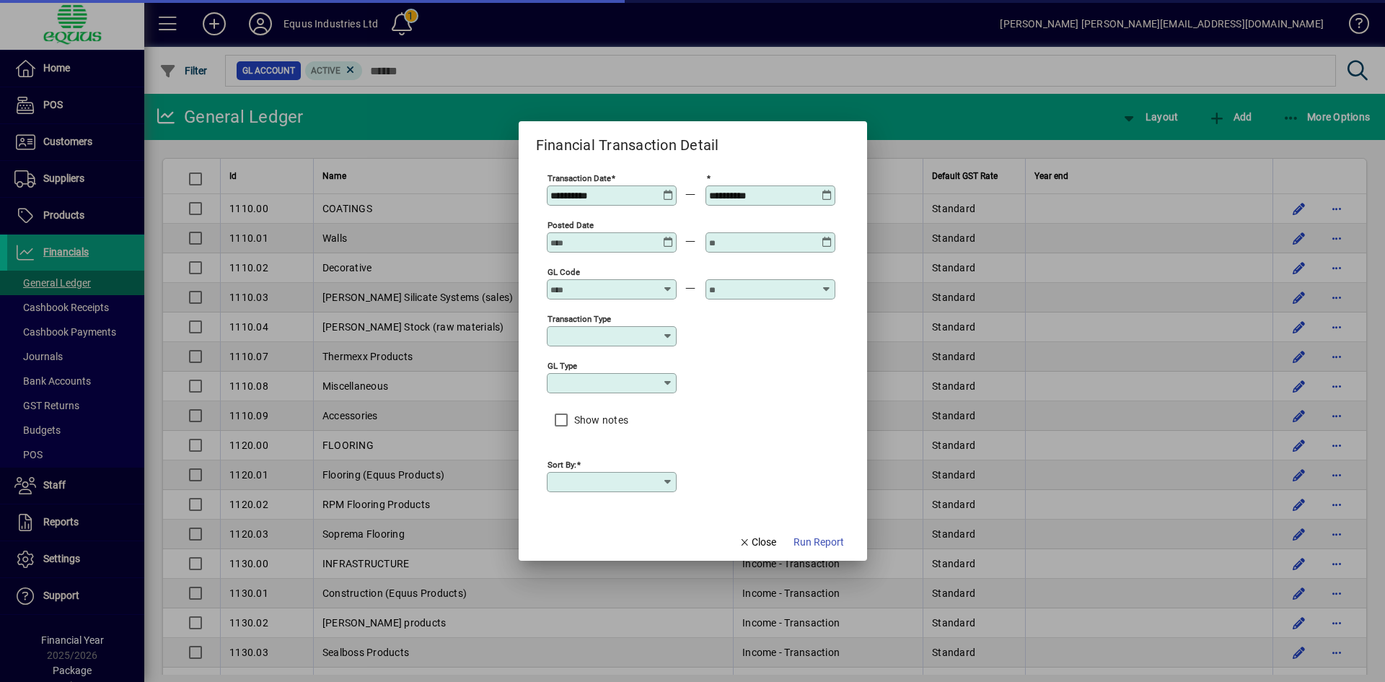
type input "****"
click at [669, 190] on icon at bounding box center [668, 190] width 11 height 0
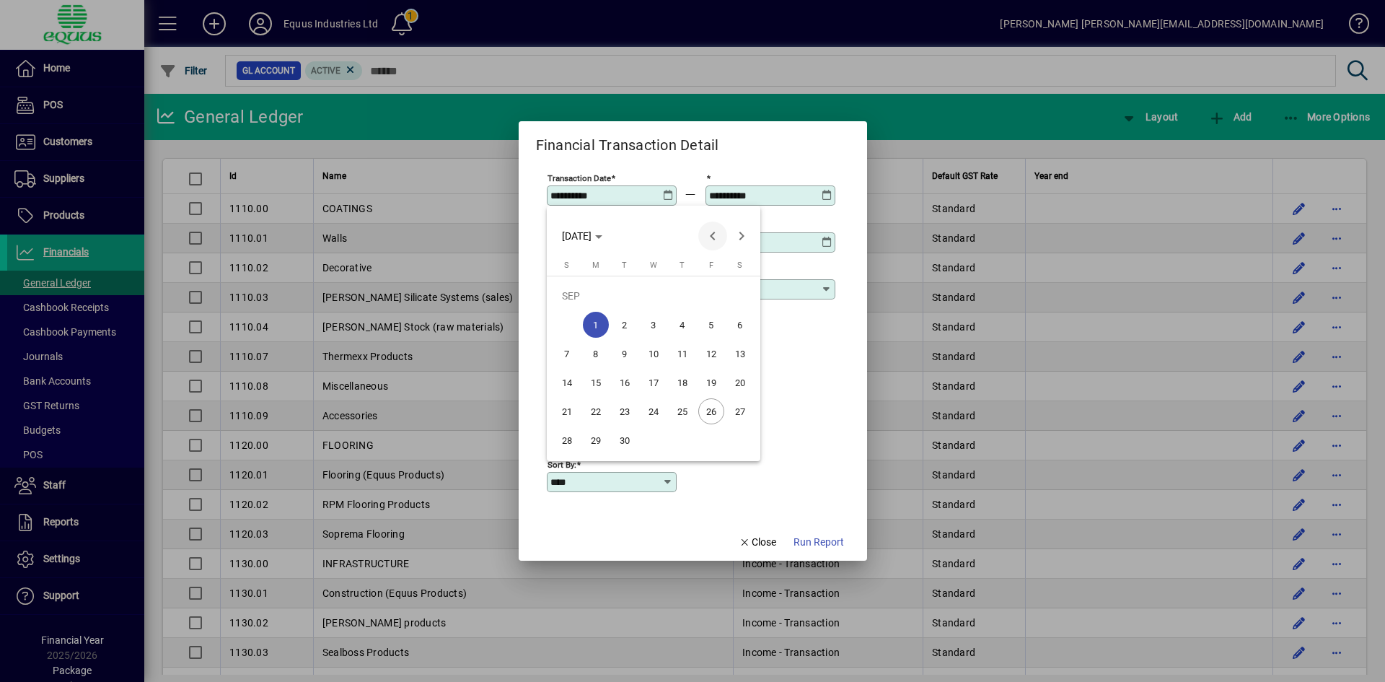
click at [711, 239] on span "Previous month" at bounding box center [712, 235] width 29 height 29
click at [711, 238] on span "Previous month" at bounding box center [712, 235] width 29 height 29
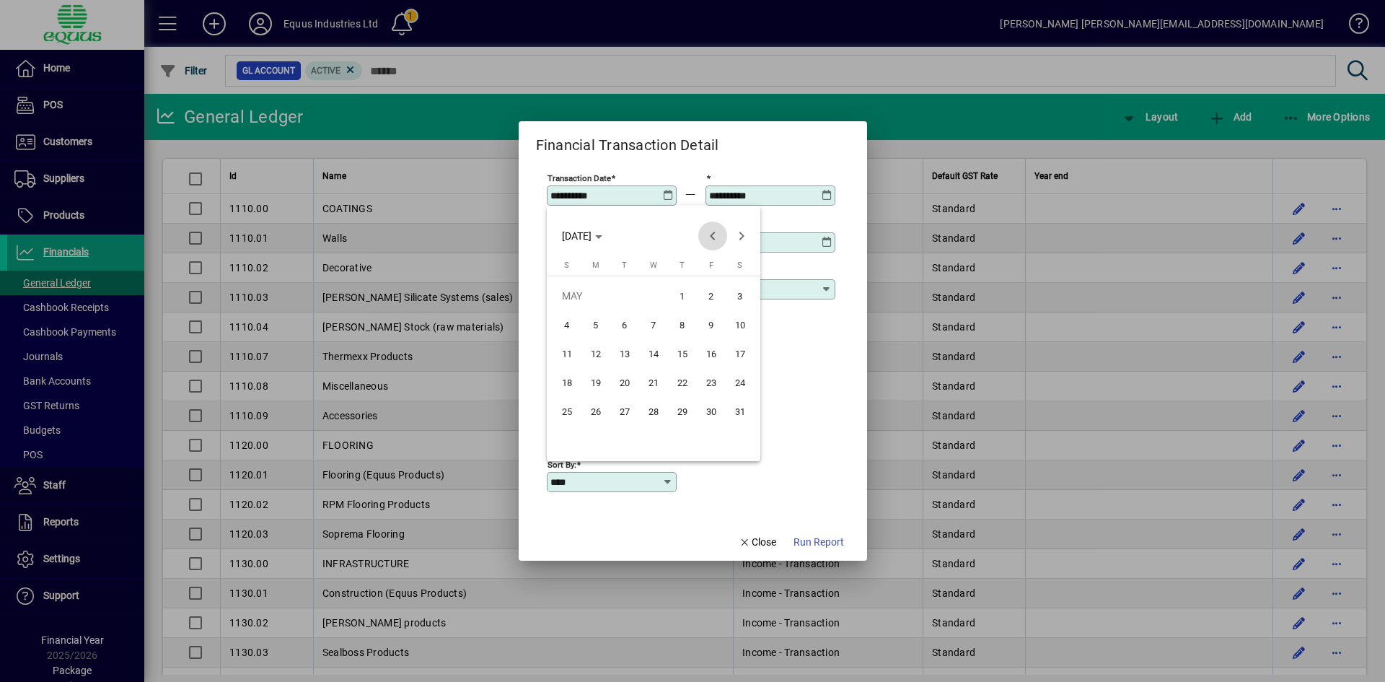
click at [711, 238] on span "Previous month" at bounding box center [712, 235] width 29 height 29
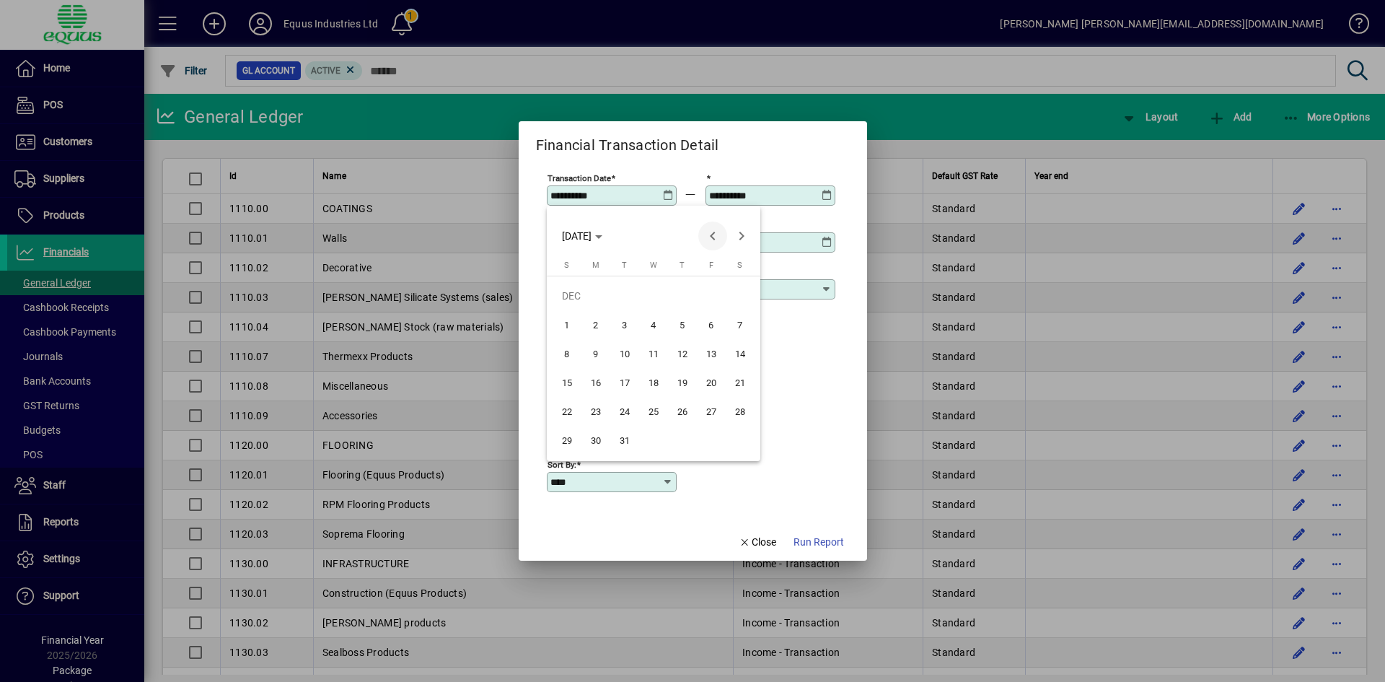
click at [711, 238] on span "Previous month" at bounding box center [712, 235] width 29 height 29
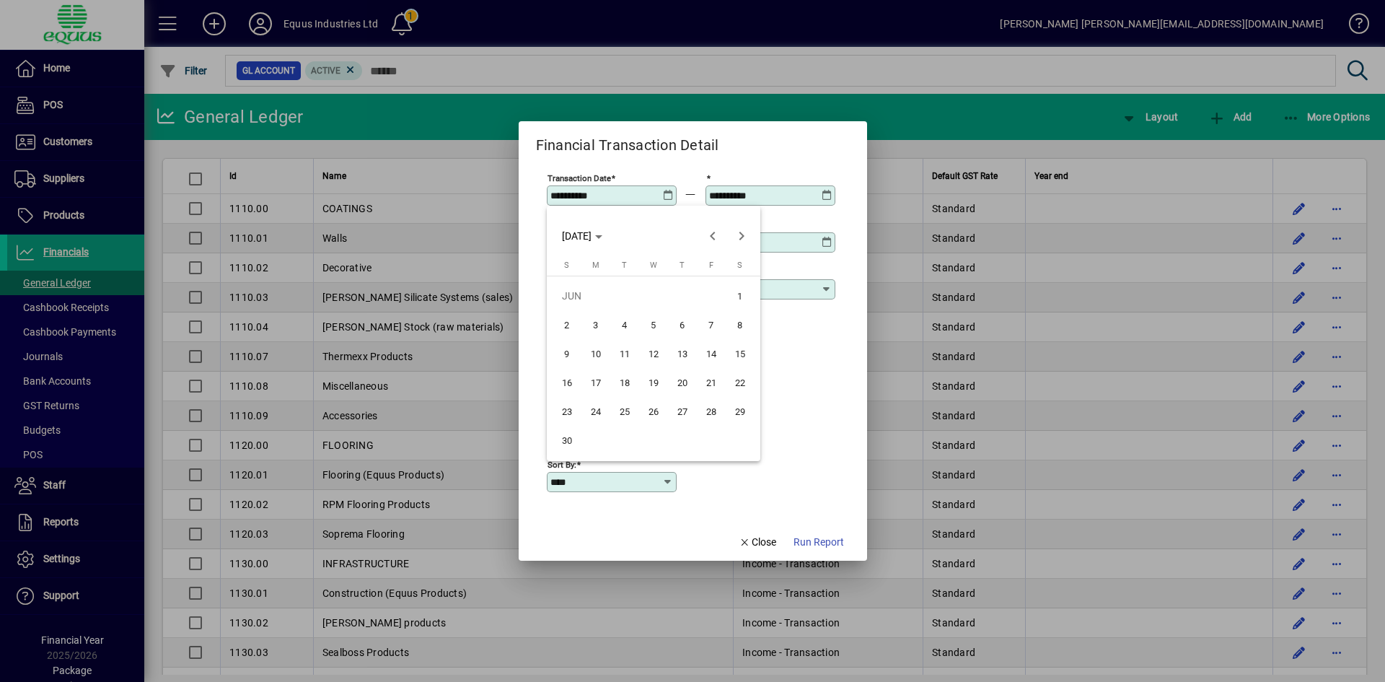
click at [738, 291] on span "1" at bounding box center [740, 296] width 26 height 26
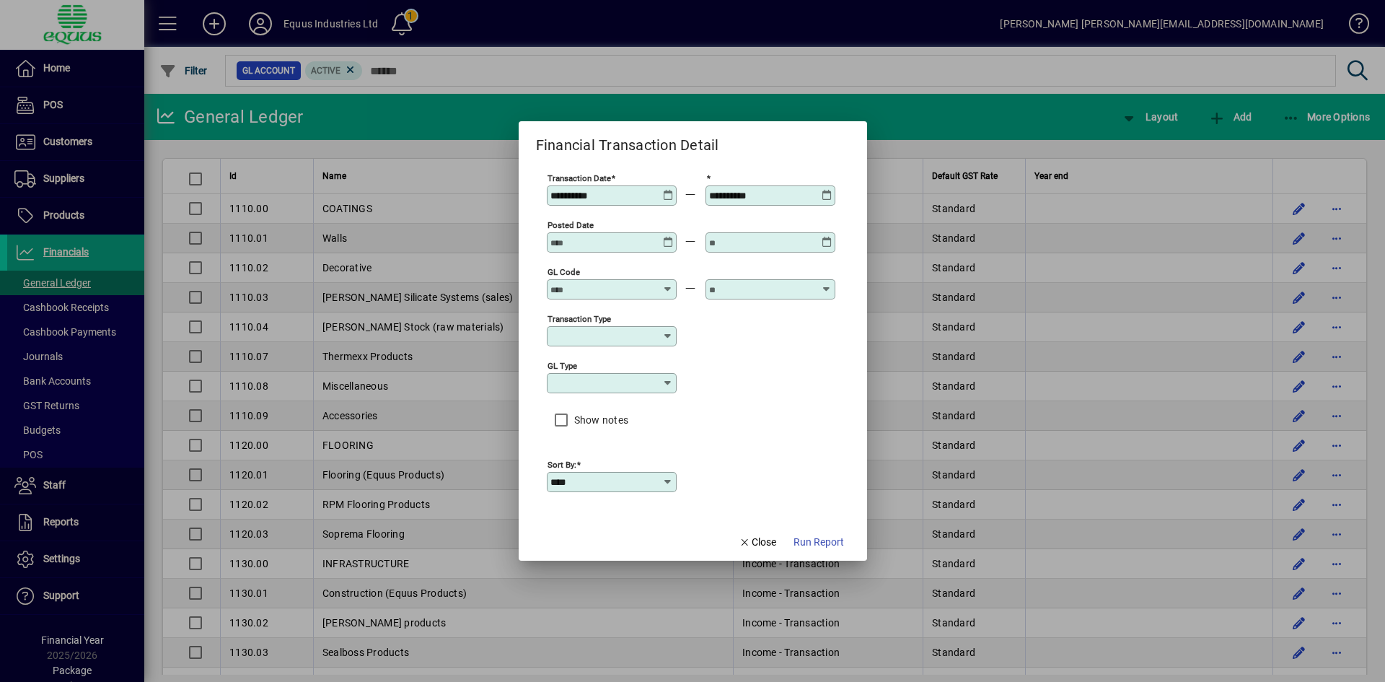
type input "**********"
click at [823, 190] on icon at bounding box center [827, 190] width 11 height 0
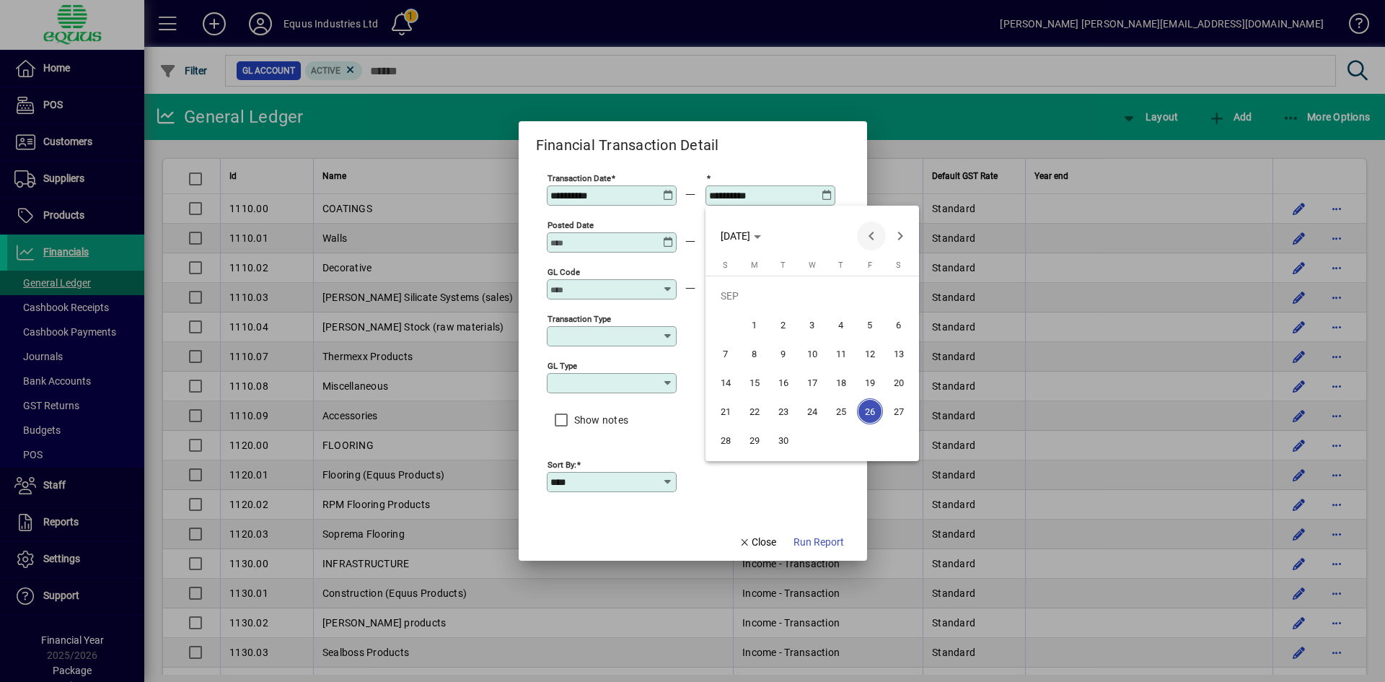
click at [865, 236] on span "Previous month" at bounding box center [871, 235] width 29 height 29
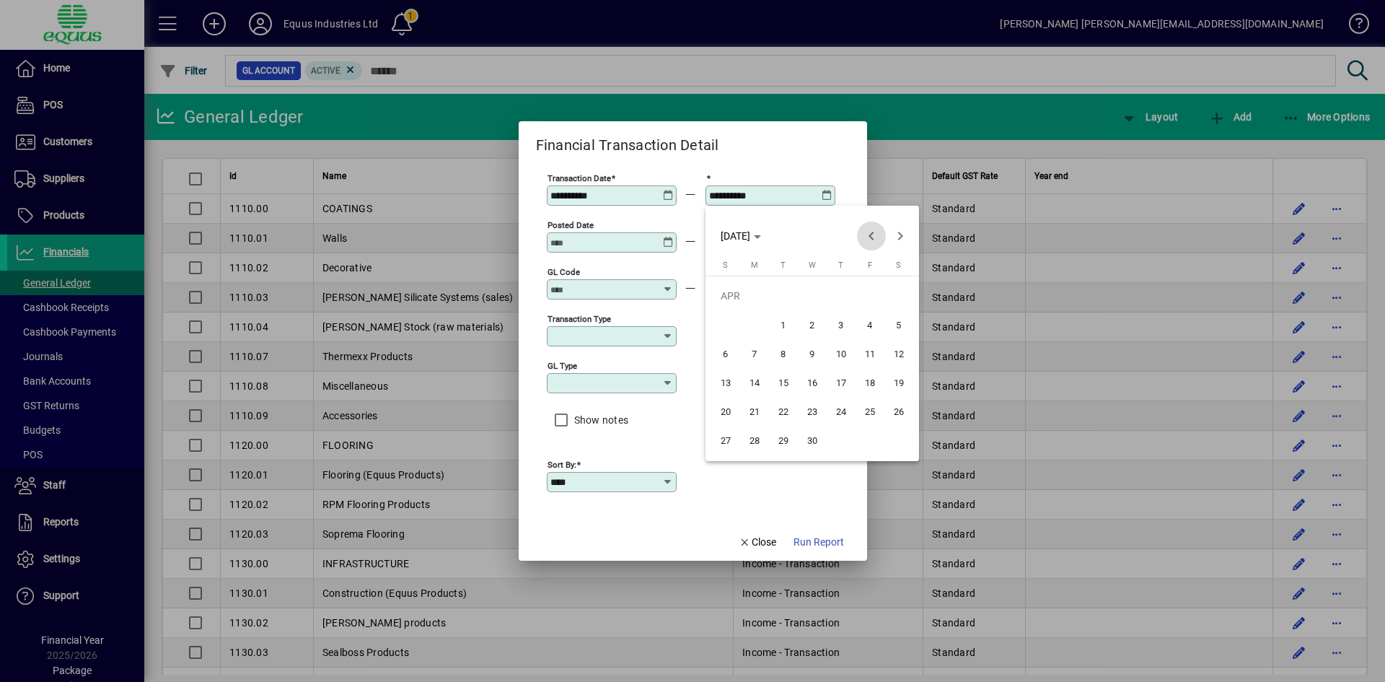
click at [865, 236] on span "Previous month" at bounding box center [871, 235] width 29 height 29
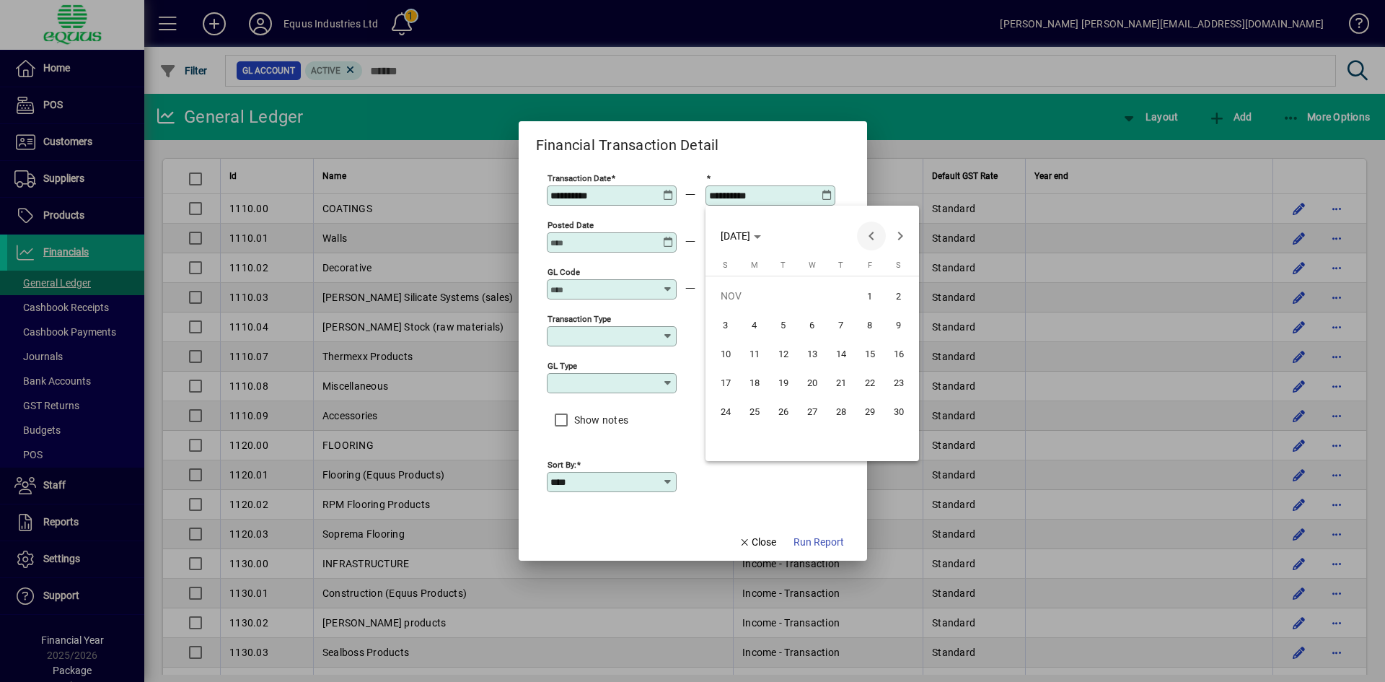
click at [865, 236] on span "Previous month" at bounding box center [871, 235] width 29 height 29
click at [866, 236] on span "Previous month" at bounding box center [871, 235] width 29 height 29
click at [811, 441] on span "31" at bounding box center [812, 440] width 26 height 26
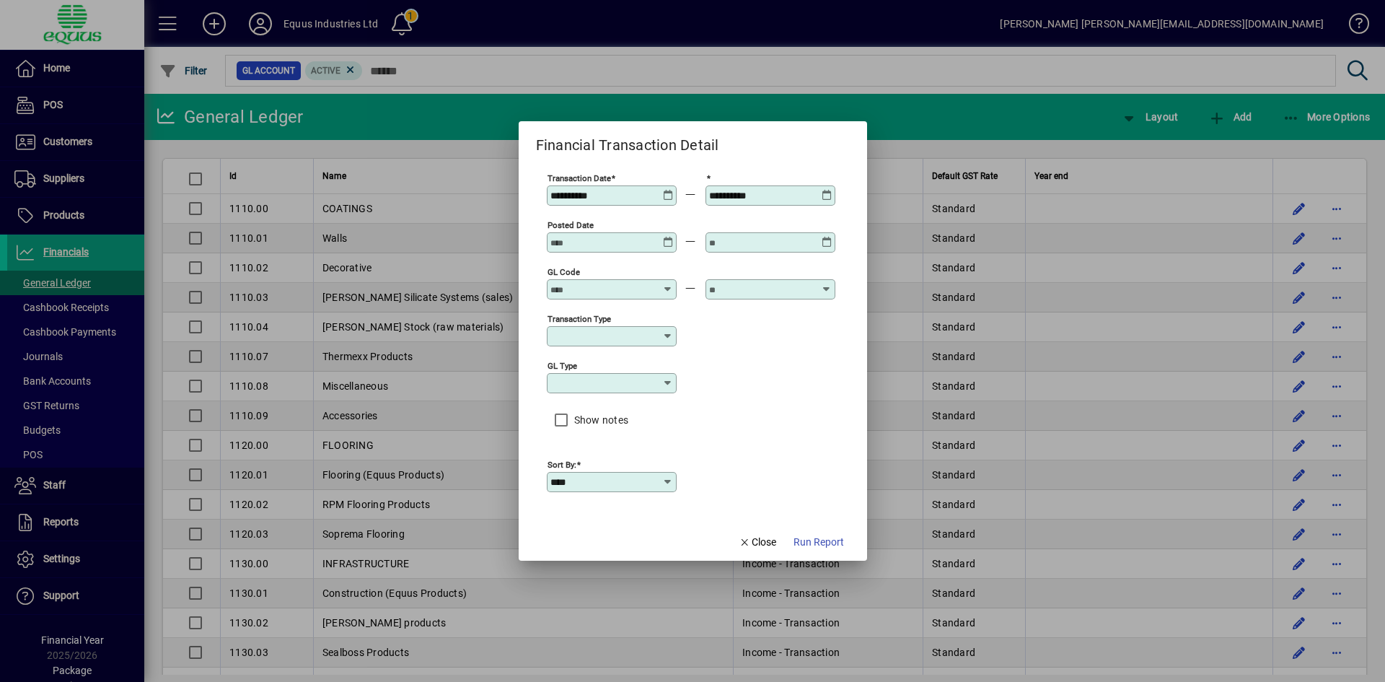
type input "**********"
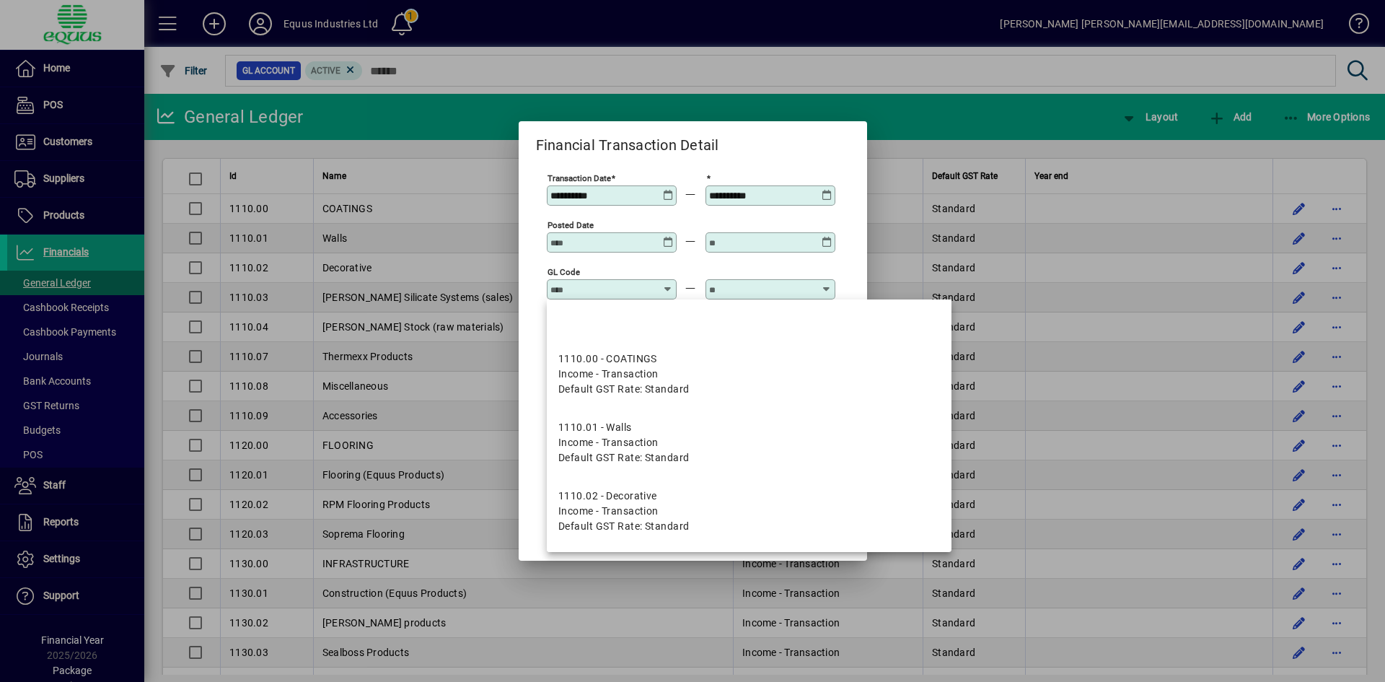
click at [608, 289] on input "GL code" at bounding box center [602, 290] width 105 height 12
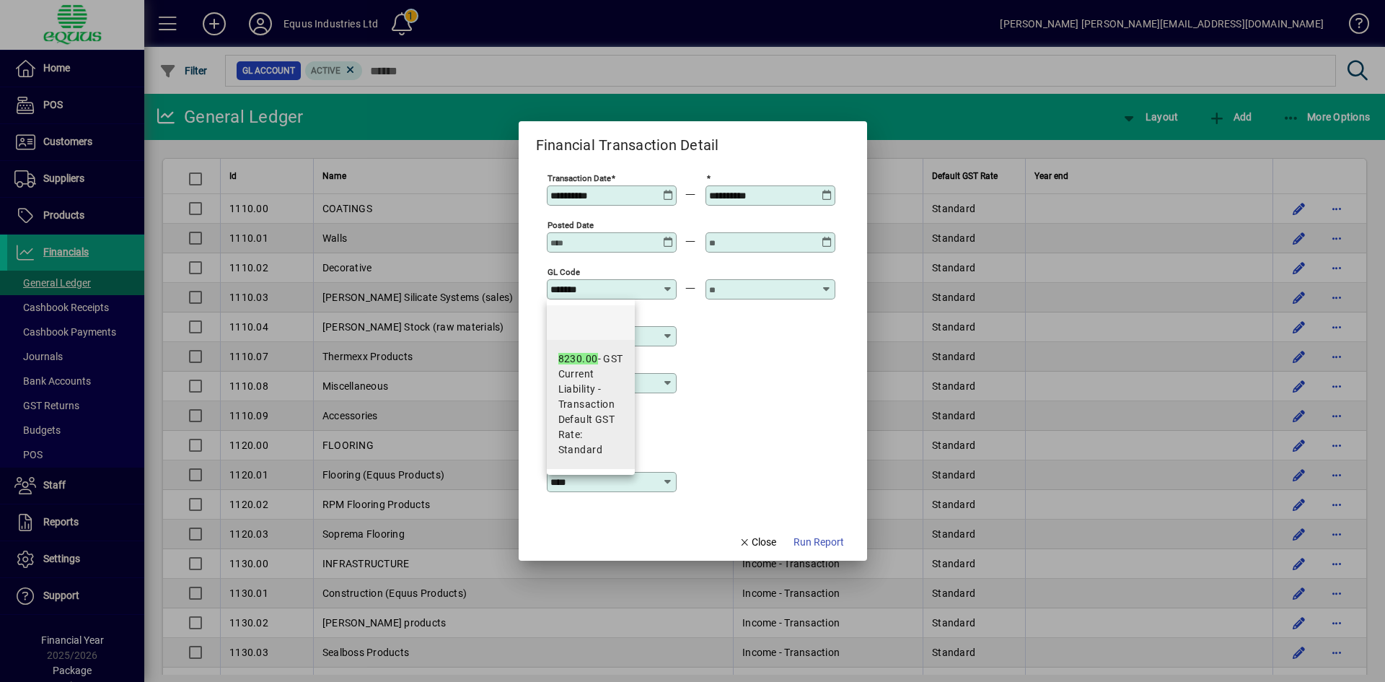
click at [597, 369] on span "Current Liability - Transaction" at bounding box center [590, 388] width 65 height 45
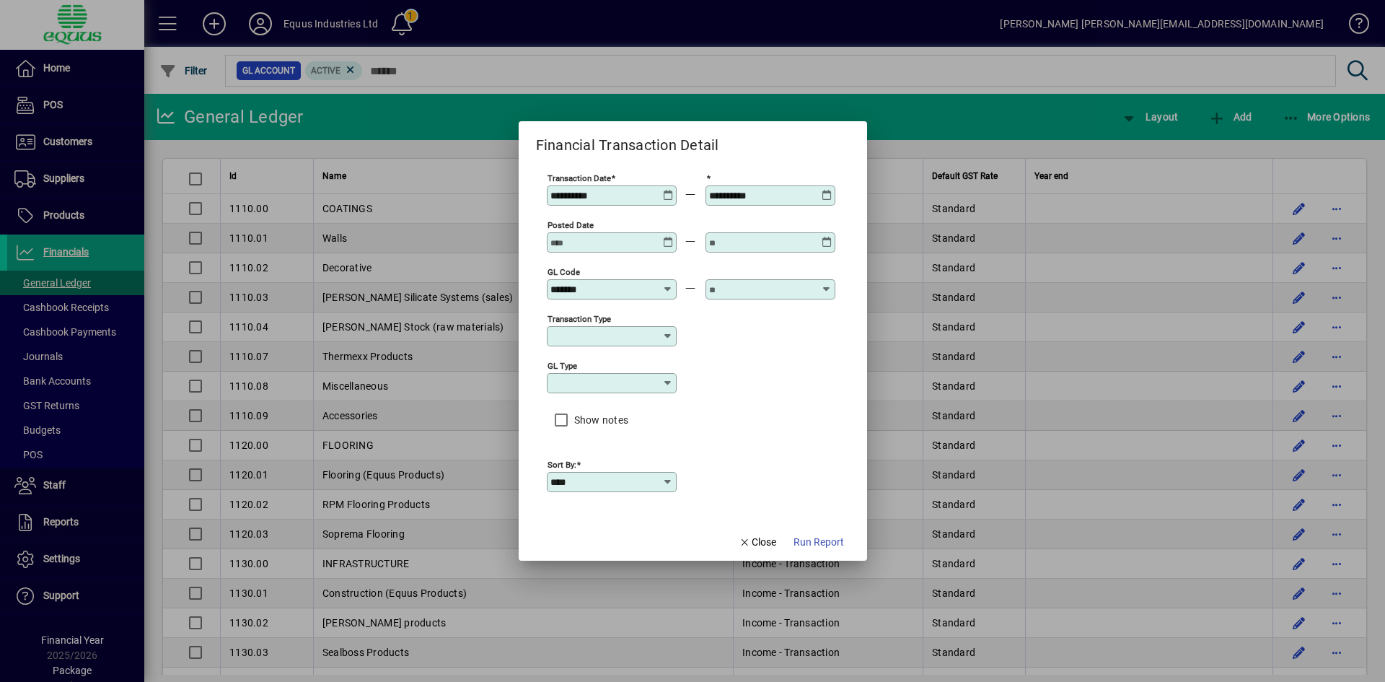
type input "**********"
click at [736, 284] on input "text" at bounding box center [761, 290] width 105 height 12
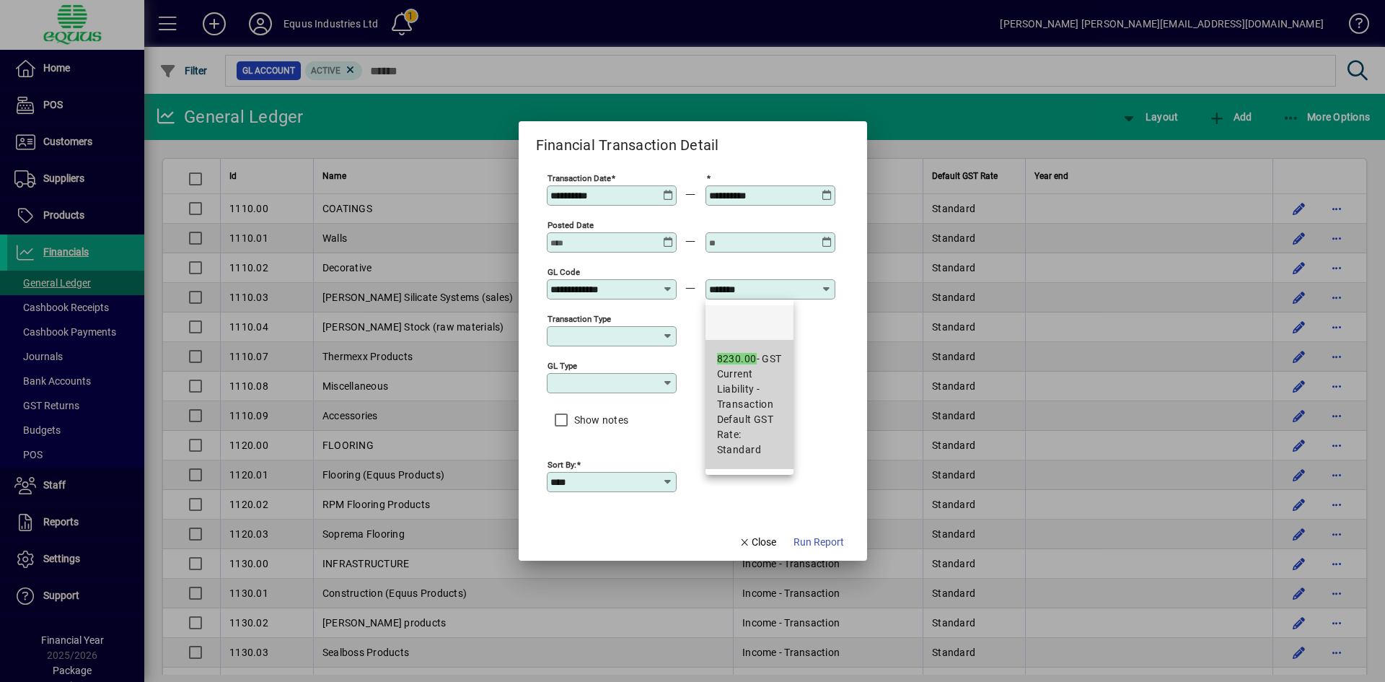
click at [734, 366] on div "8230.00 - GST" at bounding box center [749, 358] width 65 height 15
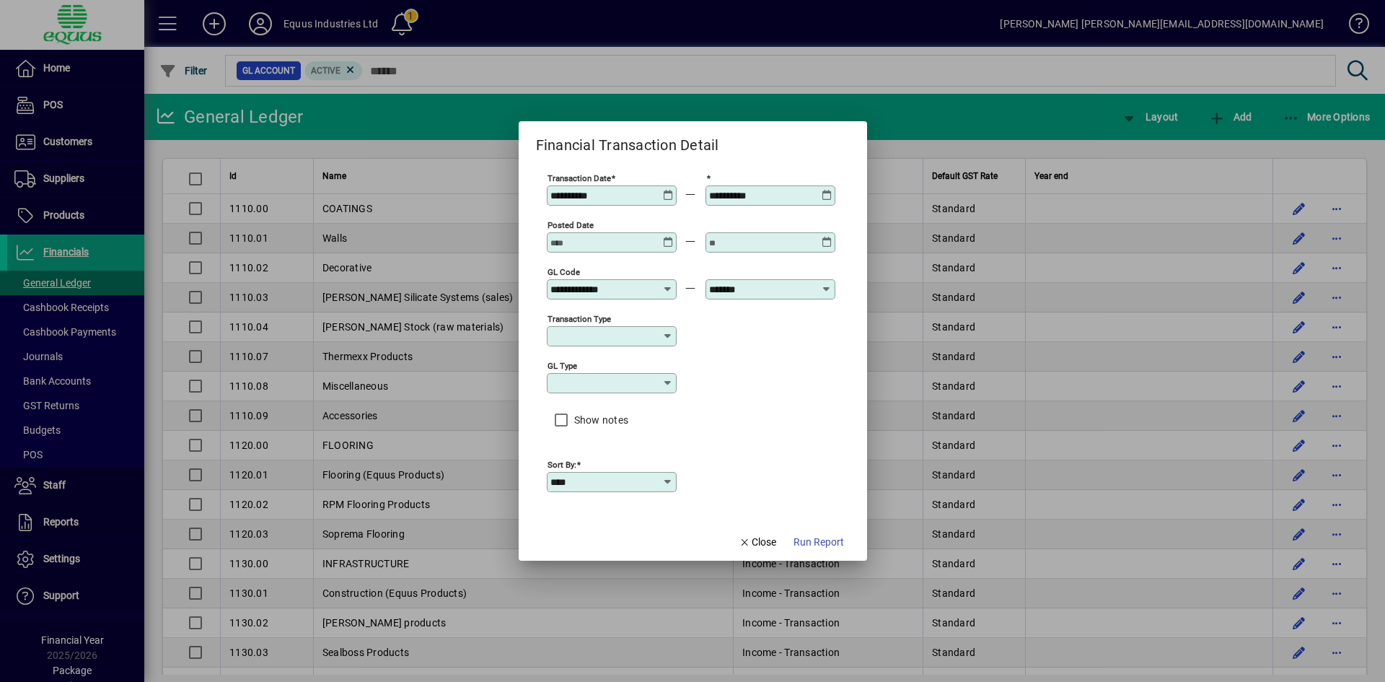
type input "**********"
click at [828, 547] on span "Run Report" at bounding box center [819, 542] width 50 height 15
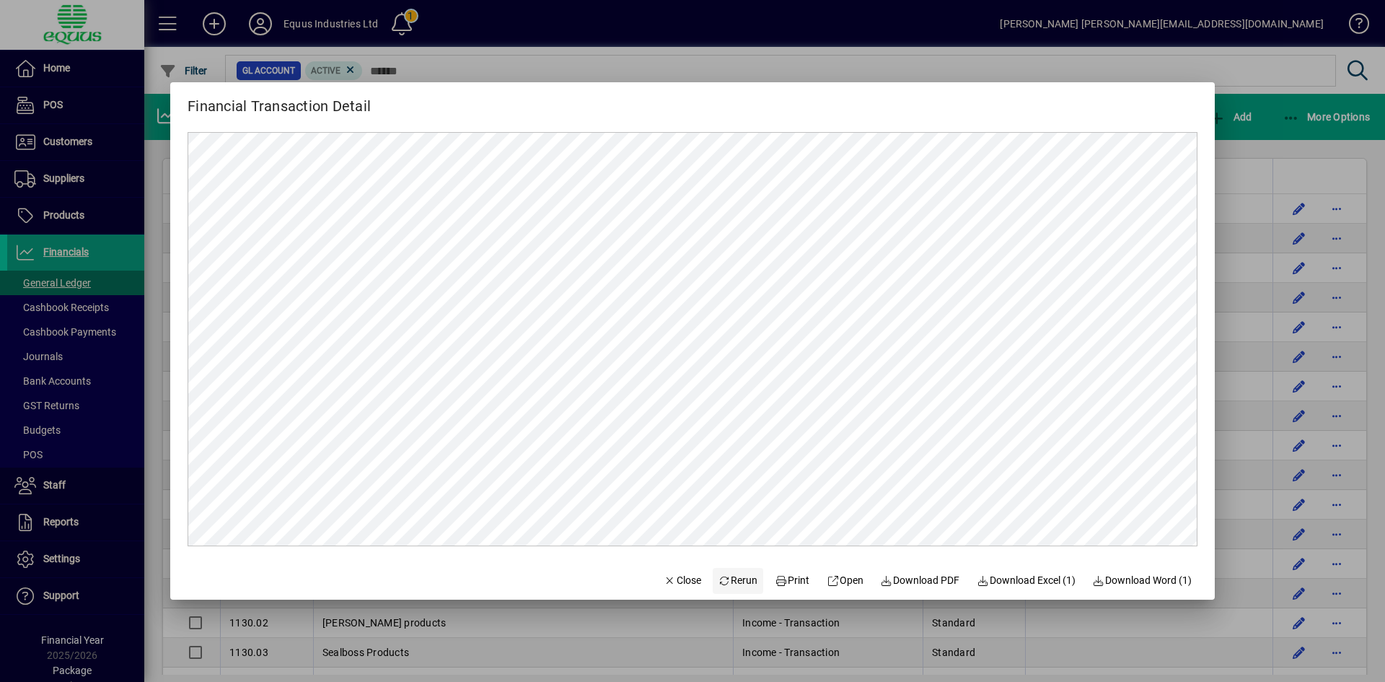
drag, startPoint x: 664, startPoint y: 579, endPoint x: 739, endPoint y: 581, distance: 75.1
click at [664, 579] on span "Close" at bounding box center [683, 580] width 38 height 15
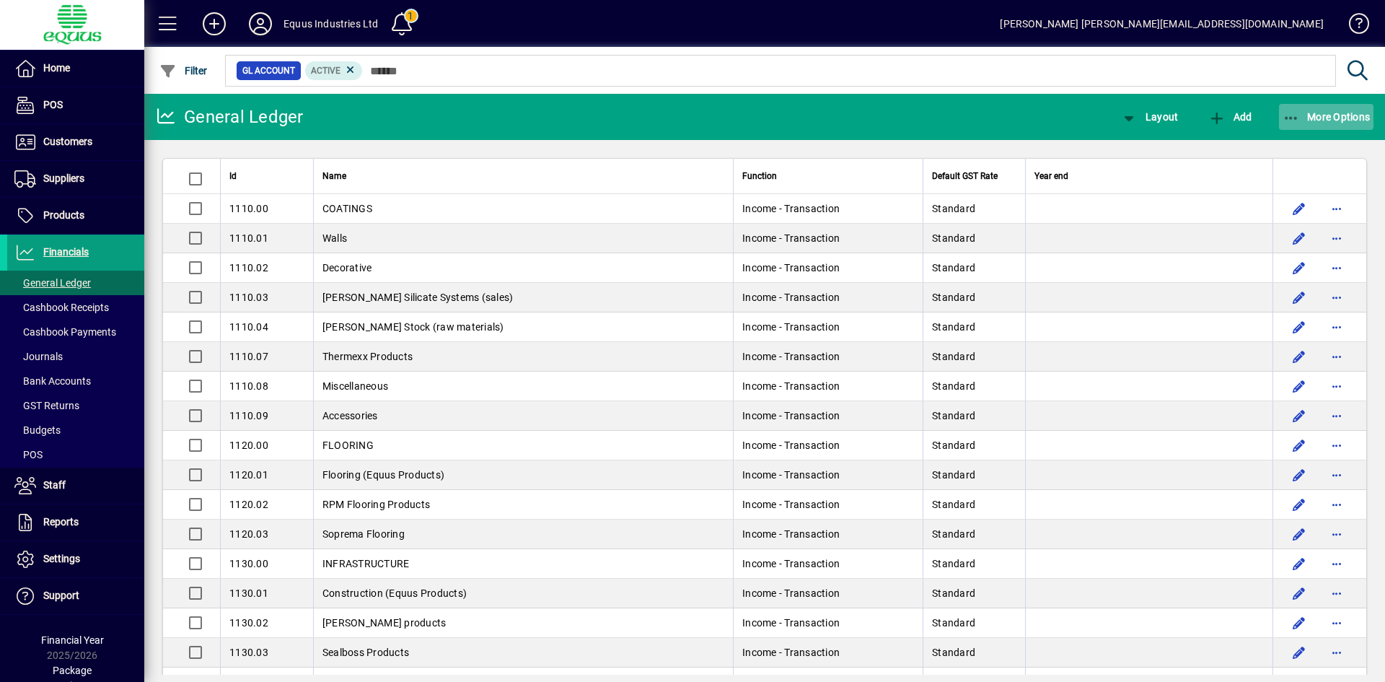
click at [1330, 116] on span "More Options" at bounding box center [1327, 117] width 88 height 12
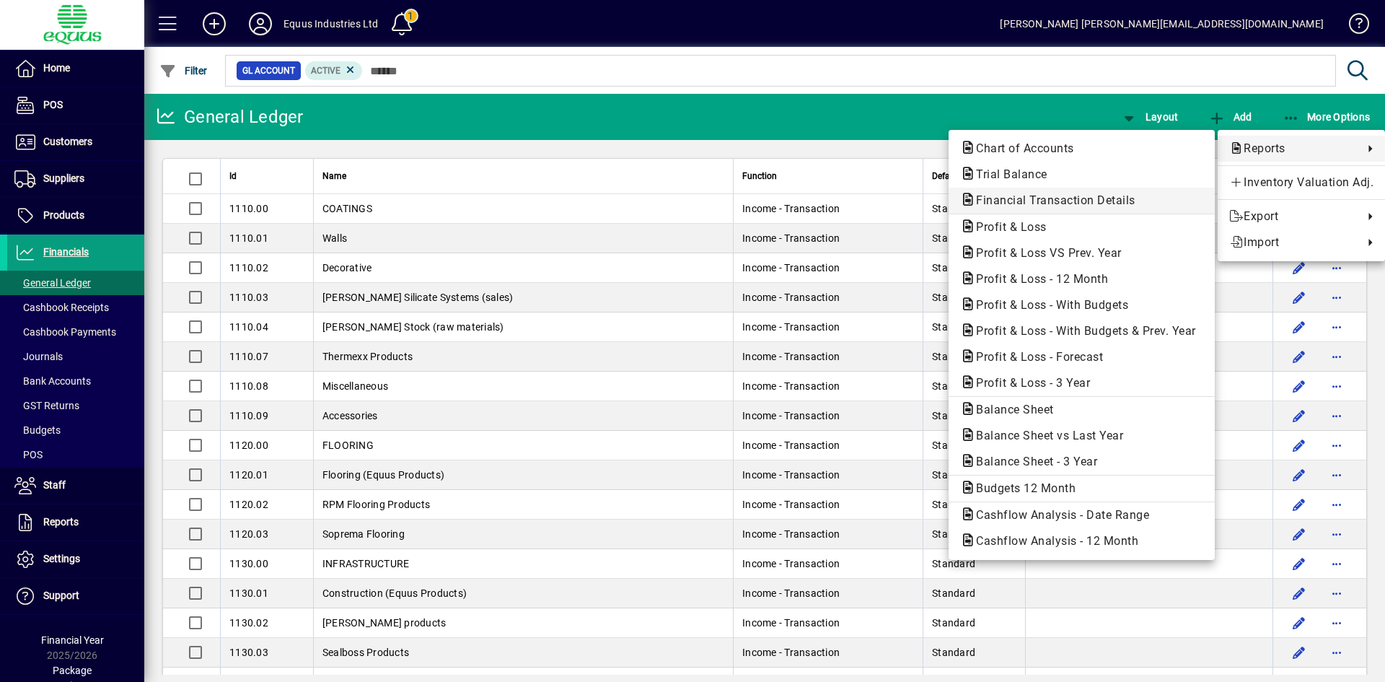
click at [1113, 200] on span "Financial Transaction Details" at bounding box center [1051, 200] width 183 height 14
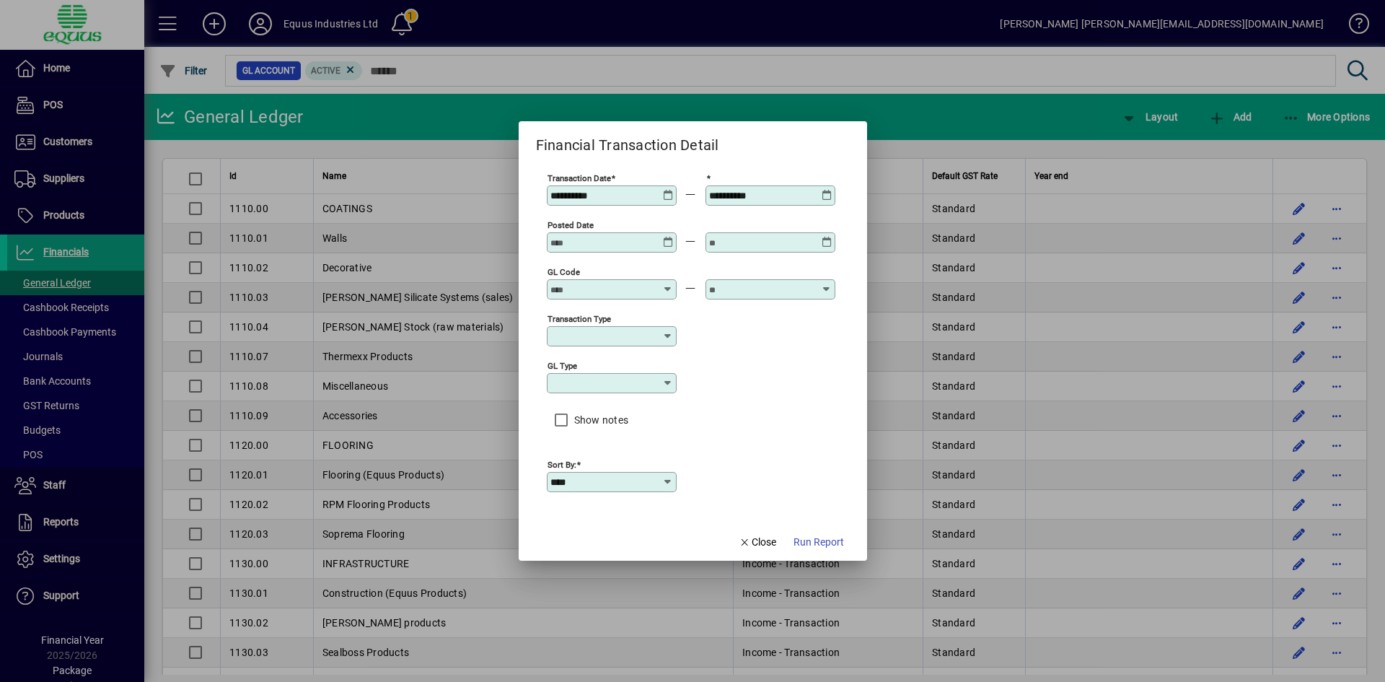
click at [667, 190] on icon at bounding box center [668, 190] width 11 height 0
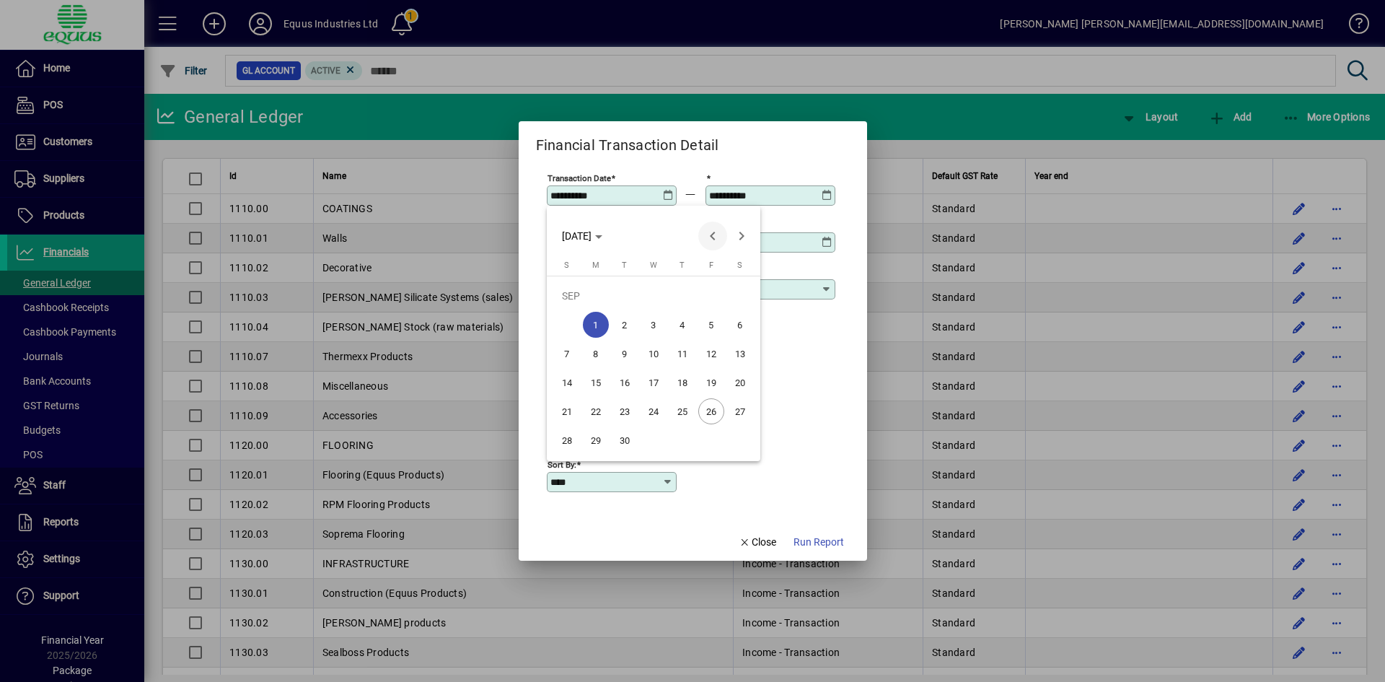
click at [711, 234] on span "Previous month" at bounding box center [712, 235] width 29 height 29
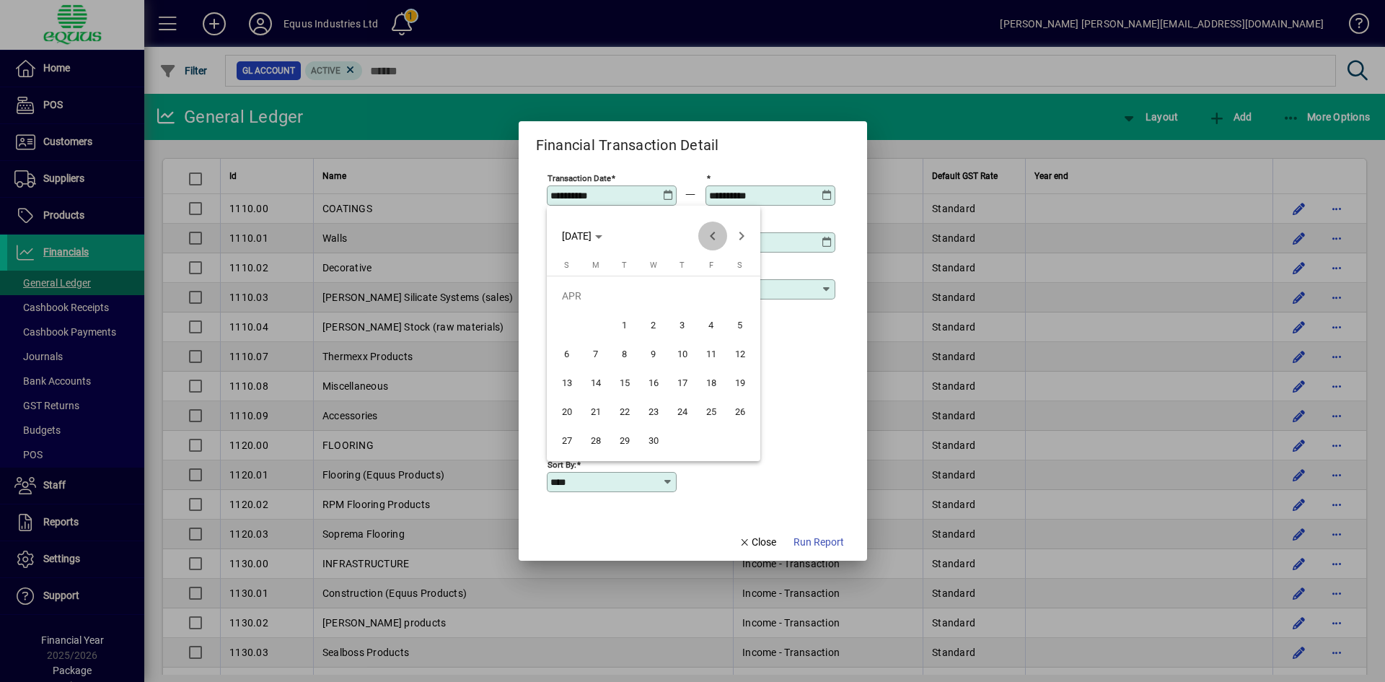
click at [711, 234] on span "Previous month" at bounding box center [712, 235] width 29 height 29
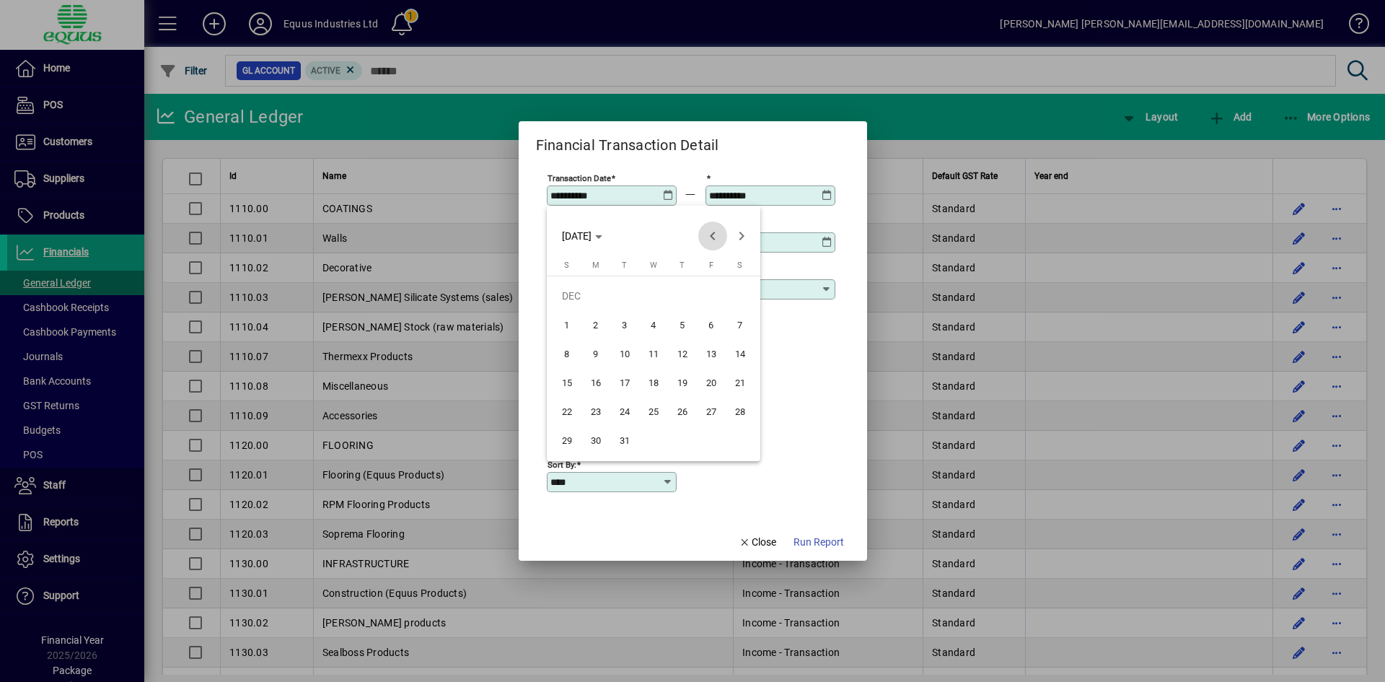
click at [711, 234] on span "Previous month" at bounding box center [712, 235] width 29 height 29
click at [680, 296] on span "1" at bounding box center [682, 296] width 26 height 26
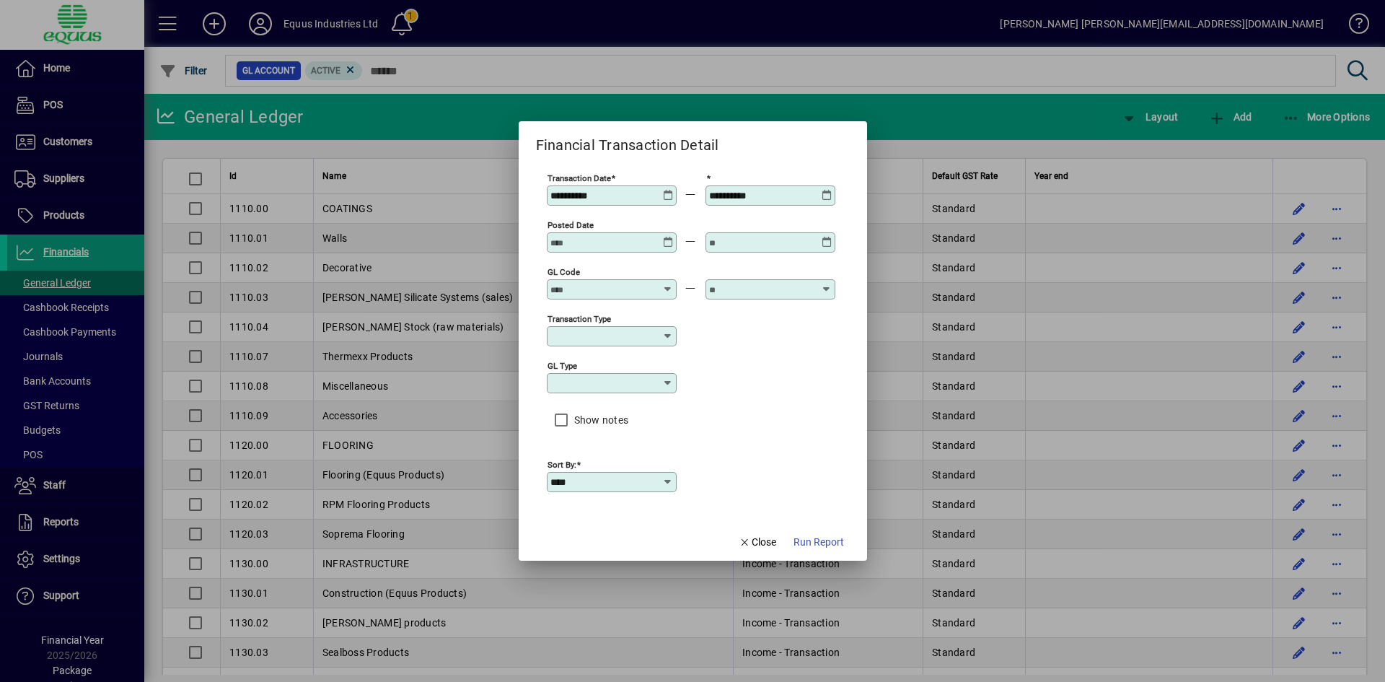
type input "**********"
click at [829, 200] on div "**********" at bounding box center [772, 196] width 126 height 12
click at [829, 190] on icon at bounding box center [827, 190] width 11 height 0
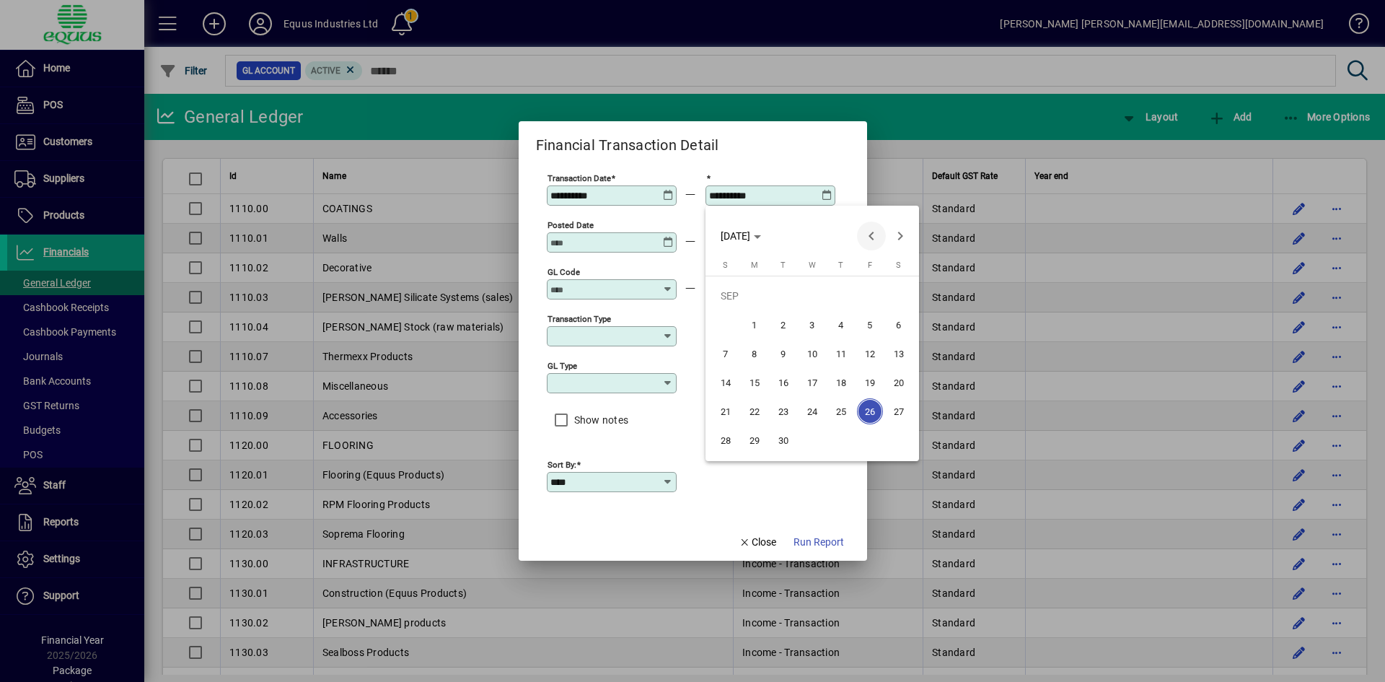
click at [871, 237] on span "Previous month" at bounding box center [871, 235] width 29 height 29
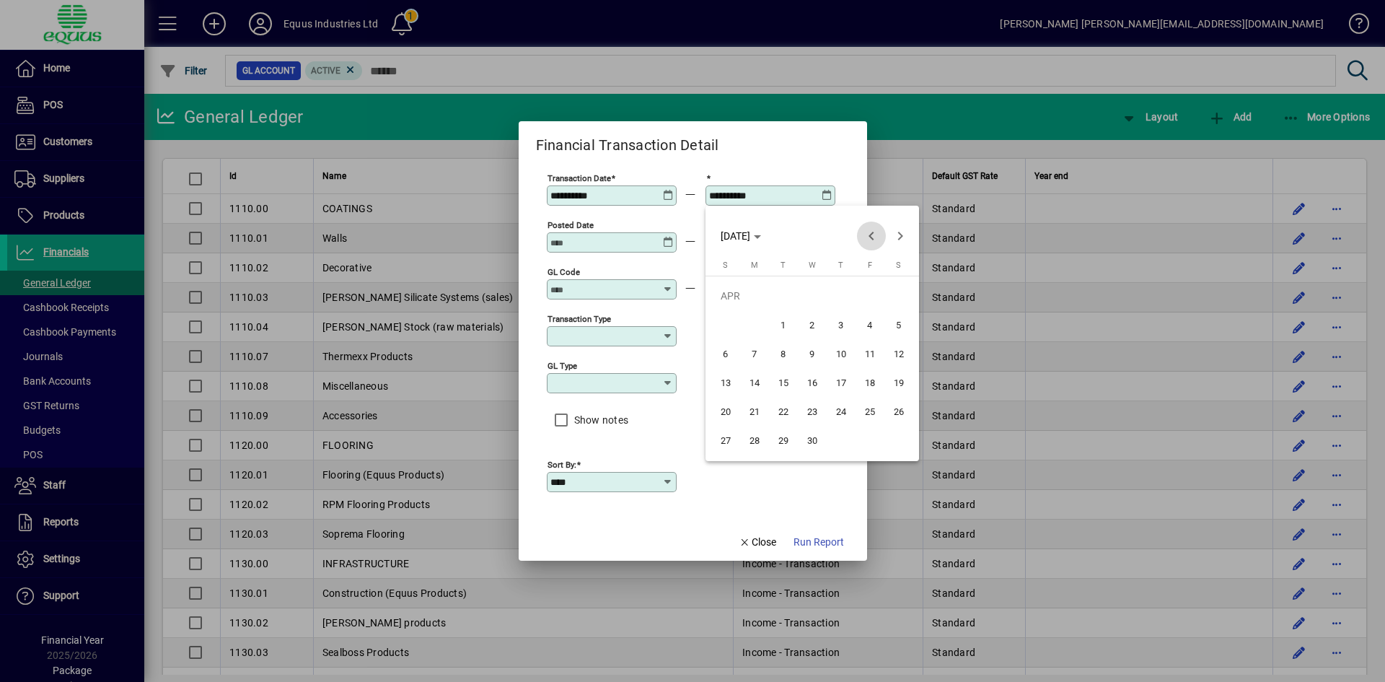
click at [871, 237] on span "Previous month" at bounding box center [871, 235] width 29 height 29
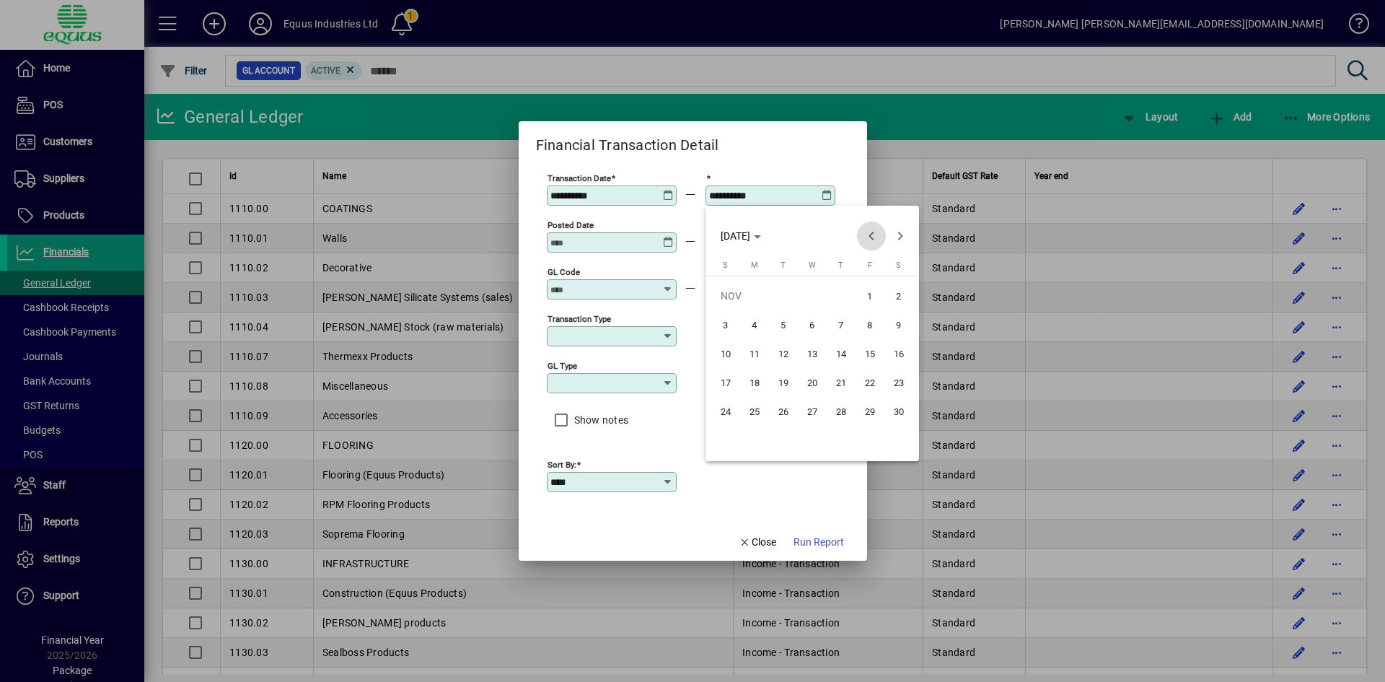
click at [871, 237] on span "Previous month" at bounding box center [871, 235] width 29 height 29
click at [897, 238] on span "Next month" at bounding box center [900, 235] width 29 height 29
click at [763, 440] on span "30" at bounding box center [755, 440] width 26 height 26
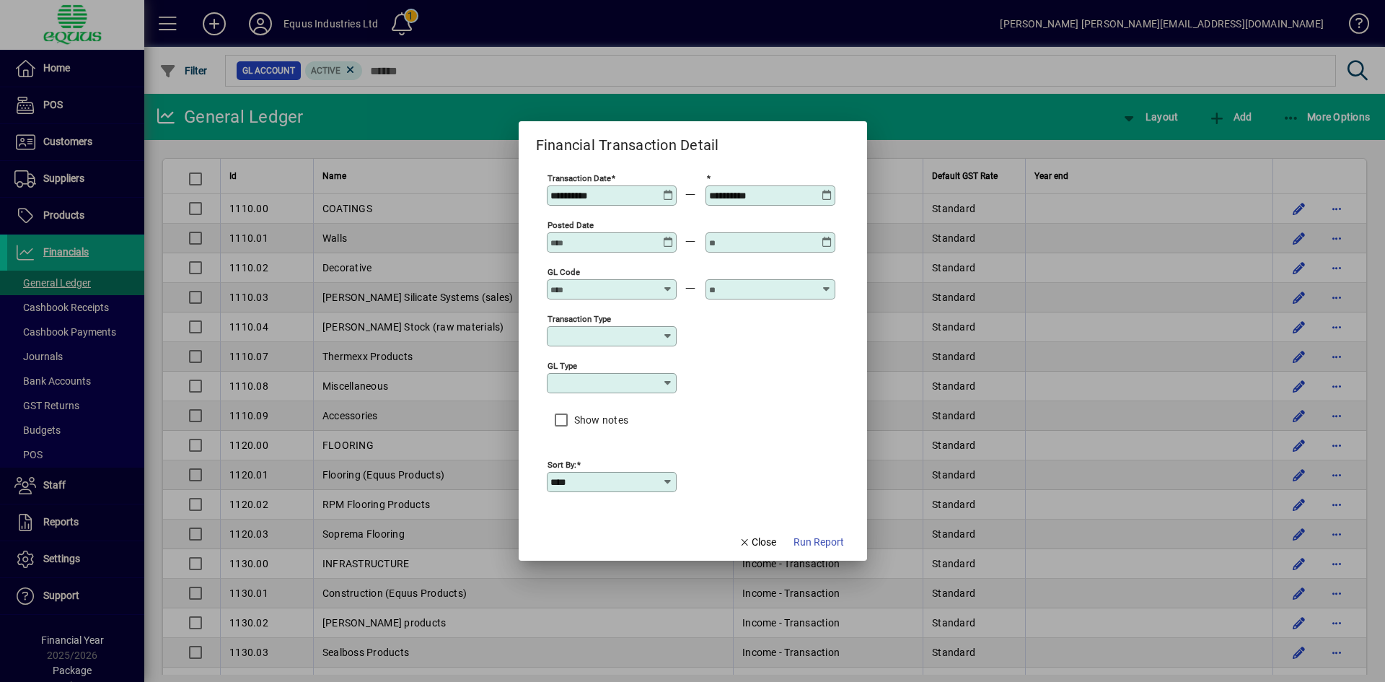
type input "**********"
click at [597, 287] on input "GL code" at bounding box center [602, 290] width 105 height 12
click at [579, 371] on span "Current Liability - Transaction" at bounding box center [590, 388] width 65 height 45
type input "**********"
click at [772, 293] on input "text" at bounding box center [761, 290] width 105 height 12
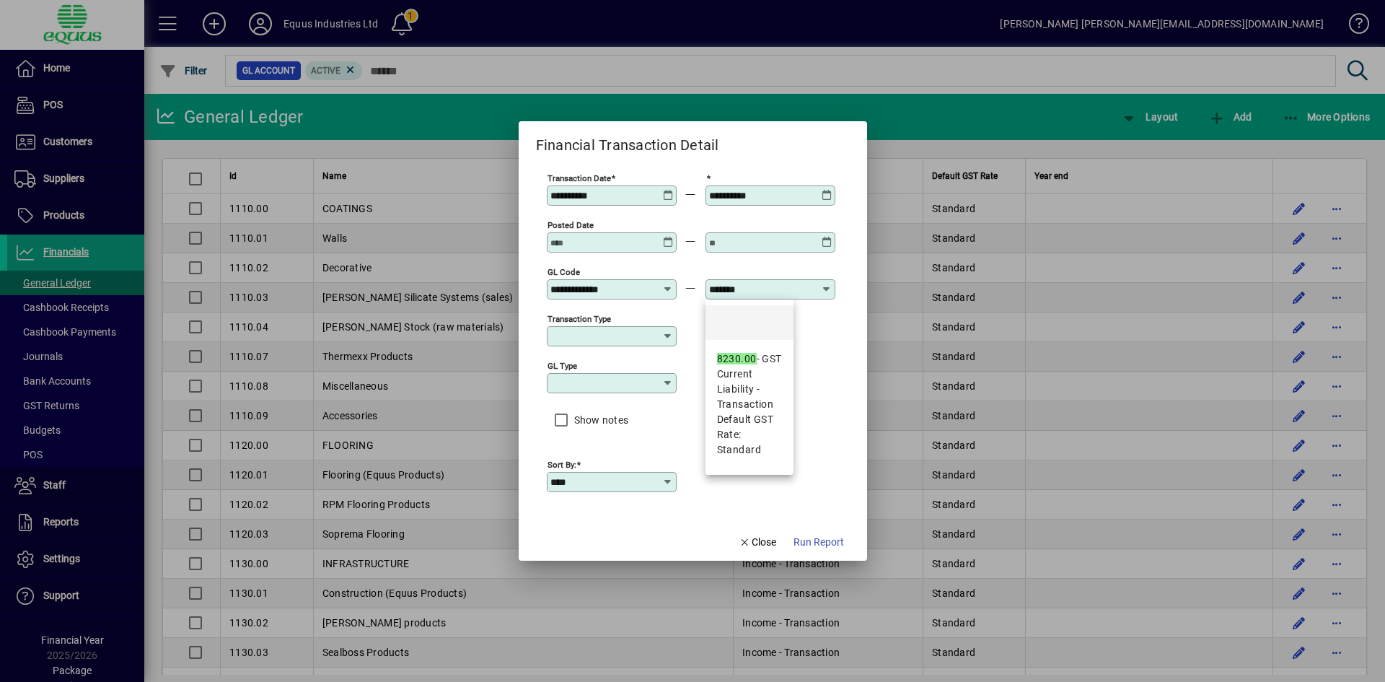
click at [750, 359] on em "8230.00" at bounding box center [737, 359] width 40 height 12
type input "**********"
click at [810, 542] on span "Run Report" at bounding box center [819, 542] width 50 height 15
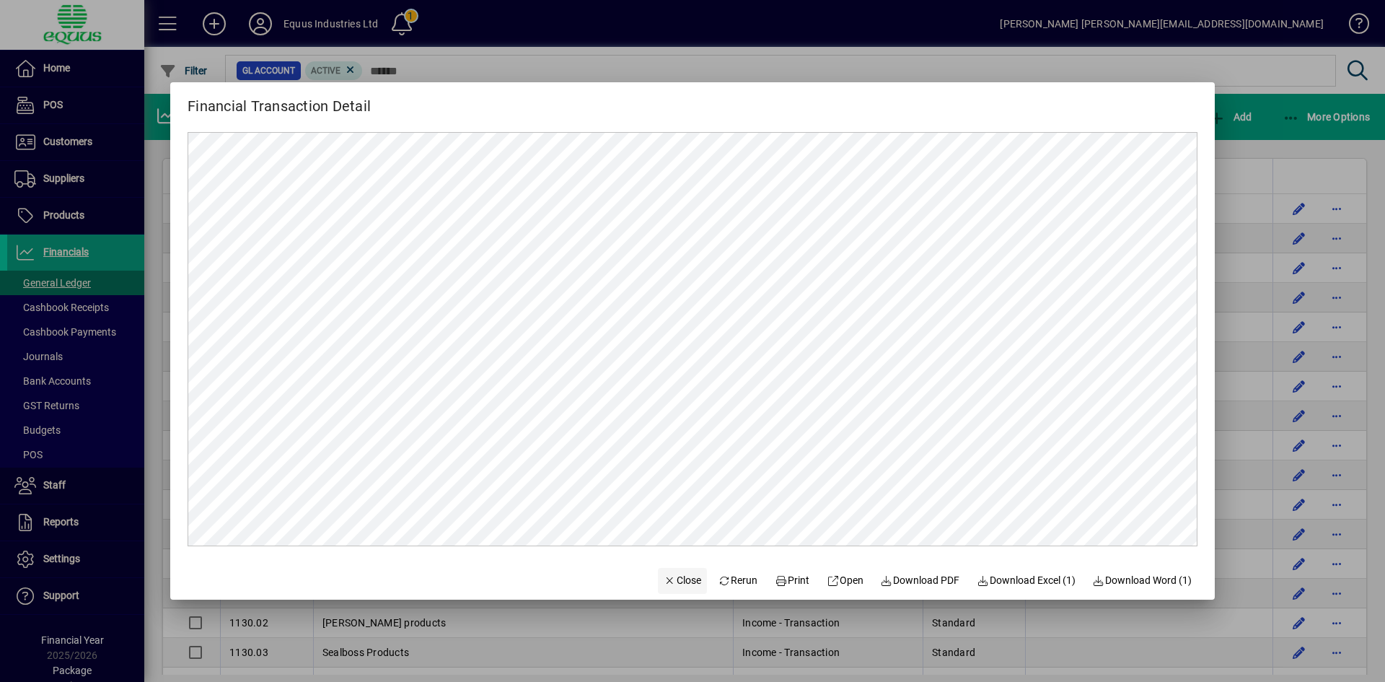
click at [672, 585] on span "Close" at bounding box center [683, 580] width 38 height 15
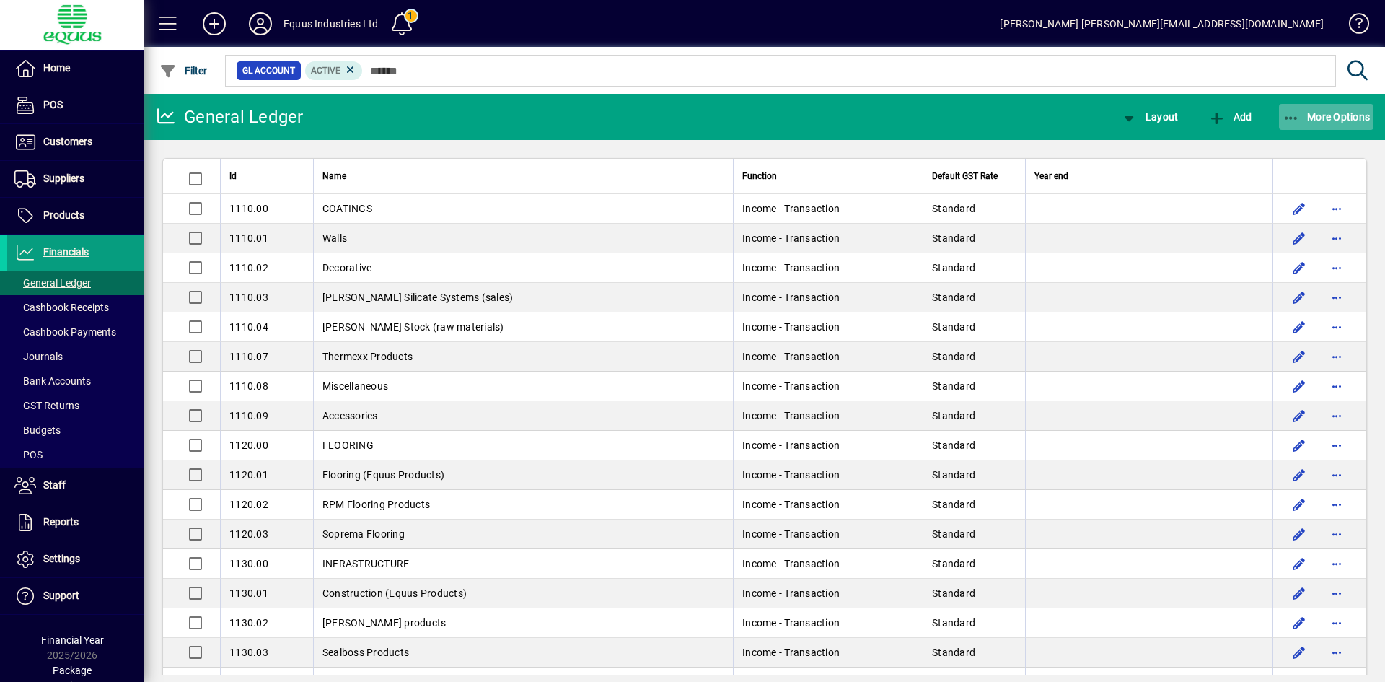
click at [1327, 126] on span "button" at bounding box center [1326, 117] width 95 height 35
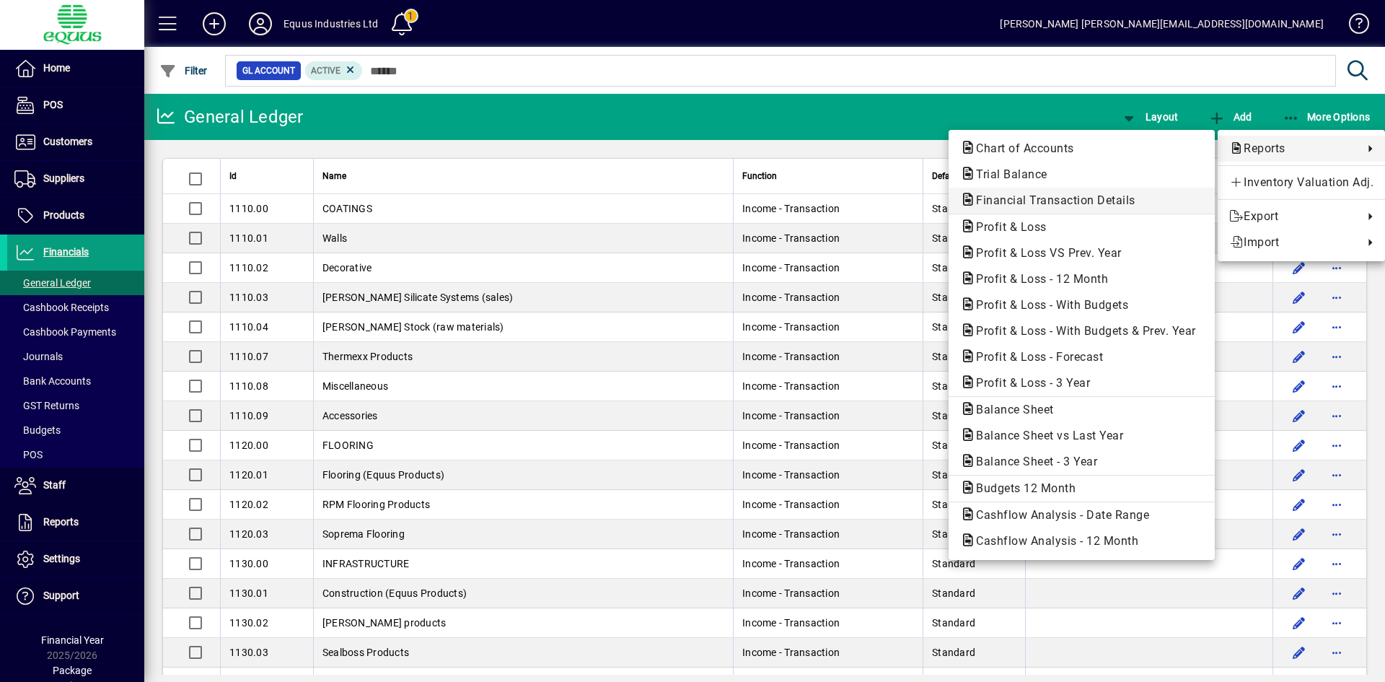
click at [1052, 195] on span "Financial Transaction Details" at bounding box center [1051, 200] width 183 height 14
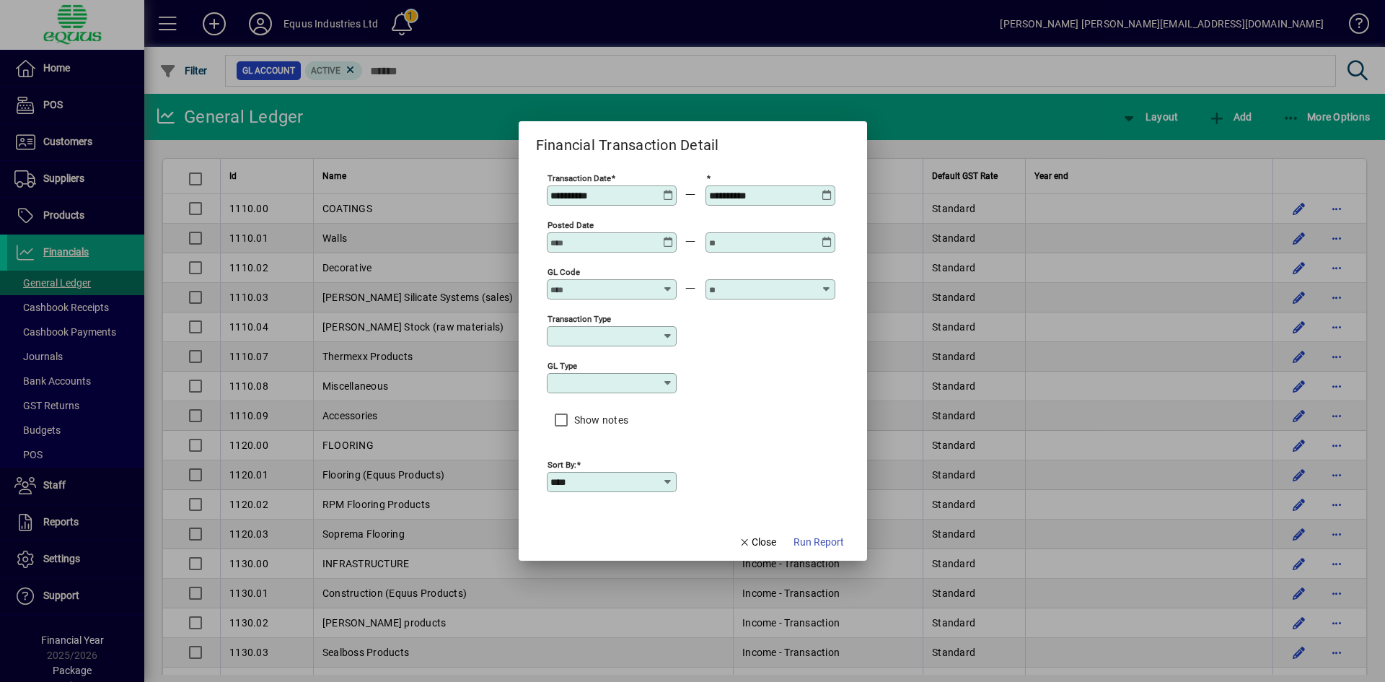
click at [670, 190] on icon at bounding box center [668, 190] width 11 height 0
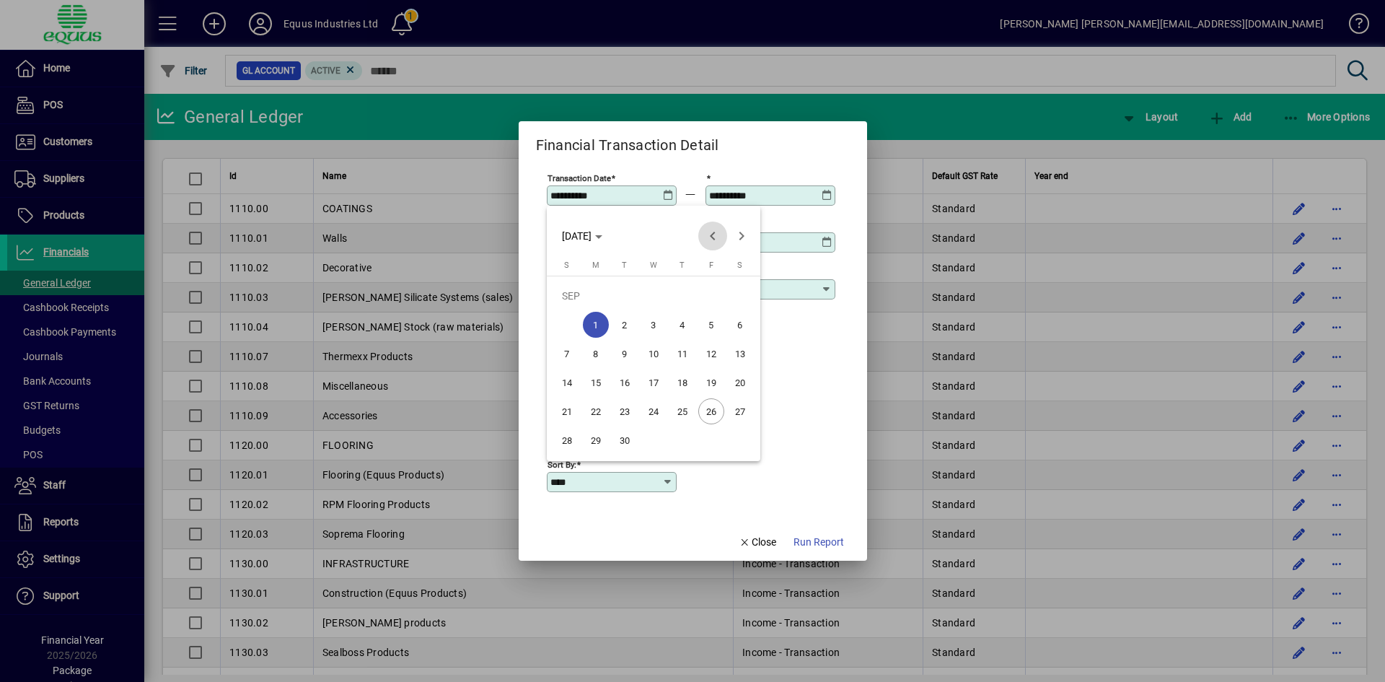
click at [710, 237] on span "Previous month" at bounding box center [712, 235] width 29 height 29
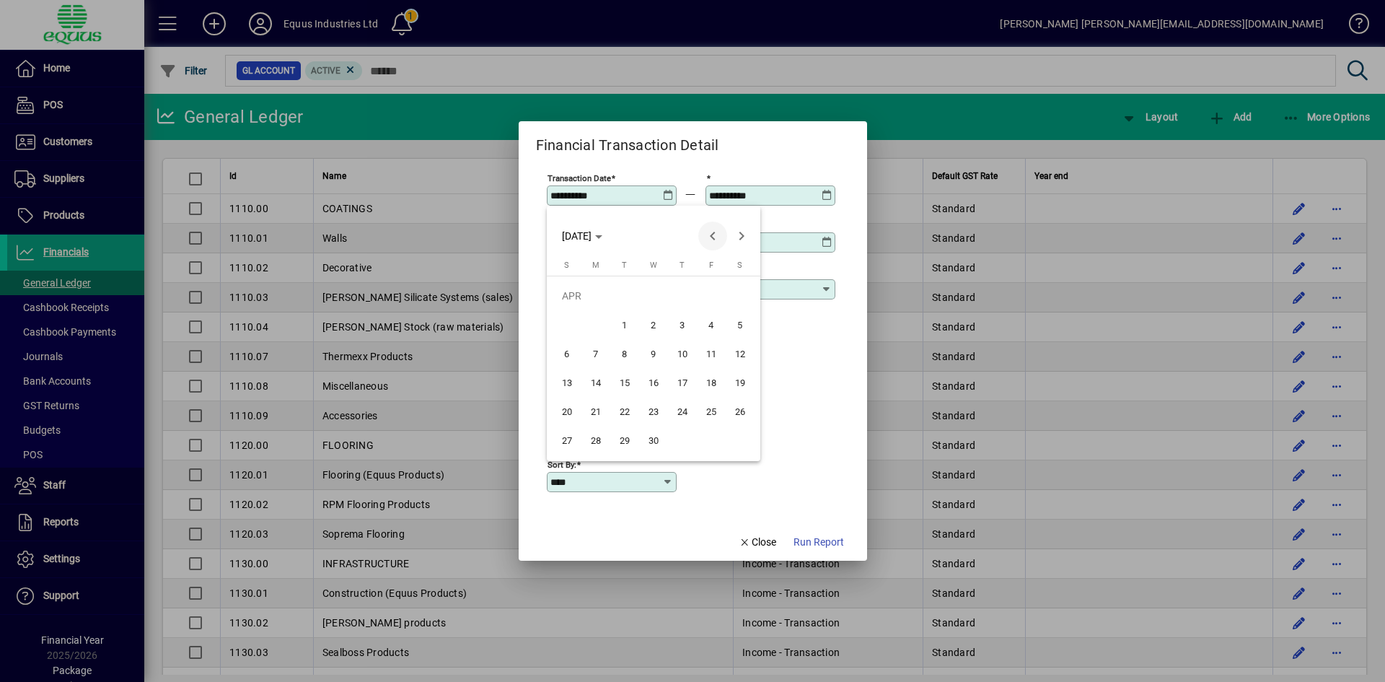
click at [710, 237] on span "Previous month" at bounding box center [712, 235] width 29 height 29
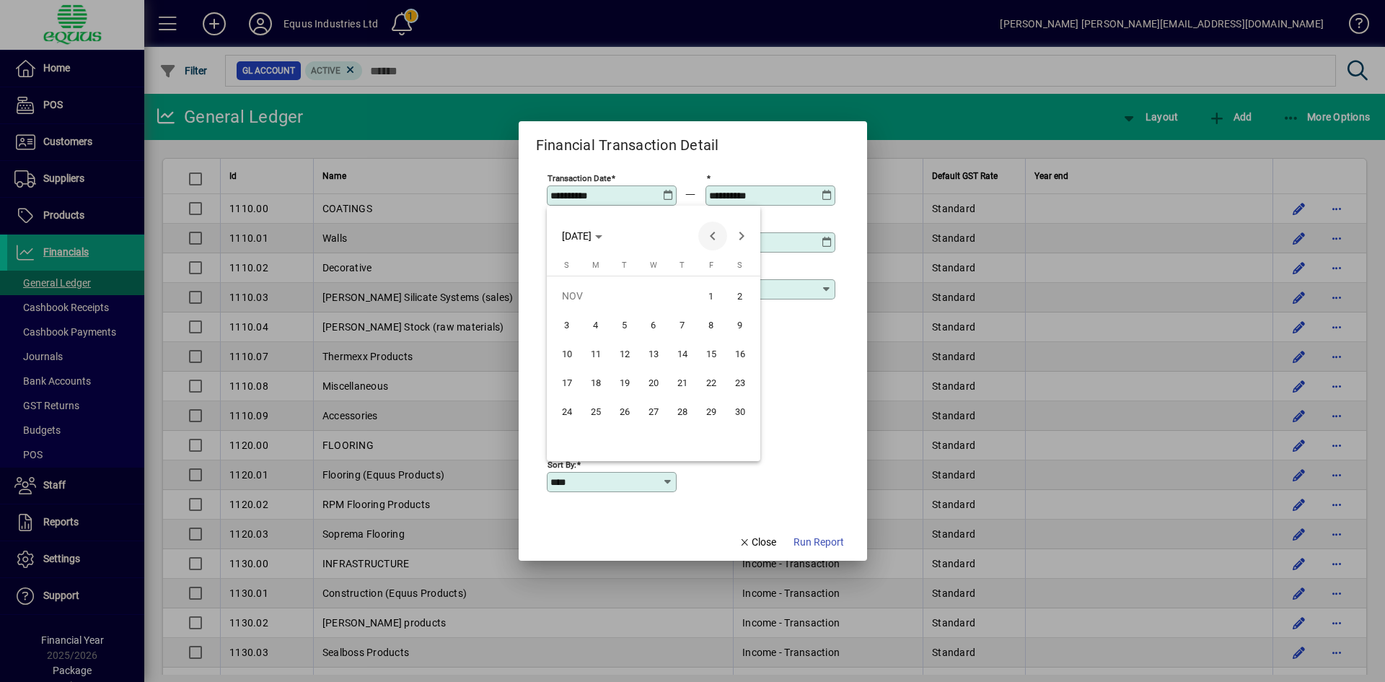
click at [711, 231] on span "Previous month" at bounding box center [712, 235] width 29 height 29
click at [616, 318] on span "1" at bounding box center [625, 325] width 26 height 26
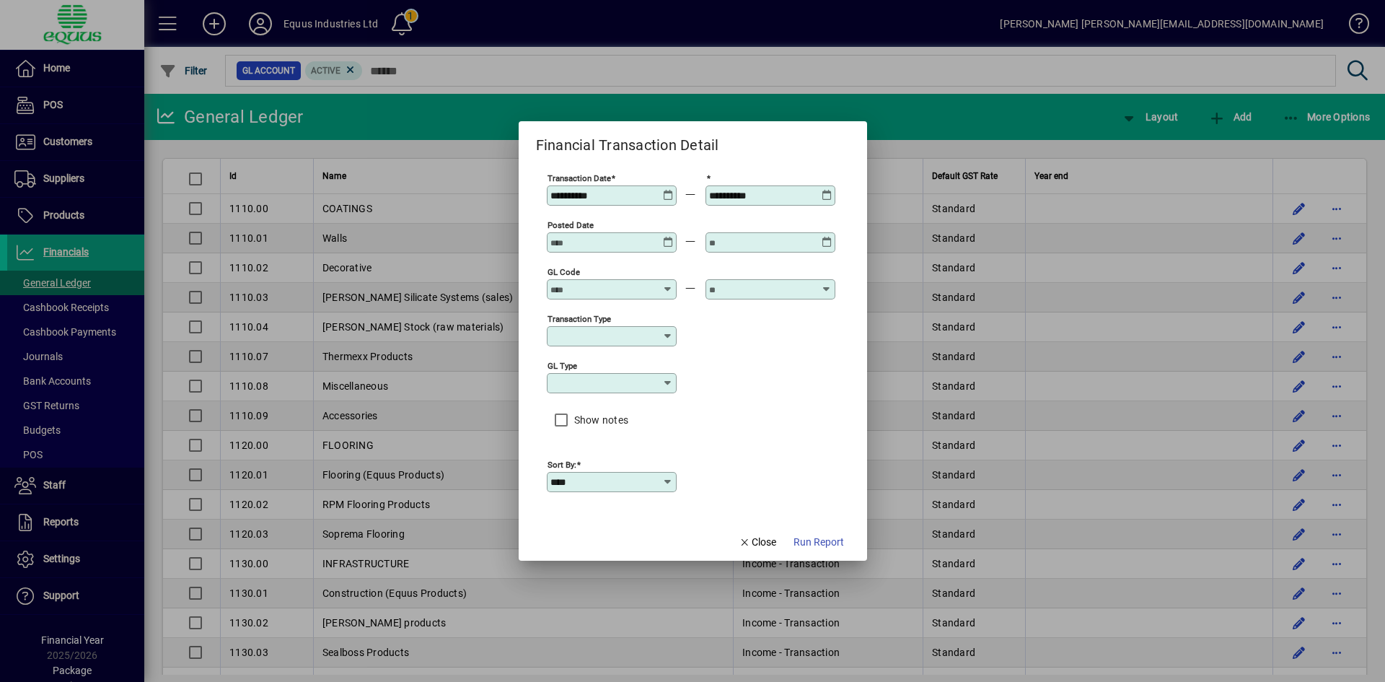
type input "**********"
click at [824, 190] on icon at bounding box center [827, 190] width 11 height 0
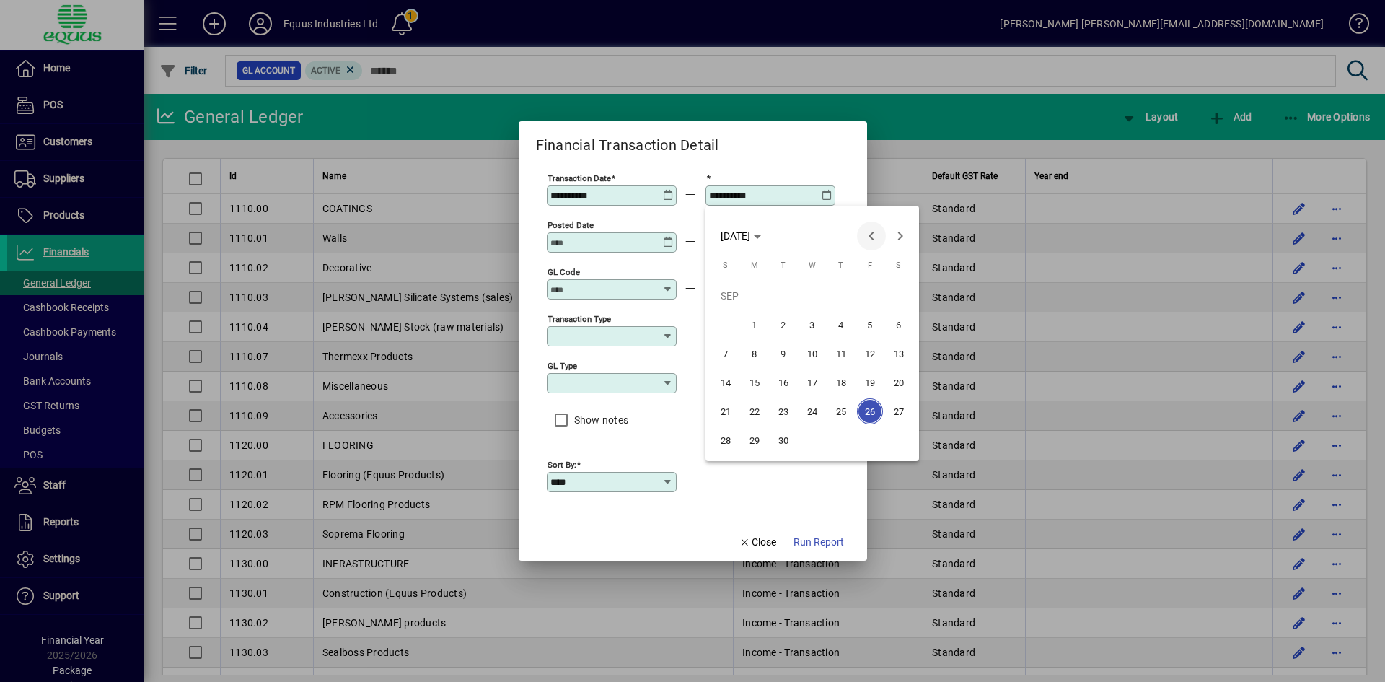
click at [872, 233] on span "Previous month" at bounding box center [871, 235] width 29 height 29
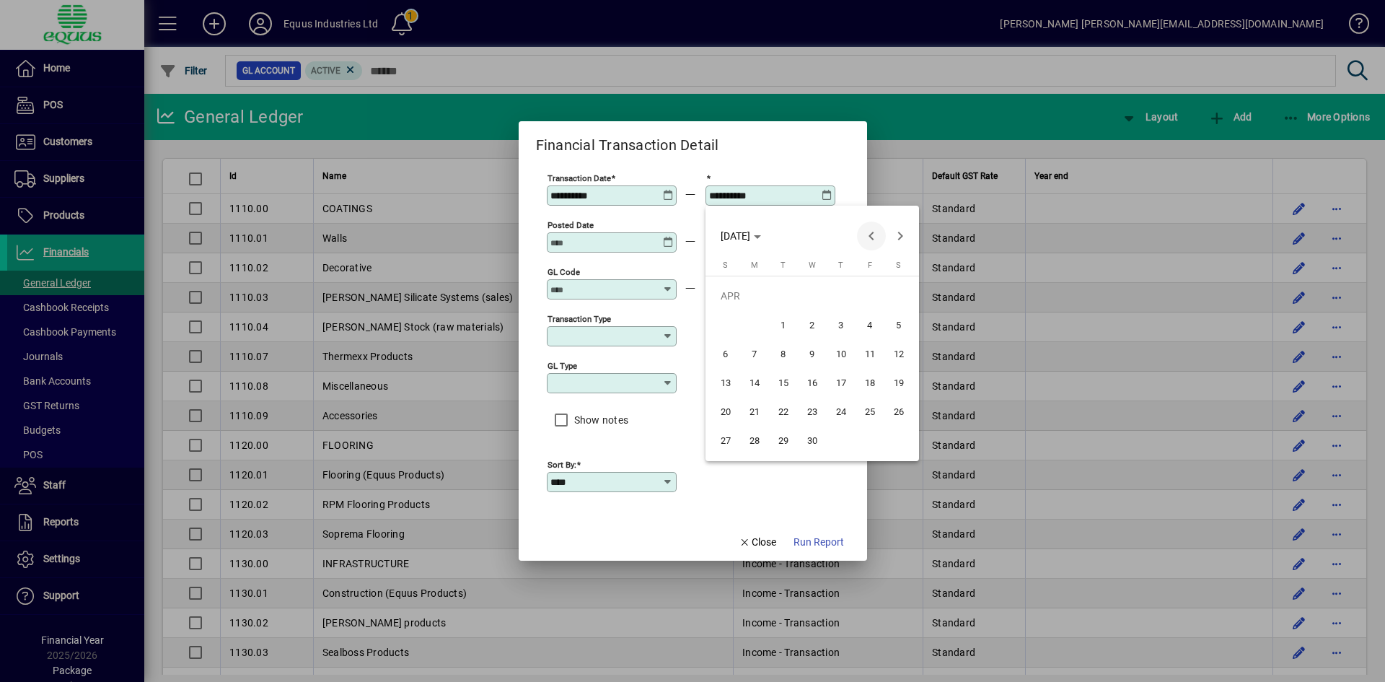
click at [872, 233] on span "Previous month" at bounding box center [871, 235] width 29 height 29
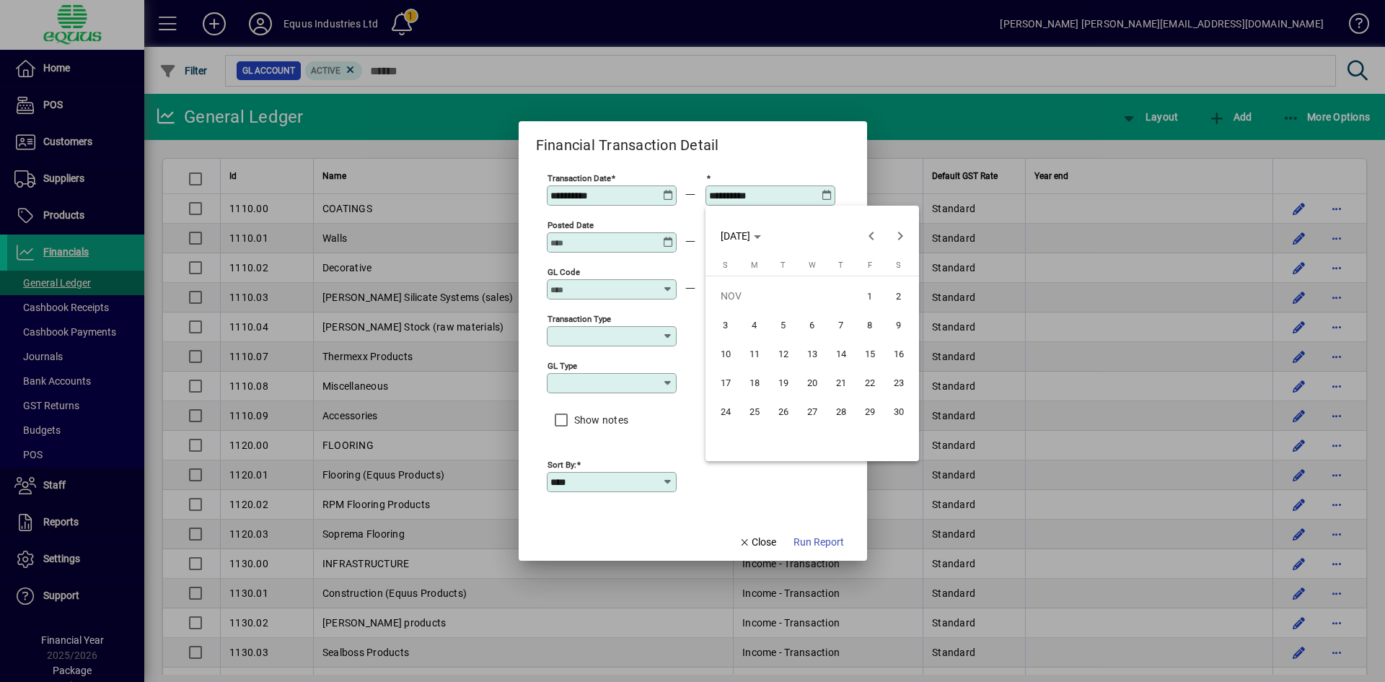
click at [894, 412] on span "30" at bounding box center [899, 411] width 26 height 26
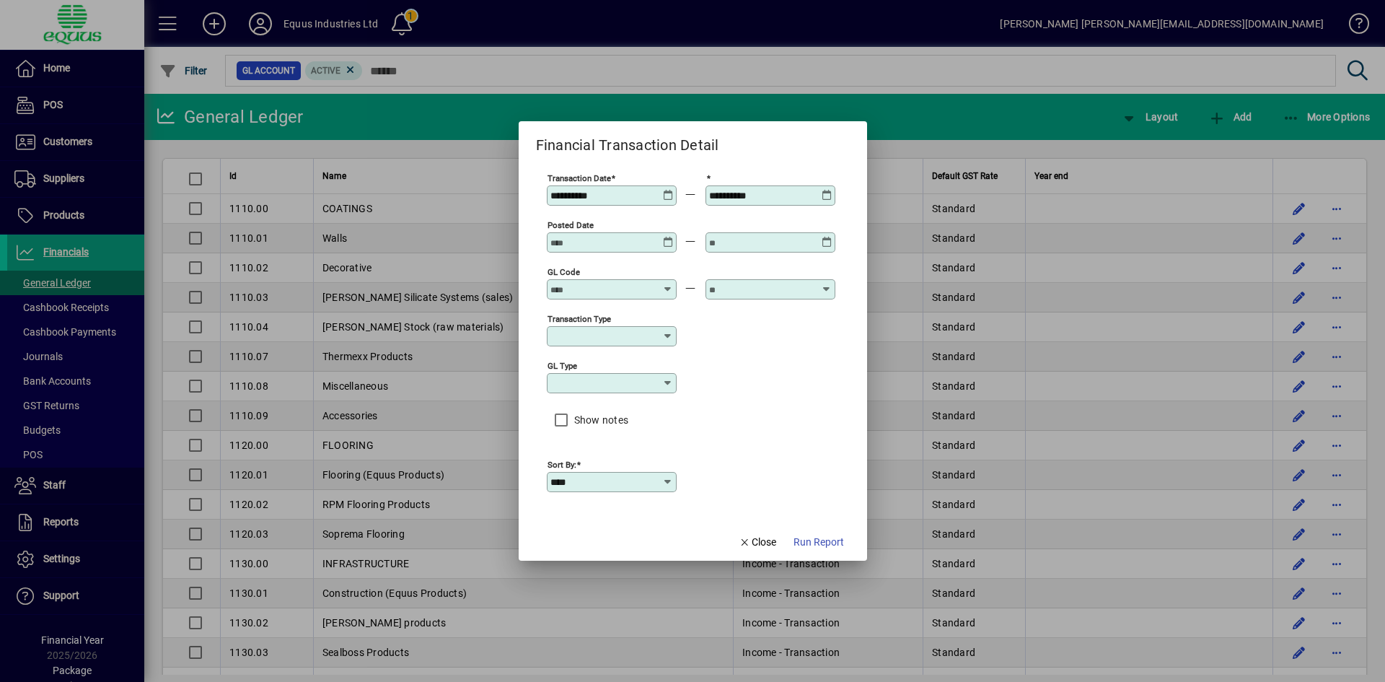
type input "**********"
click at [571, 285] on input "GL code" at bounding box center [602, 290] width 105 height 12
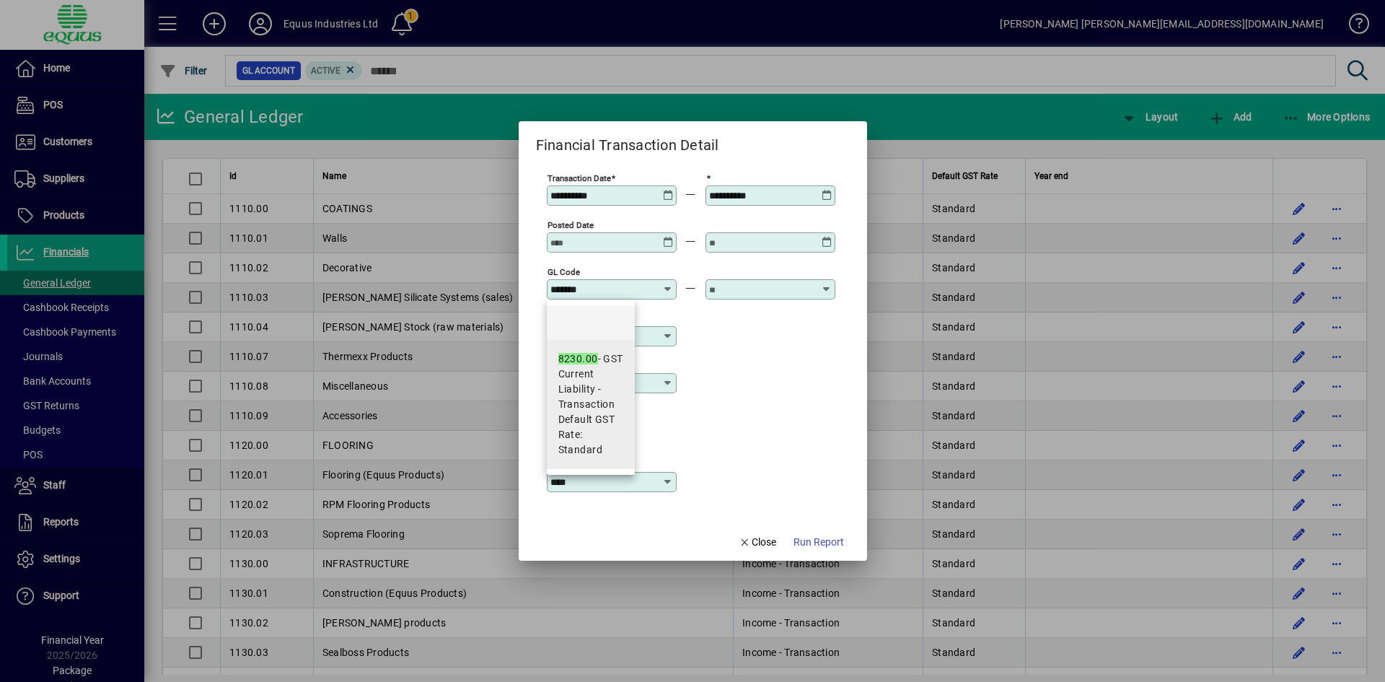
click at [573, 365] on div "8230.00 - GST" at bounding box center [590, 358] width 65 height 15
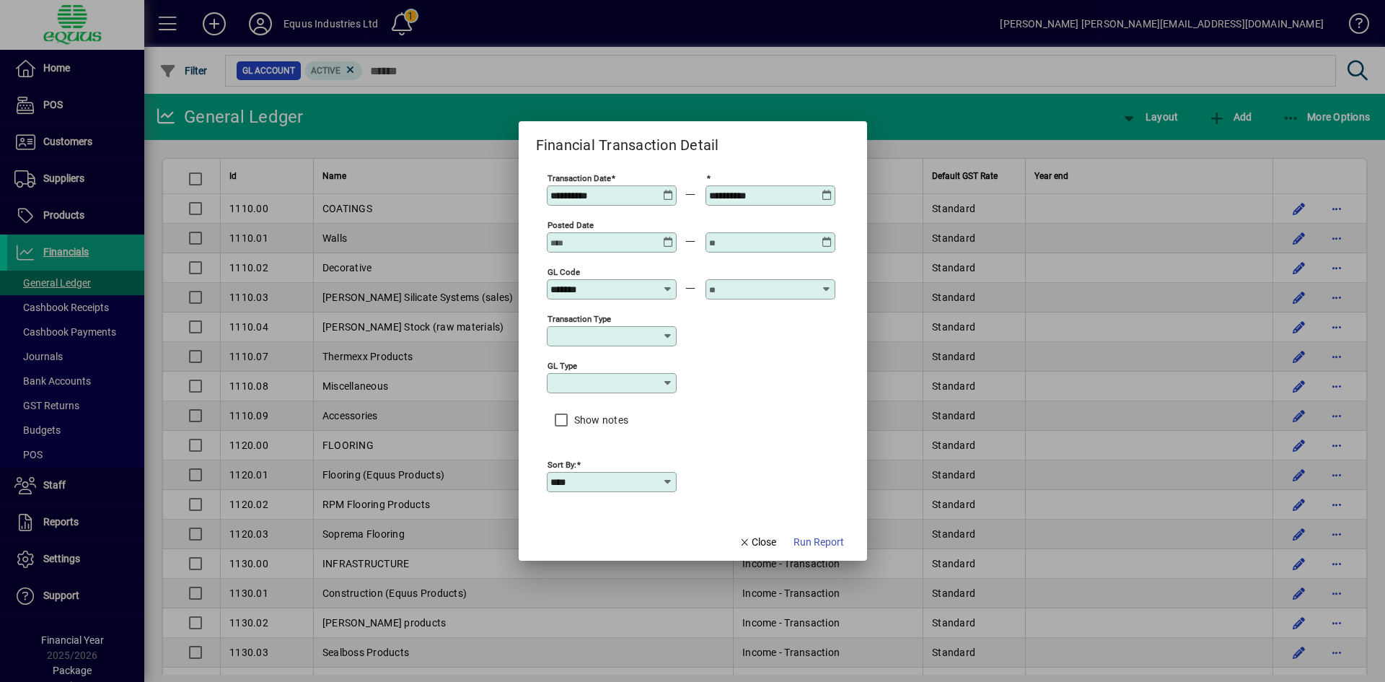
type input "**********"
click at [725, 289] on input "text" at bounding box center [761, 290] width 105 height 12
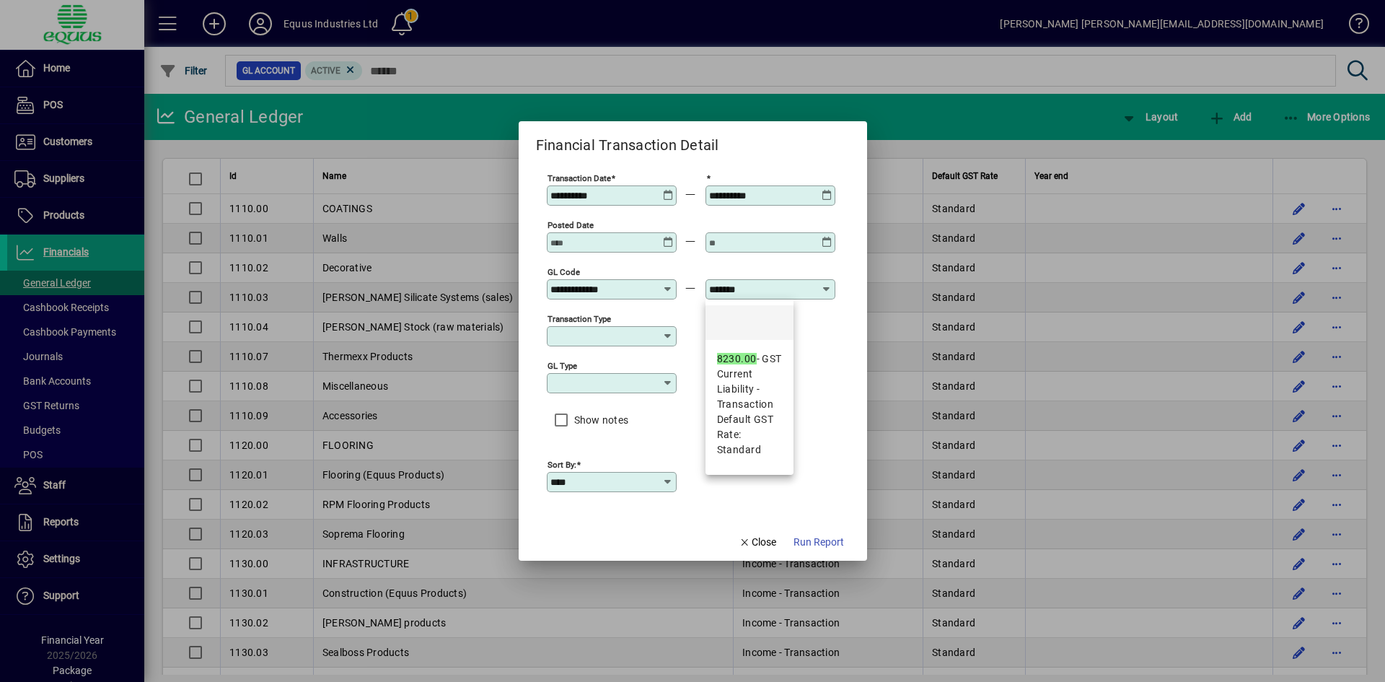
click at [741, 353] on em "8230.00" at bounding box center [737, 359] width 40 height 12
type input "**********"
click at [824, 543] on span "Run Report" at bounding box center [819, 542] width 50 height 15
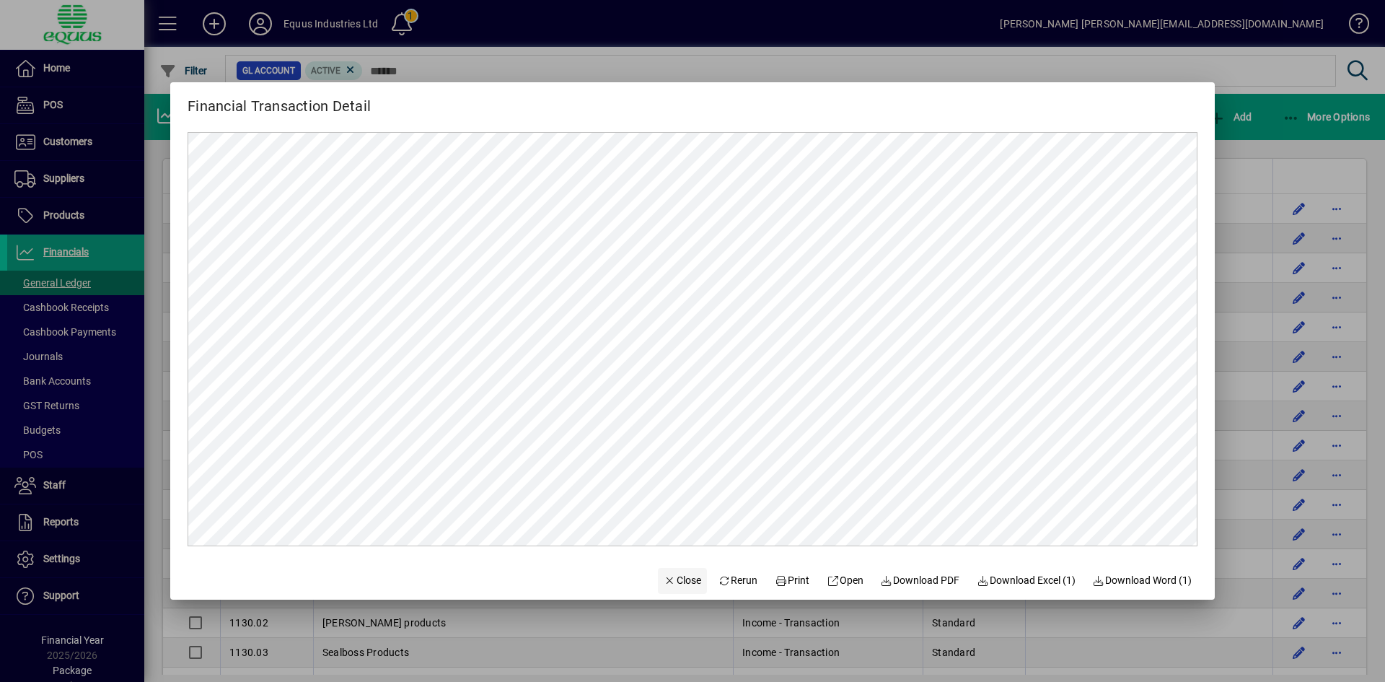
click at [675, 586] on span "Close" at bounding box center [683, 580] width 38 height 15
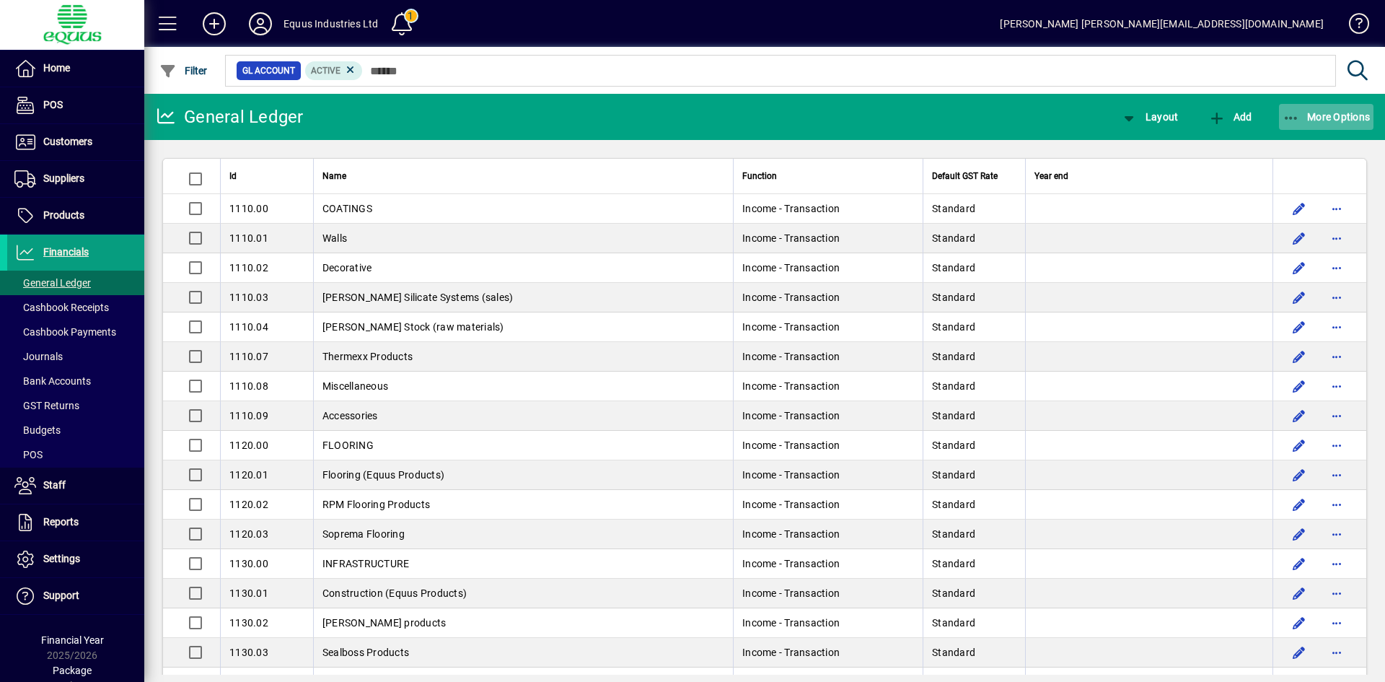
click at [1345, 125] on span "button" at bounding box center [1326, 117] width 95 height 35
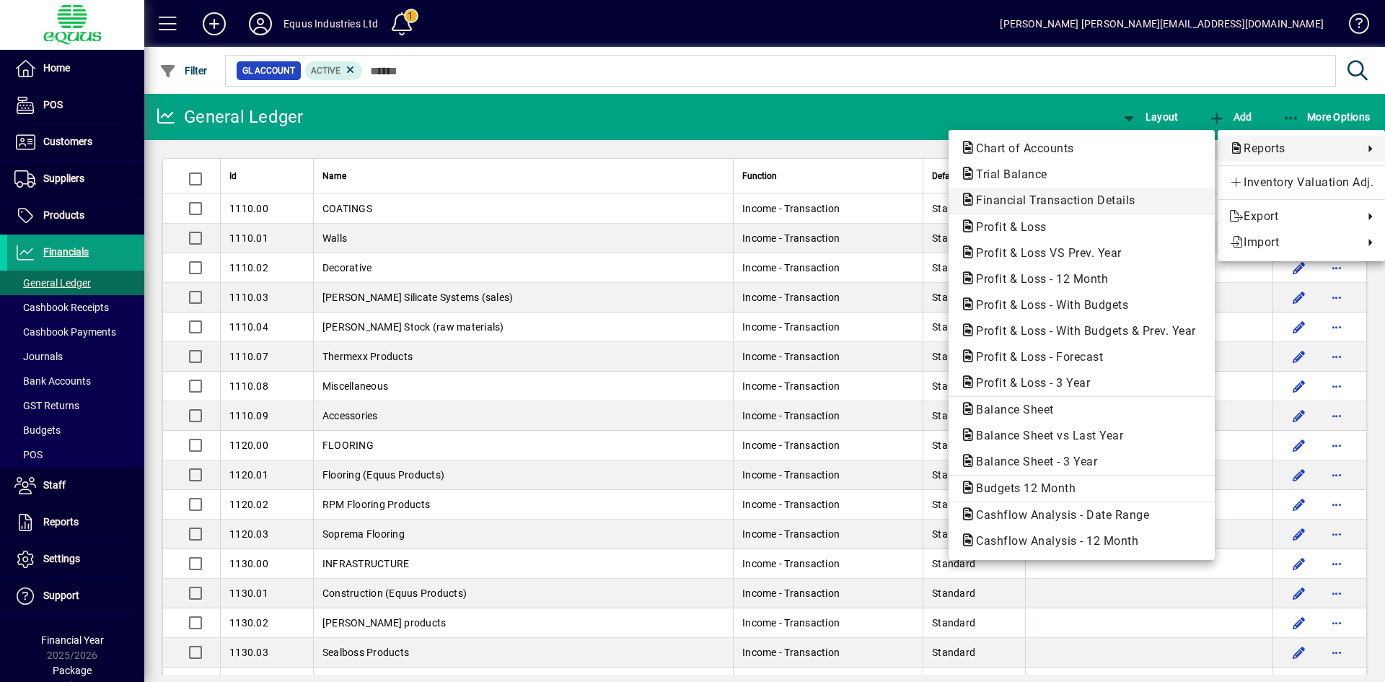
click at [1120, 201] on span "Financial Transaction Details" at bounding box center [1051, 200] width 183 height 14
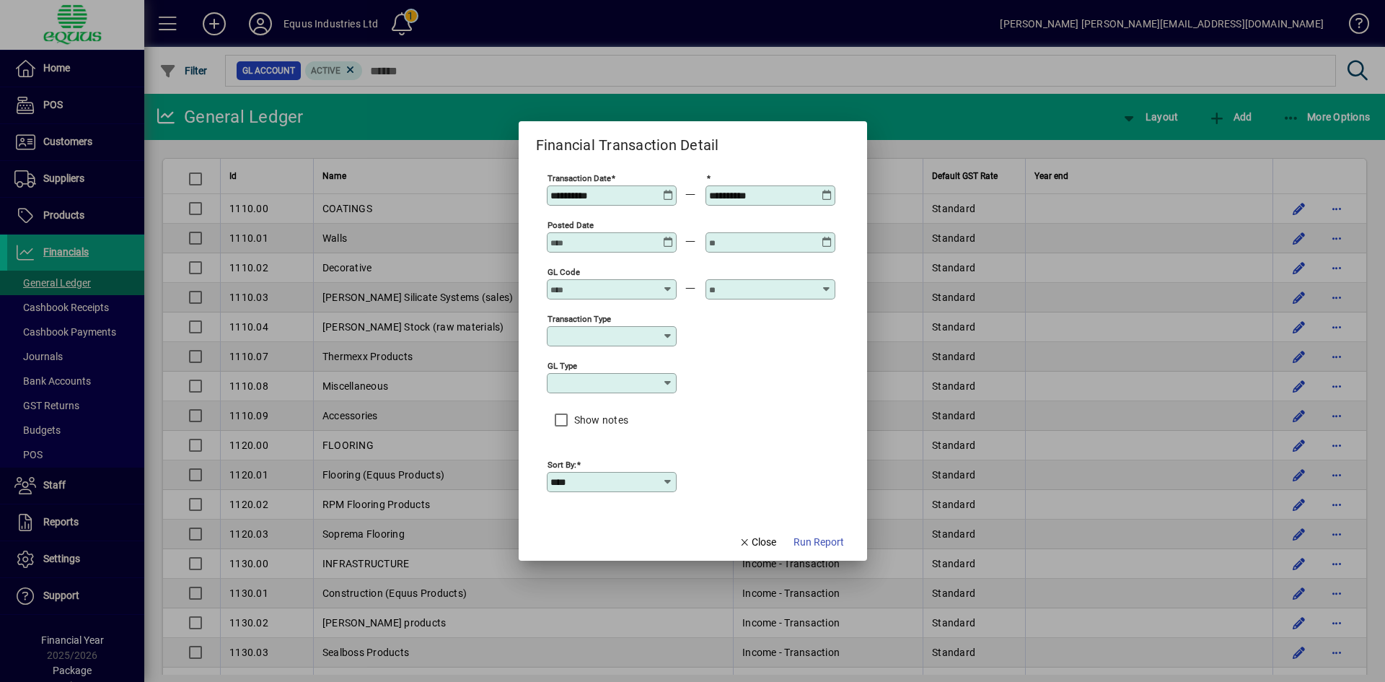
click at [669, 201] on div "**********" at bounding box center [612, 195] width 130 height 20
click at [664, 193] on div "**********" at bounding box center [613, 196] width 126 height 12
click at [669, 190] on icon at bounding box center [668, 190] width 11 height 0
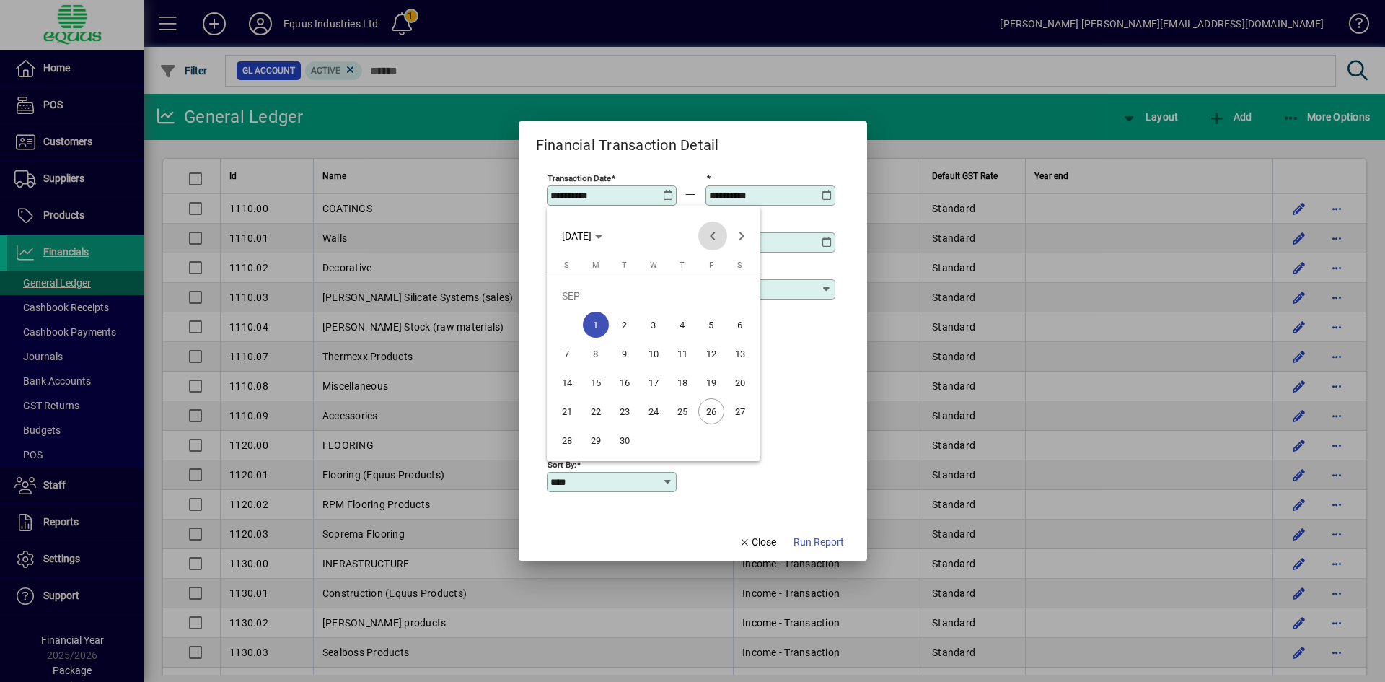
click at [712, 237] on span "Previous month" at bounding box center [712, 235] width 29 height 29
click at [717, 237] on span "Previous month" at bounding box center [712, 235] width 29 height 29
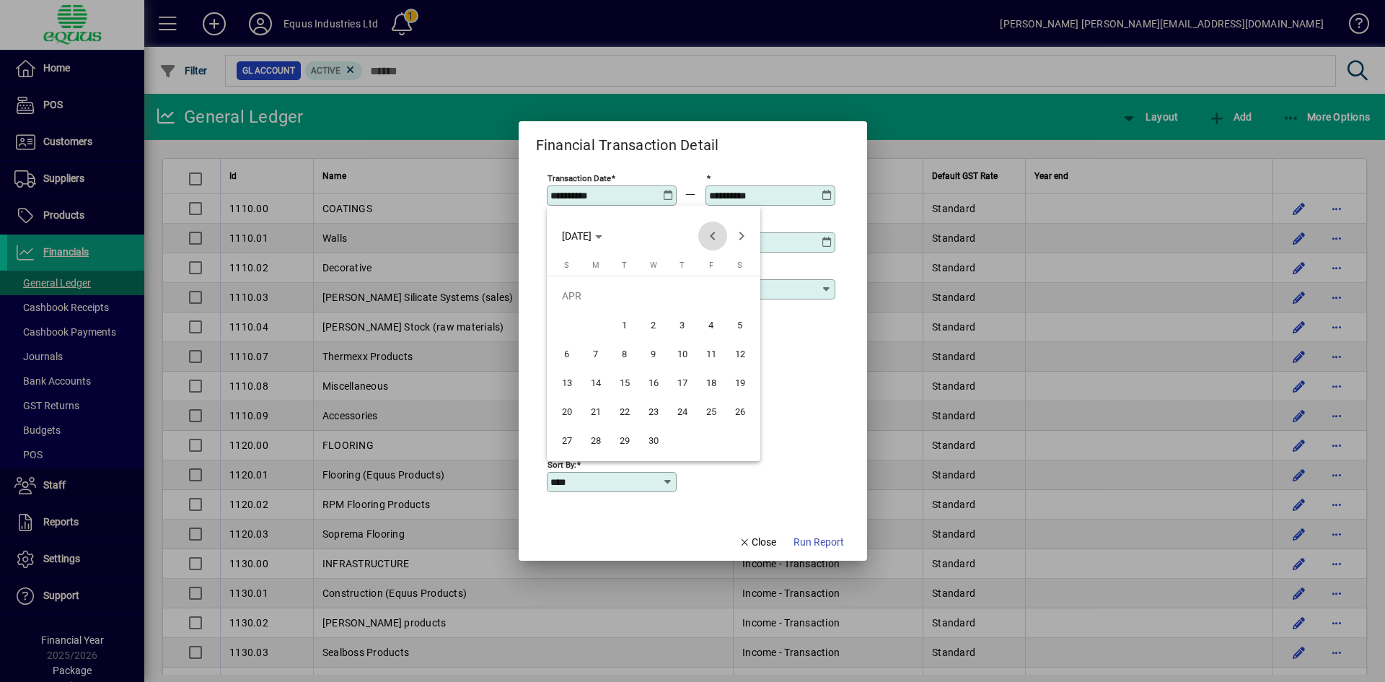
click at [717, 237] on span "Previous month" at bounding box center [712, 235] width 29 height 29
click at [713, 239] on span "Previous month" at bounding box center [712, 235] width 29 height 29
click at [563, 320] on span "1" at bounding box center [567, 325] width 26 height 26
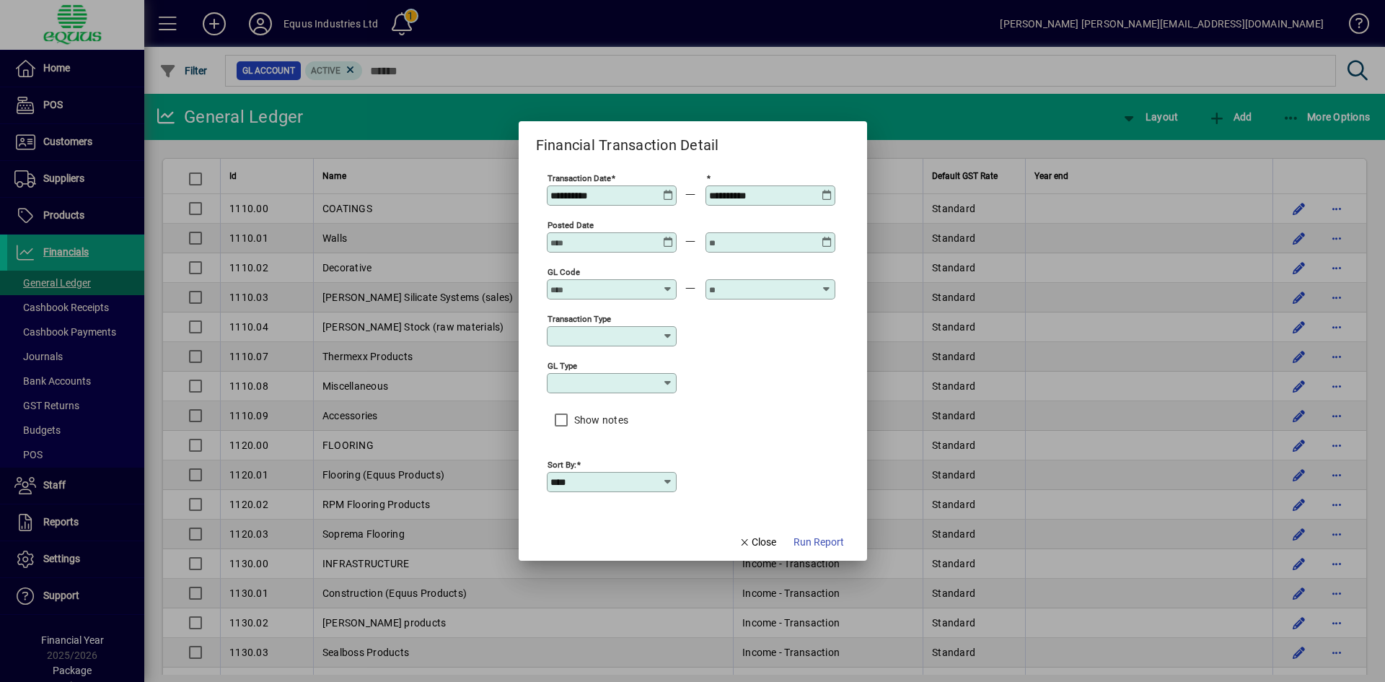
type input "**********"
click at [827, 190] on icon at bounding box center [827, 190] width 11 height 0
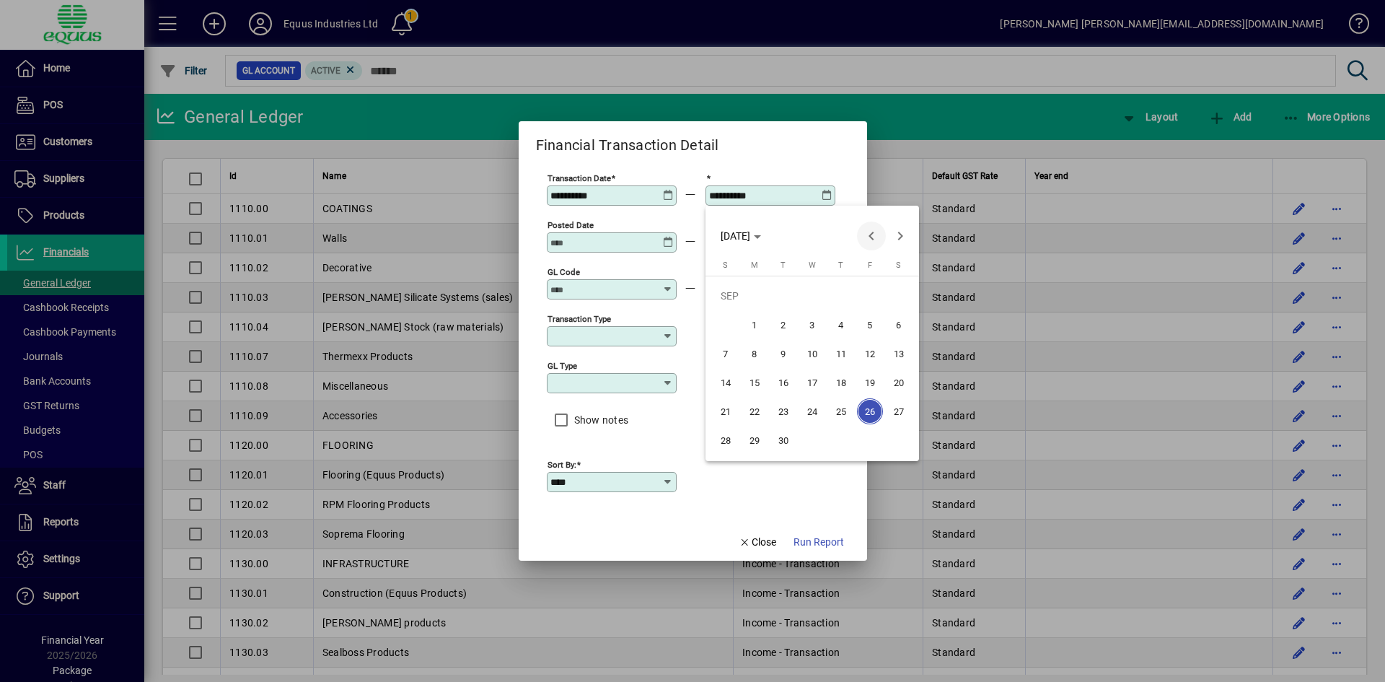
click at [869, 239] on span "Previous month" at bounding box center [871, 235] width 29 height 29
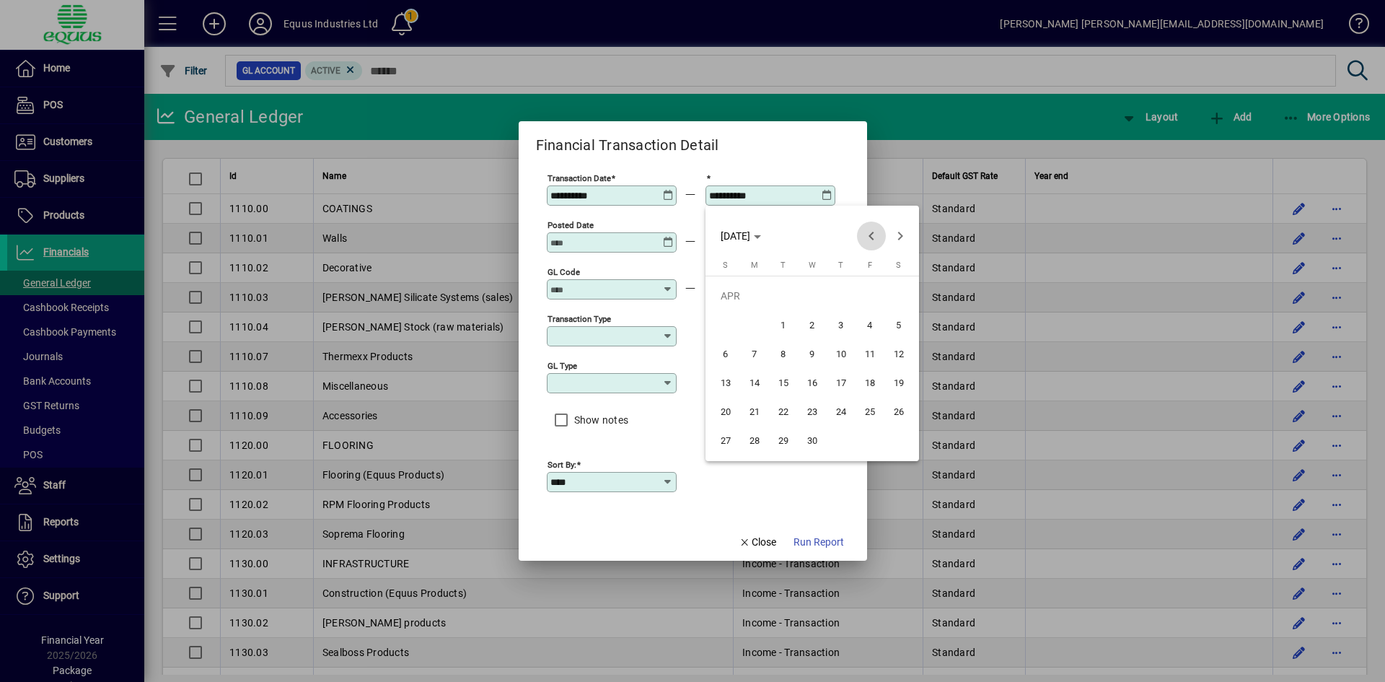
click at [869, 239] on span "Previous month" at bounding box center [871, 235] width 29 height 29
click at [869, 238] on span "Previous month" at bounding box center [871, 235] width 29 height 29
click at [871, 416] on span "31" at bounding box center [870, 411] width 26 height 26
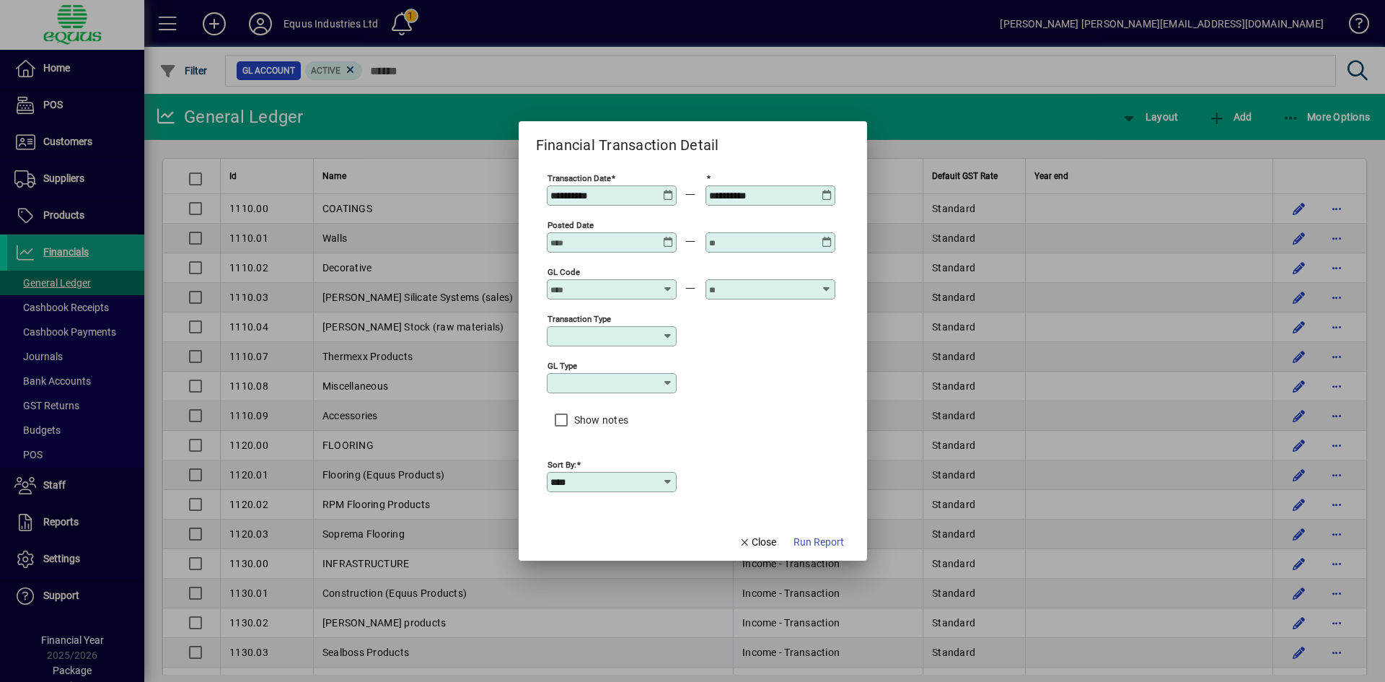
type input "**********"
click at [590, 288] on input "GL code" at bounding box center [602, 290] width 105 height 12
click at [589, 351] on div "8230.00 - GST" at bounding box center [590, 358] width 65 height 15
type input "**********"
click at [745, 289] on input "text" at bounding box center [761, 290] width 105 height 12
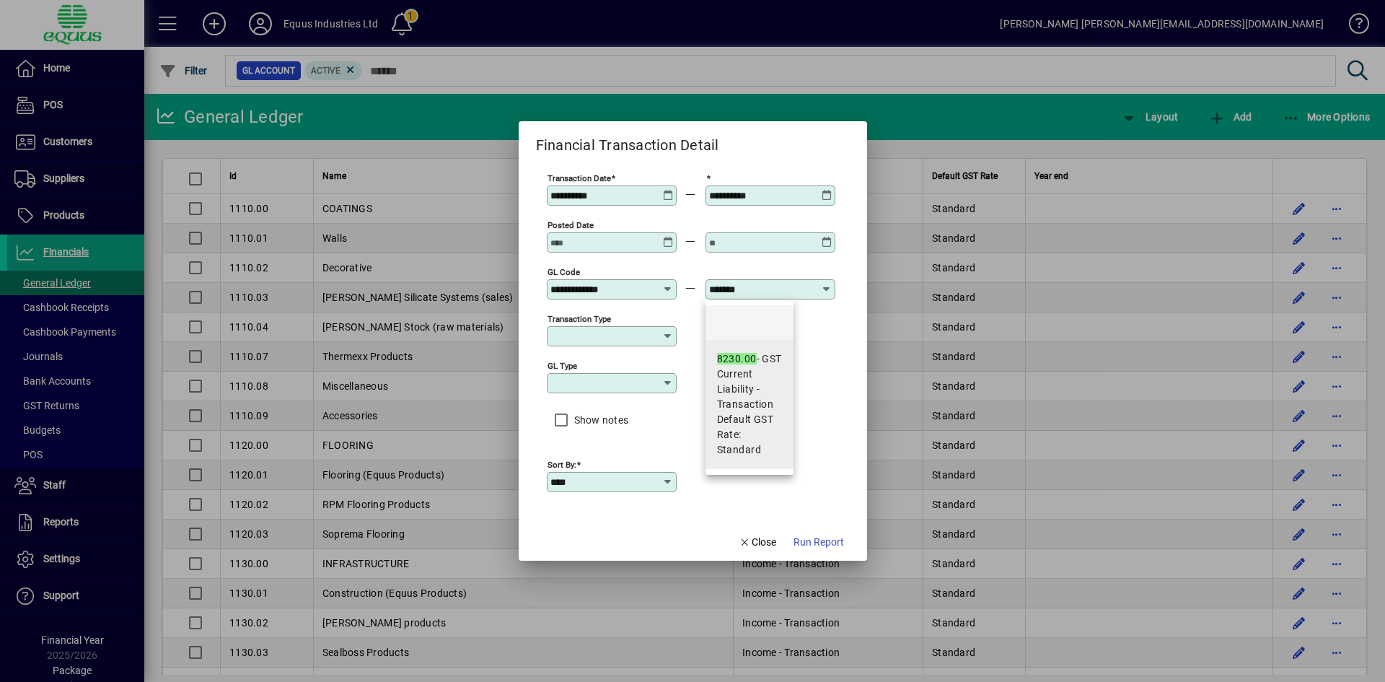
click at [747, 372] on span "Current Liability - Transaction" at bounding box center [749, 388] width 65 height 45
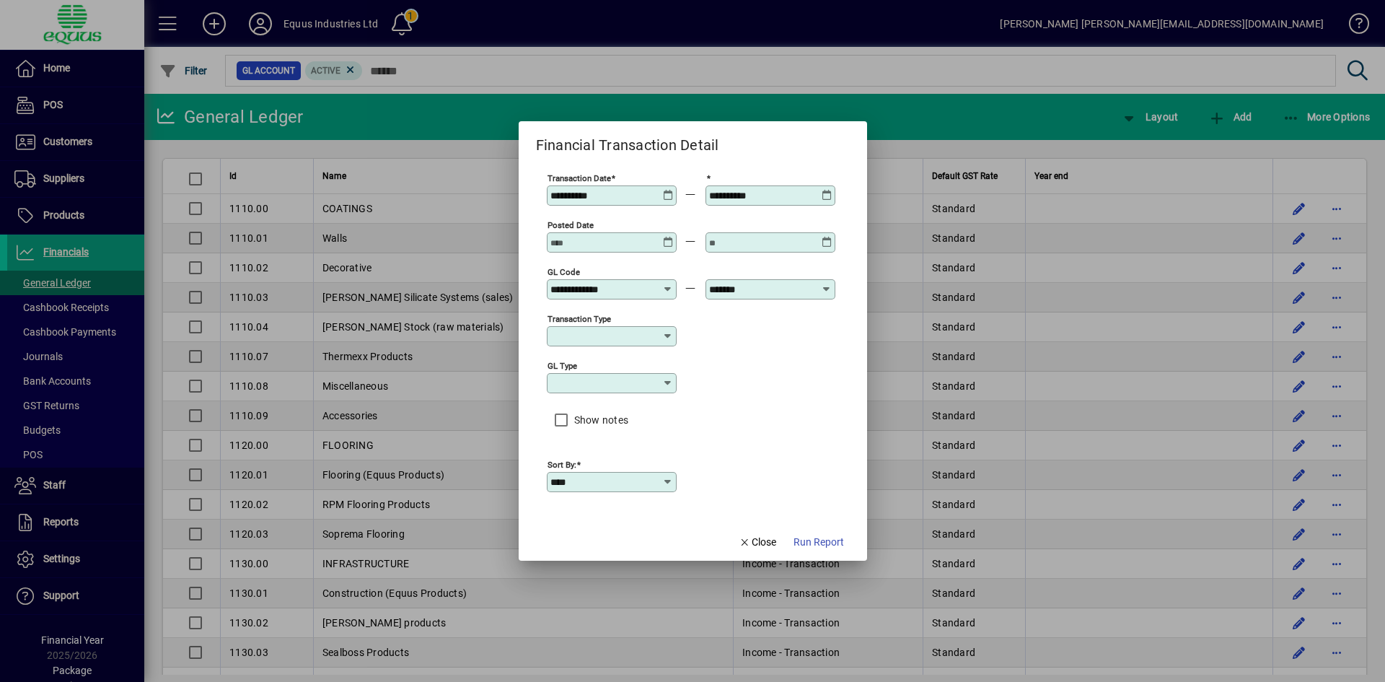
type input "**********"
click at [821, 549] on span "Run Report" at bounding box center [819, 542] width 50 height 15
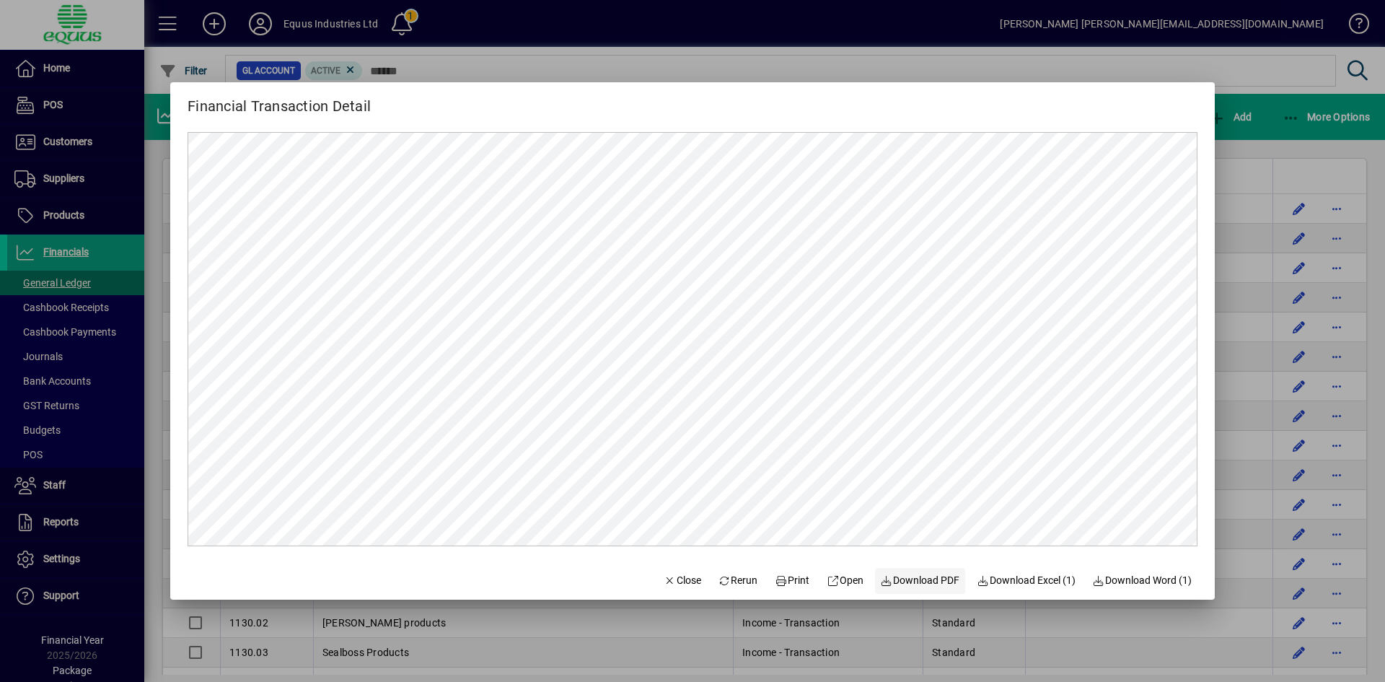
click at [913, 584] on span "Download PDF" at bounding box center [920, 580] width 79 height 15
click at [664, 582] on icon "button" at bounding box center [670, 581] width 13 height 10
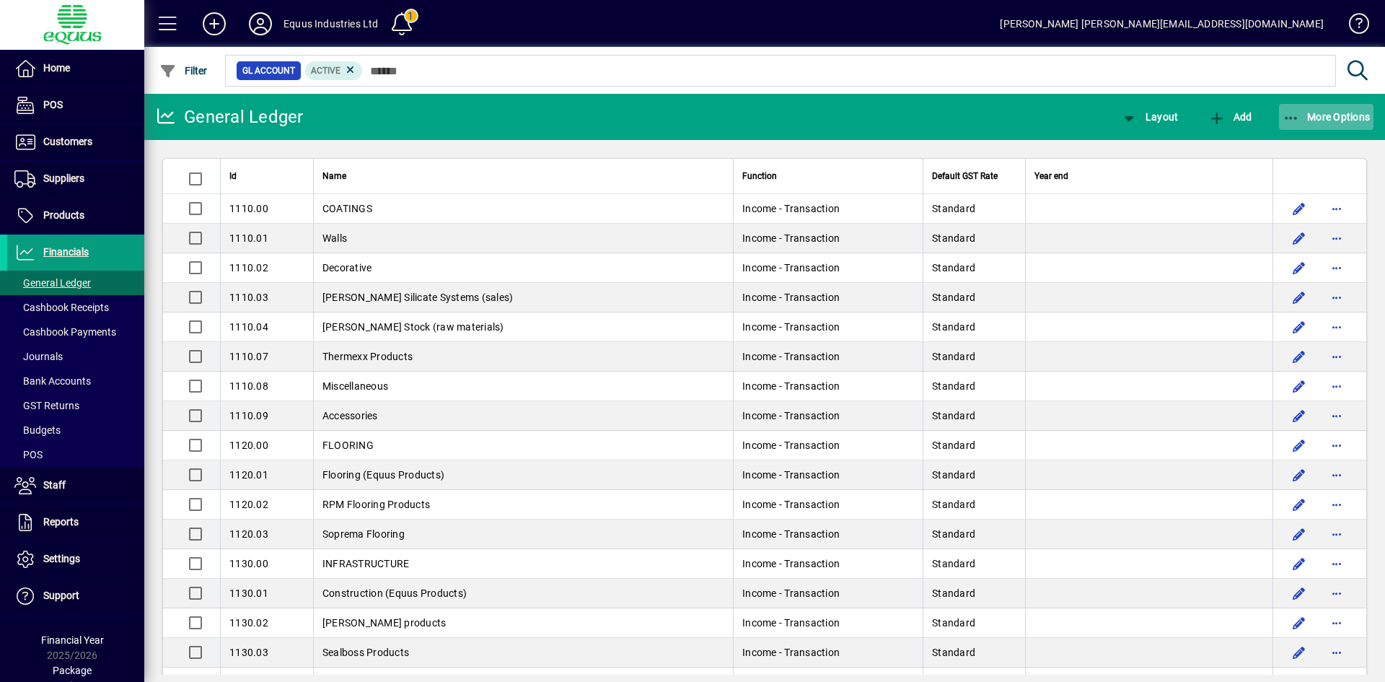
click at [1334, 116] on span "More Options" at bounding box center [1327, 117] width 88 height 12
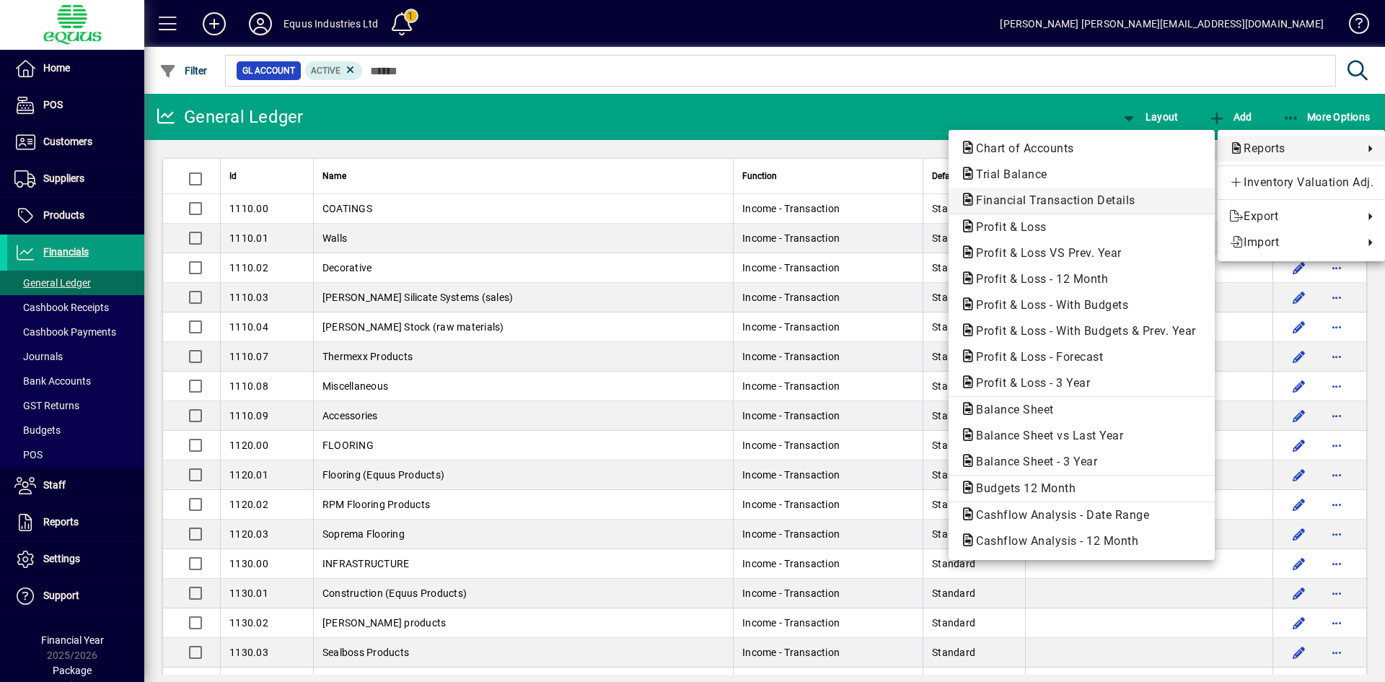
click at [1097, 203] on span "Financial Transaction Details" at bounding box center [1051, 200] width 183 height 14
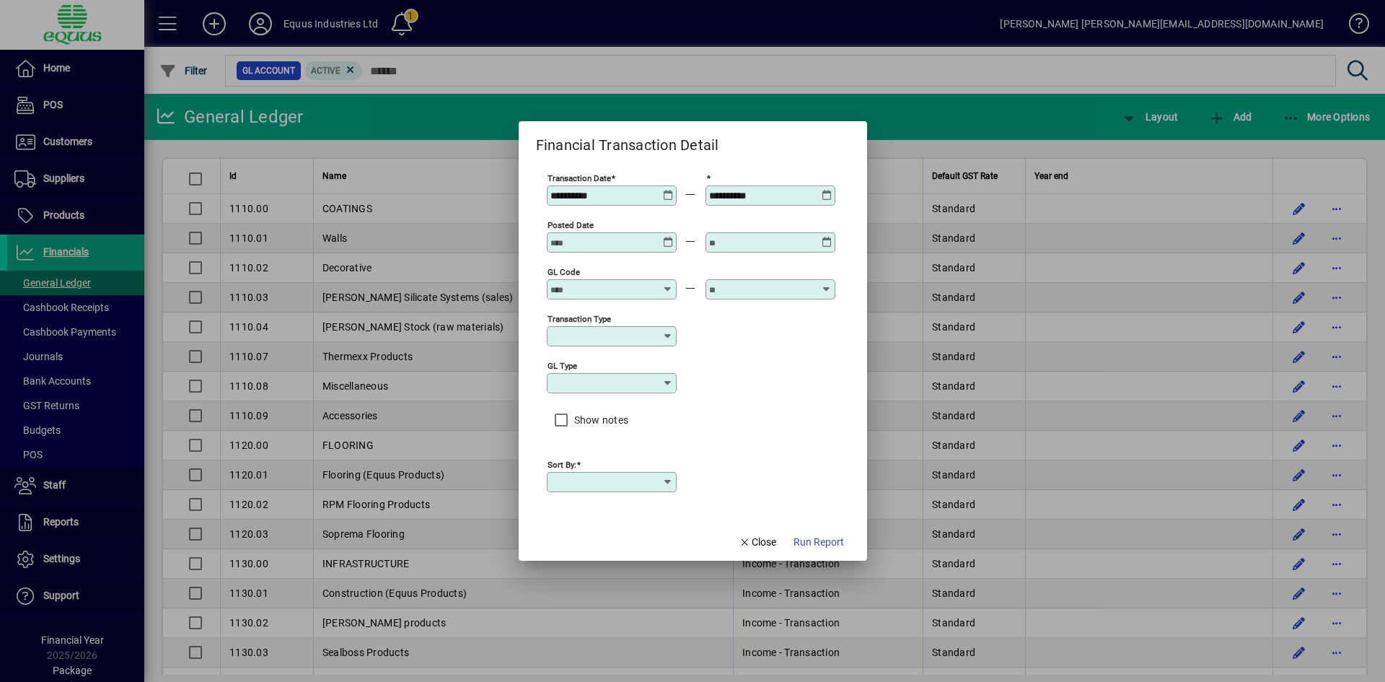
type input "****"
click at [668, 190] on icon at bounding box center [668, 190] width 11 height 0
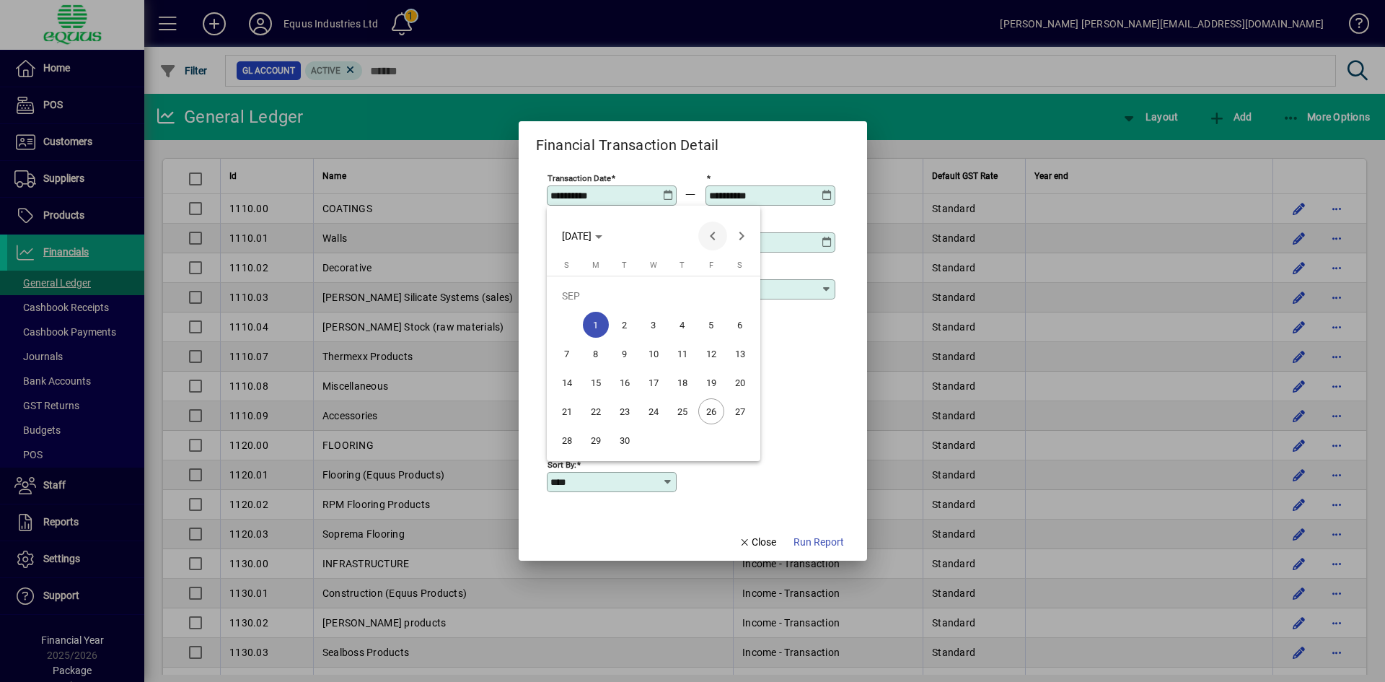
click at [711, 235] on span "Previous month" at bounding box center [712, 235] width 29 height 29
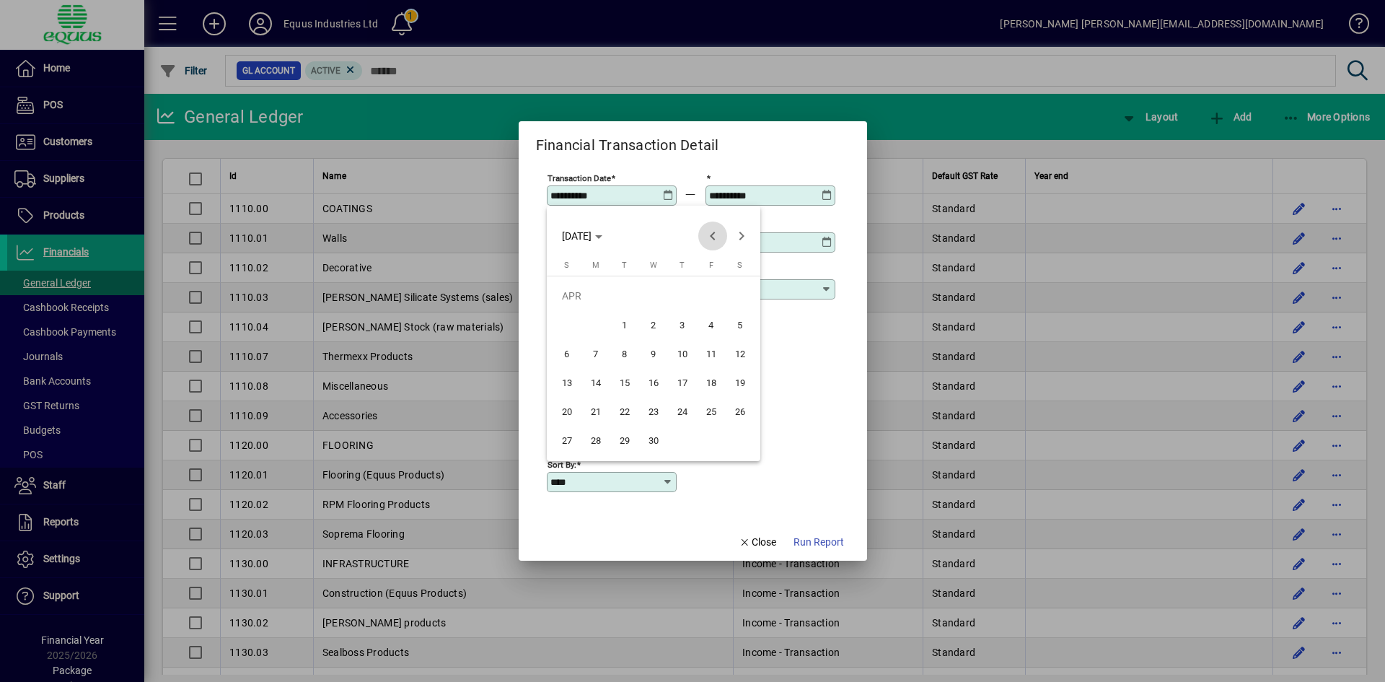
click at [711, 235] on span "Previous month" at bounding box center [712, 235] width 29 height 29
click at [711, 234] on span "Previous month" at bounding box center [712, 235] width 29 height 29
click at [739, 293] on span "1" at bounding box center [740, 296] width 26 height 26
type input "**********"
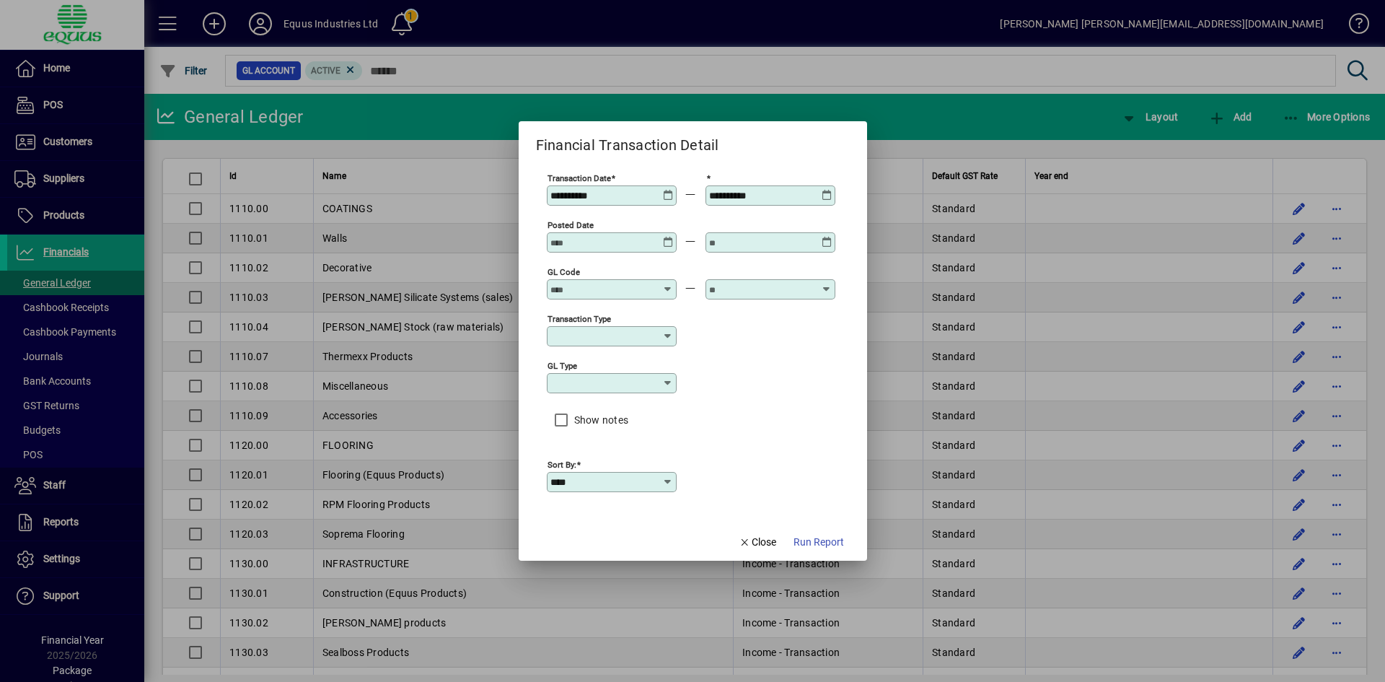
click at [825, 190] on icon at bounding box center [827, 190] width 11 height 0
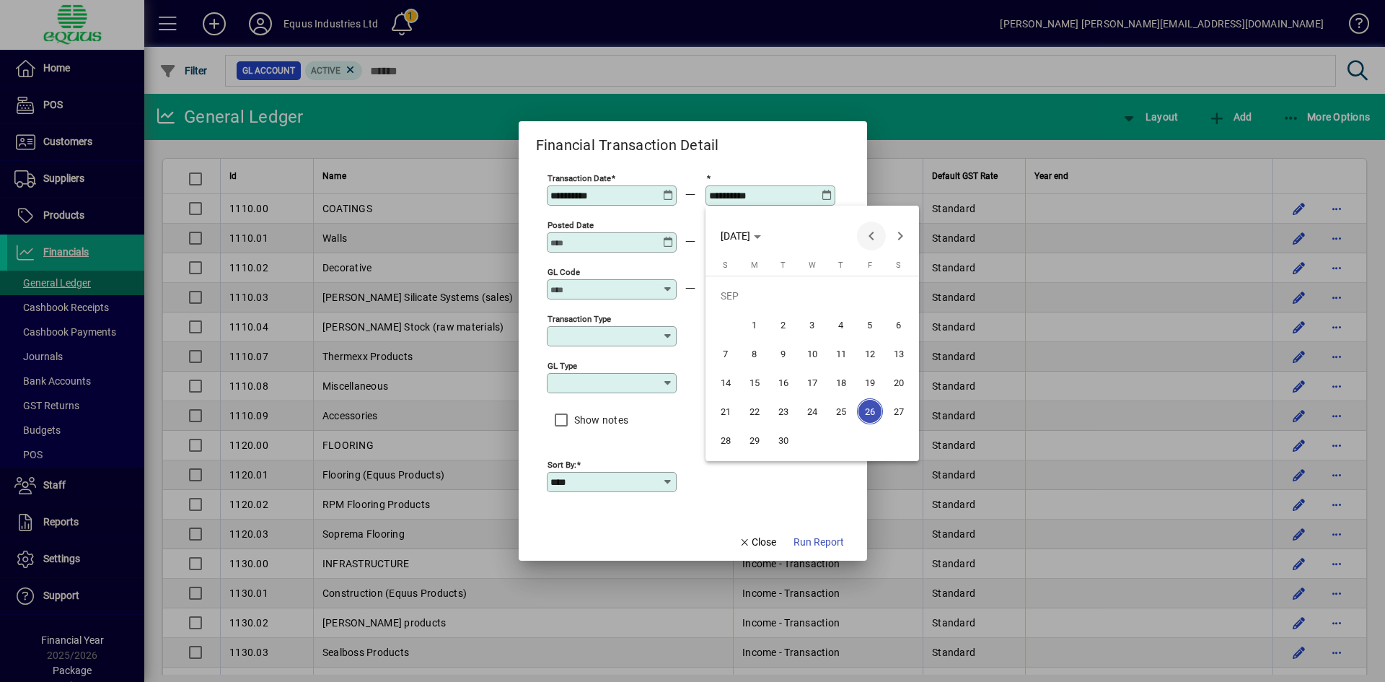
click at [871, 239] on span "Previous month" at bounding box center [871, 235] width 29 height 29
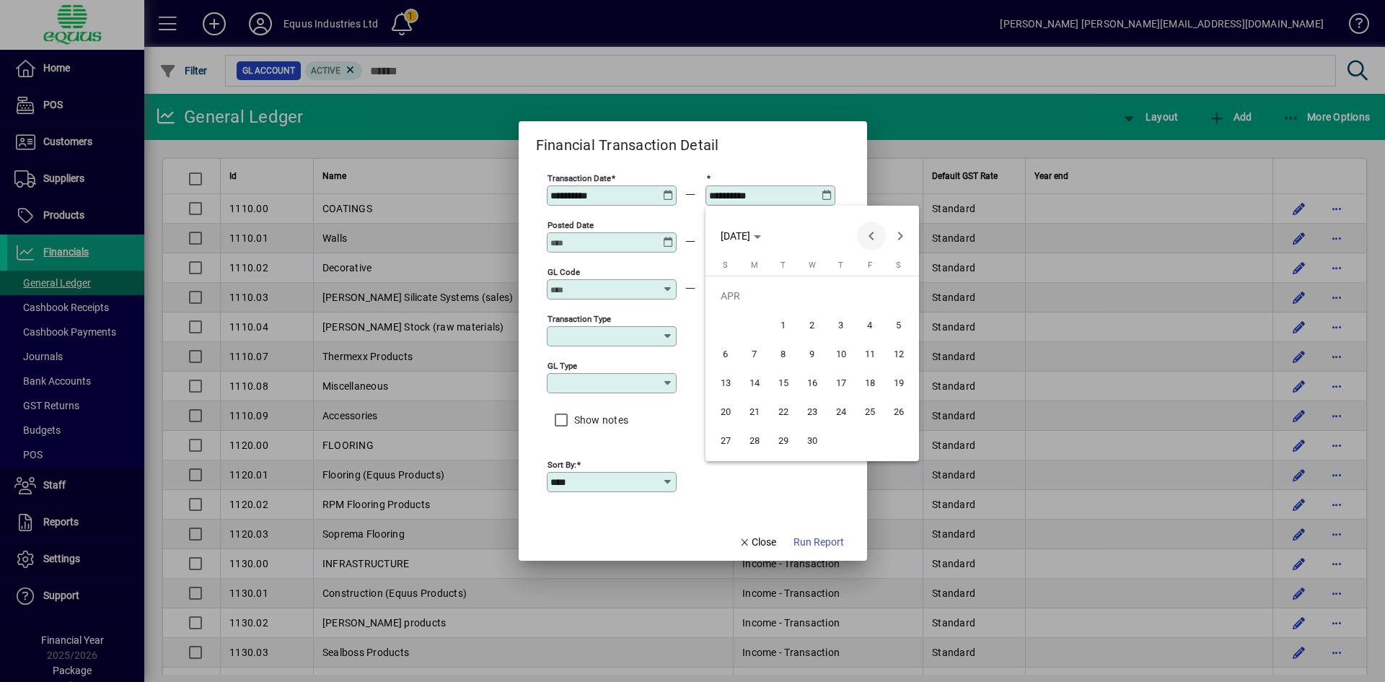
click at [871, 239] on span "Previous month" at bounding box center [871, 235] width 29 height 29
click at [758, 438] on span "31" at bounding box center [755, 440] width 26 height 26
type input "**********"
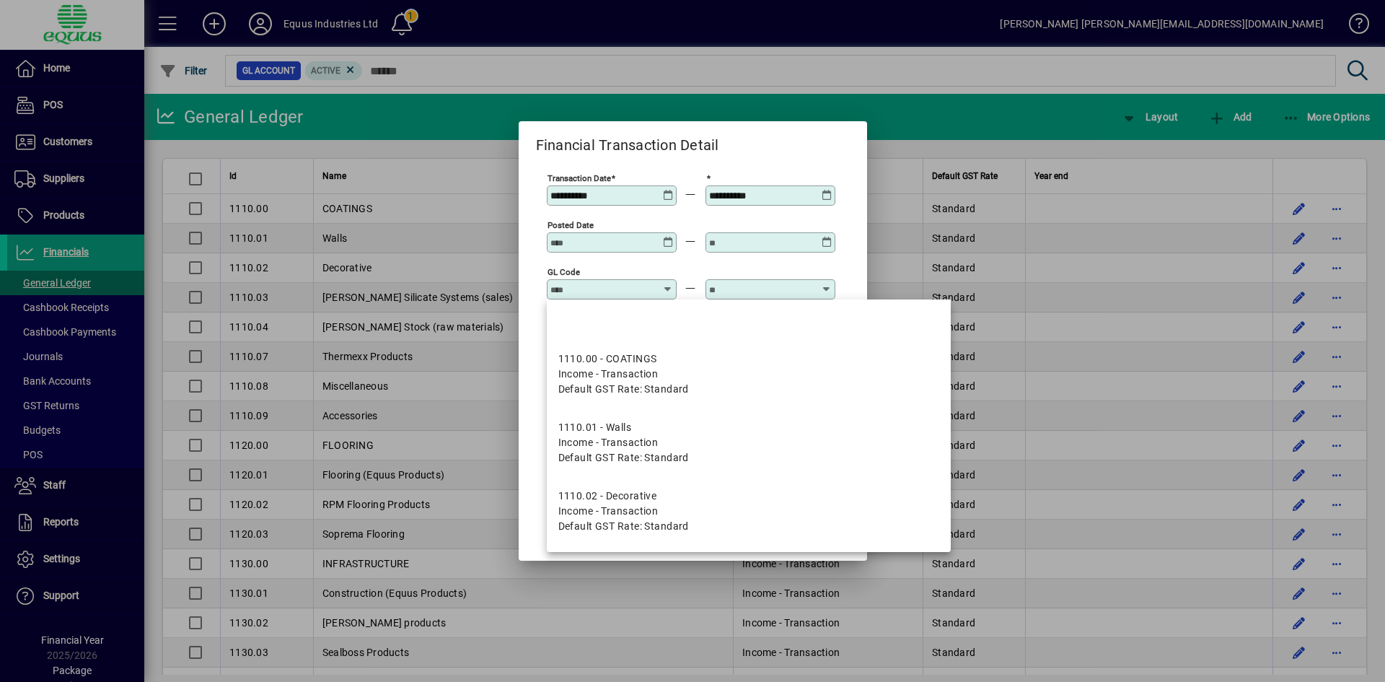
click at [618, 289] on input "GL code" at bounding box center [602, 290] width 105 height 12
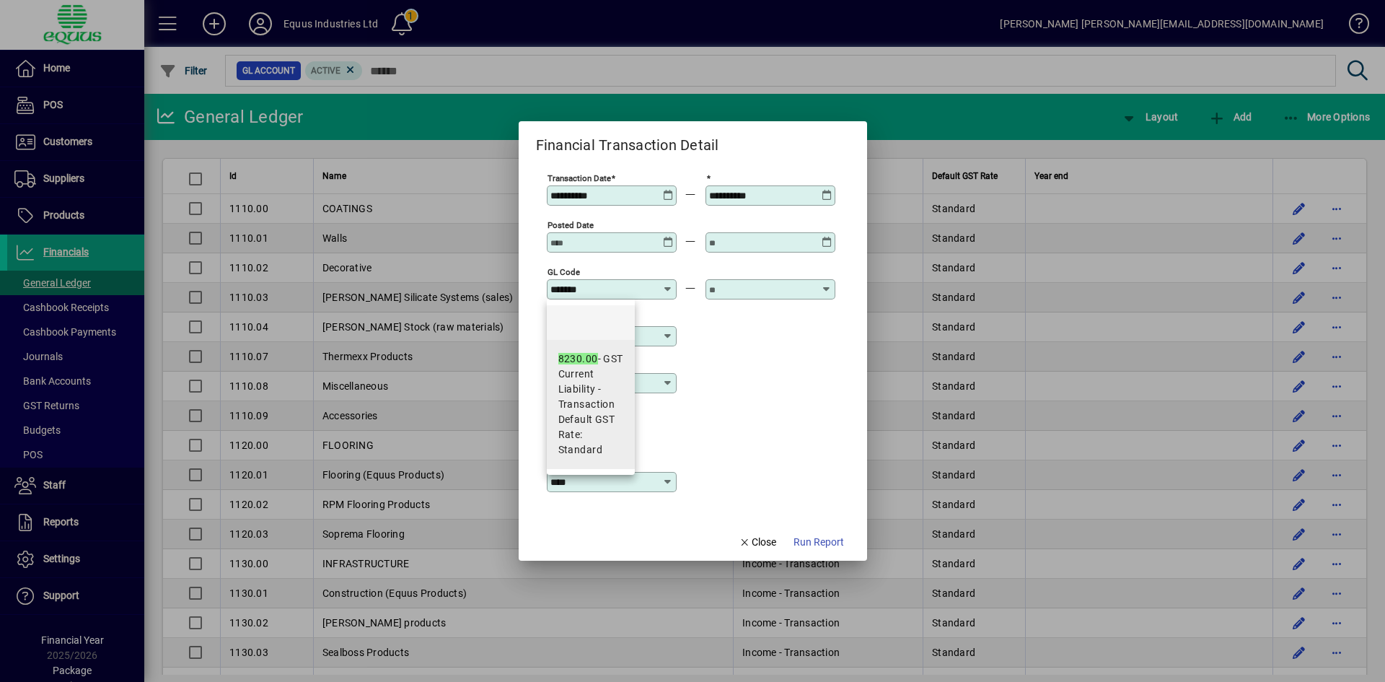
click at [584, 391] on span "Current Liability - Transaction" at bounding box center [590, 388] width 65 height 45
type input "**********"
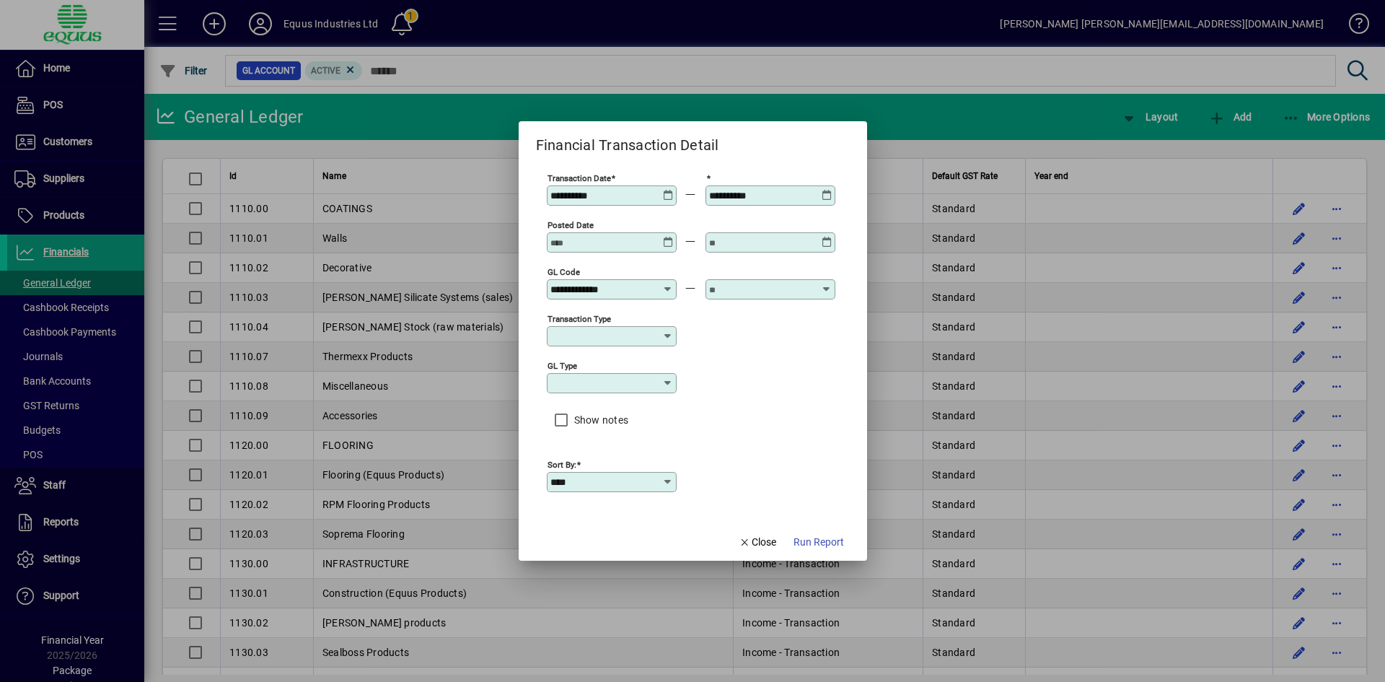
click at [740, 287] on input "text" at bounding box center [761, 290] width 105 height 12
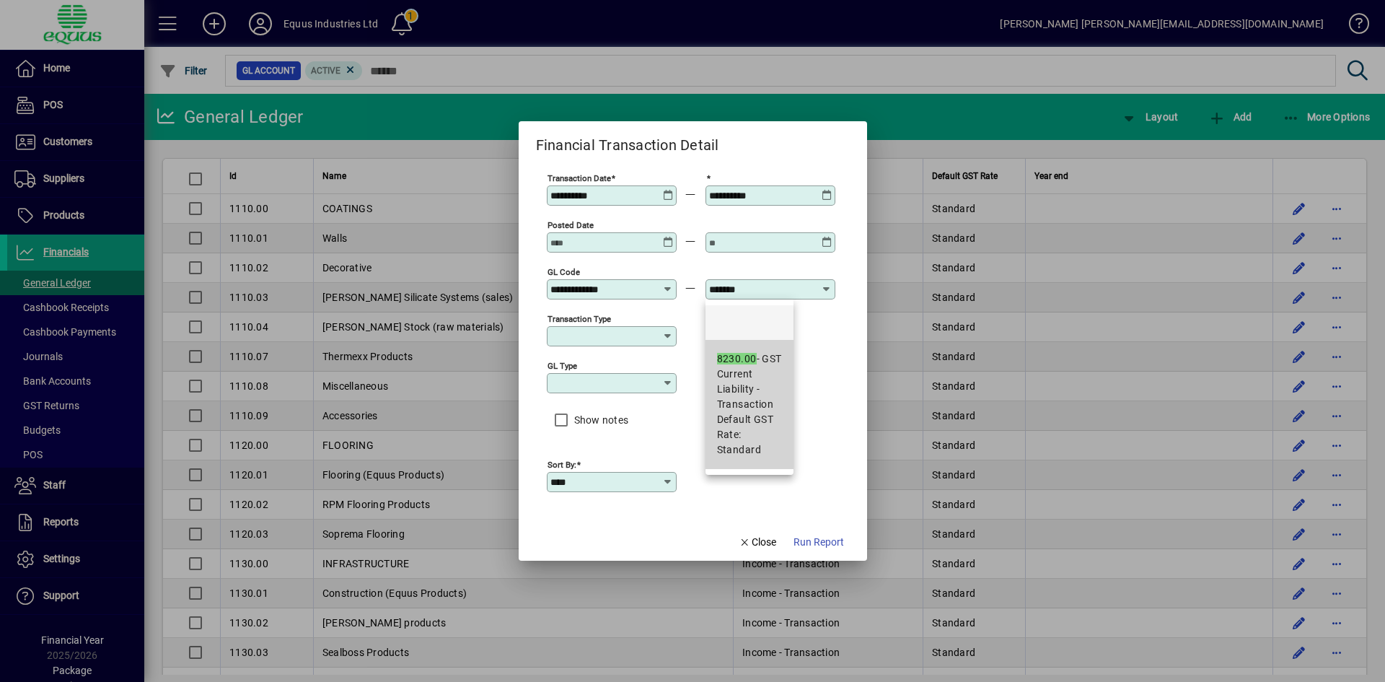
click at [744, 356] on em "8230.00" at bounding box center [737, 359] width 40 height 12
type input "**********"
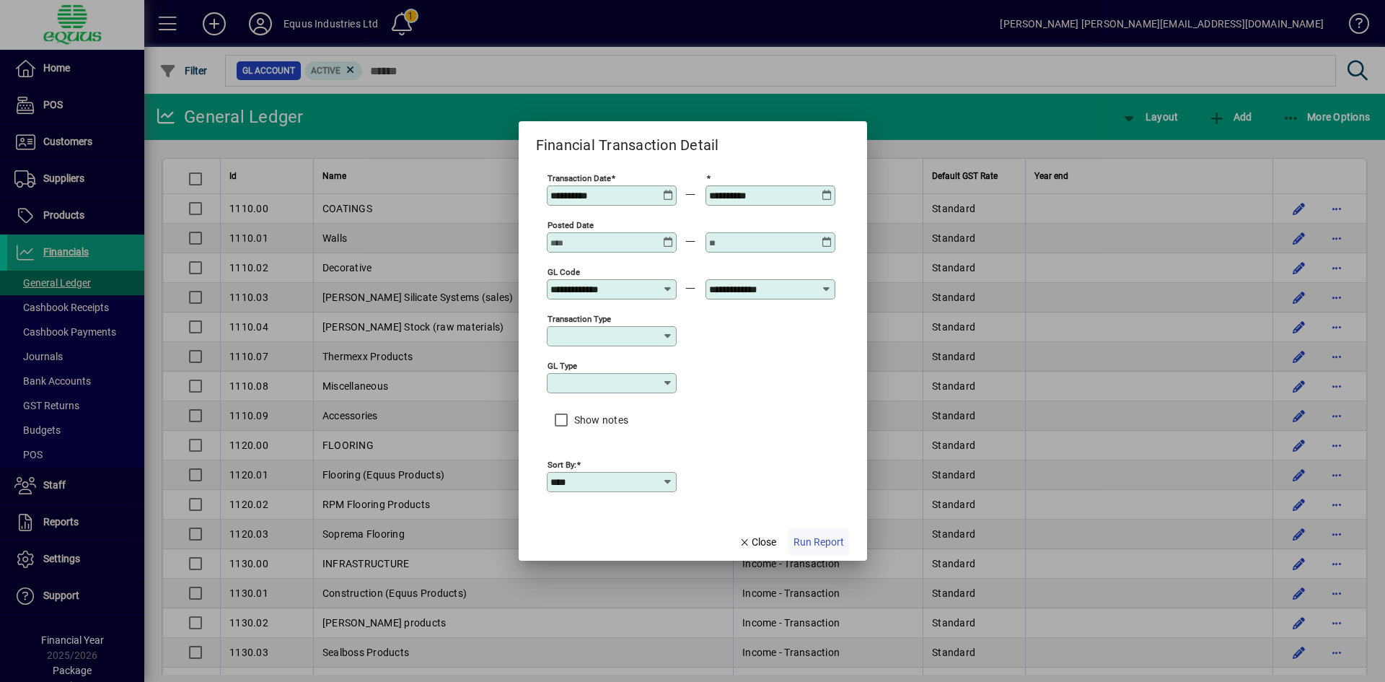
click at [822, 541] on span "Run Report" at bounding box center [819, 542] width 50 height 15
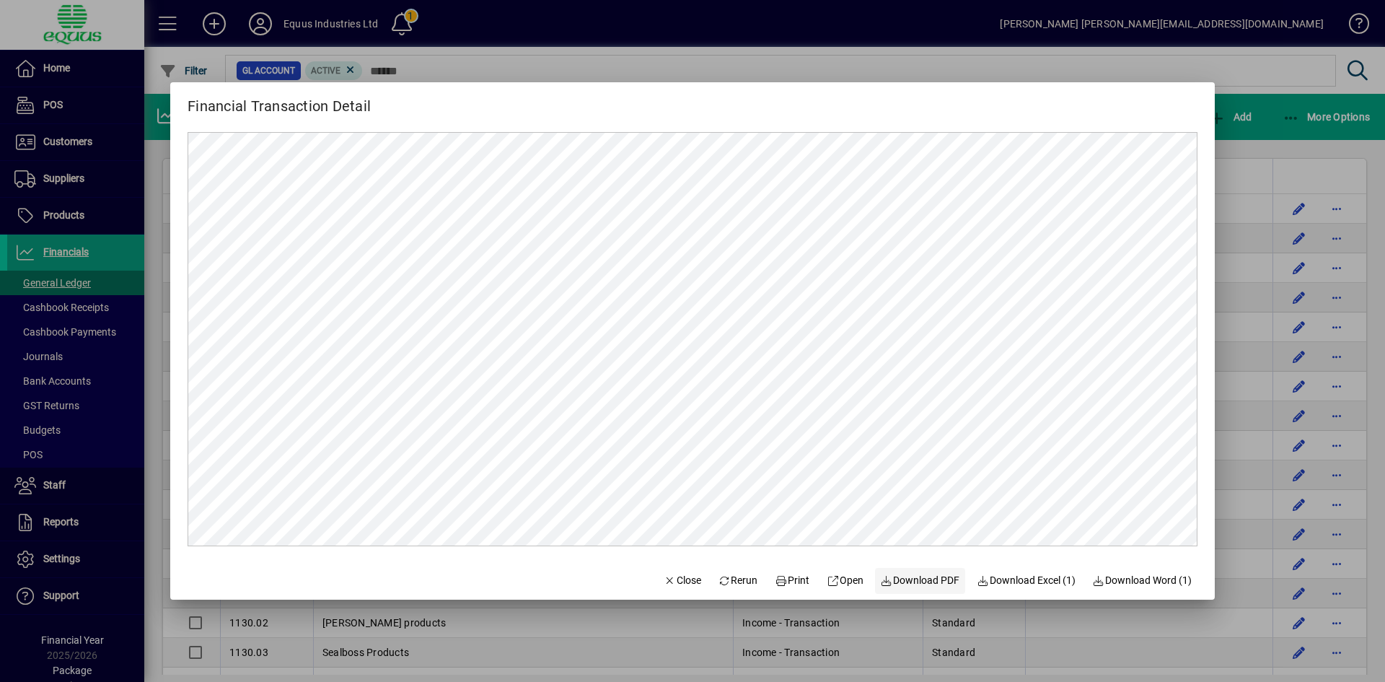
click at [918, 584] on span "Download PDF" at bounding box center [920, 580] width 79 height 15
click at [671, 584] on span "Close" at bounding box center [683, 580] width 38 height 15
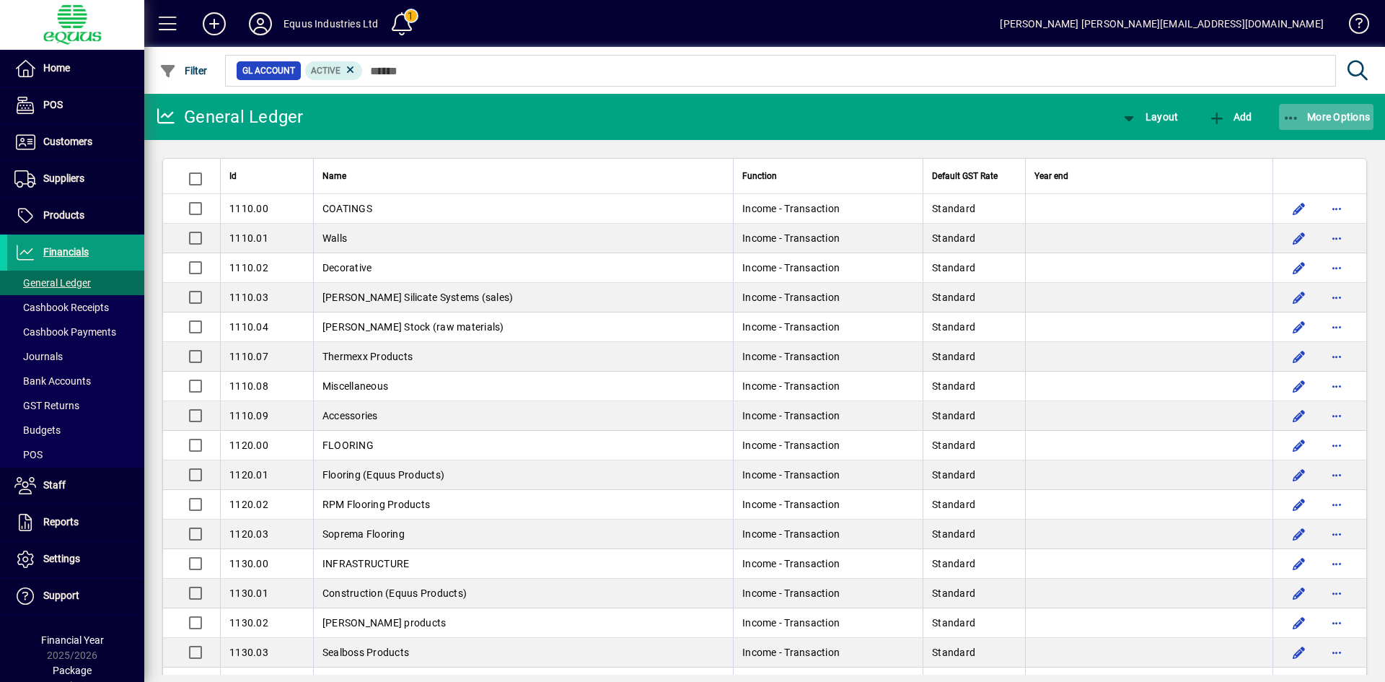
click at [1311, 114] on span "More Options" at bounding box center [1327, 117] width 88 height 12
